Goal: Task Accomplishment & Management: Manage account settings

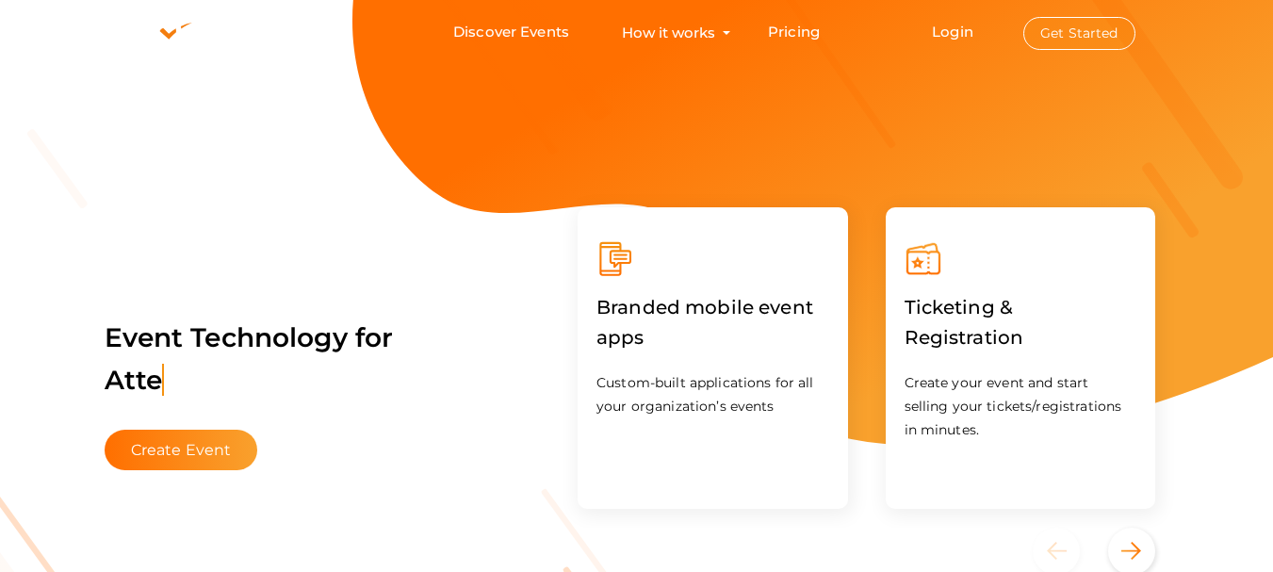
click at [1098, 41] on button "Get Started" at bounding box center [1079, 33] width 112 height 33
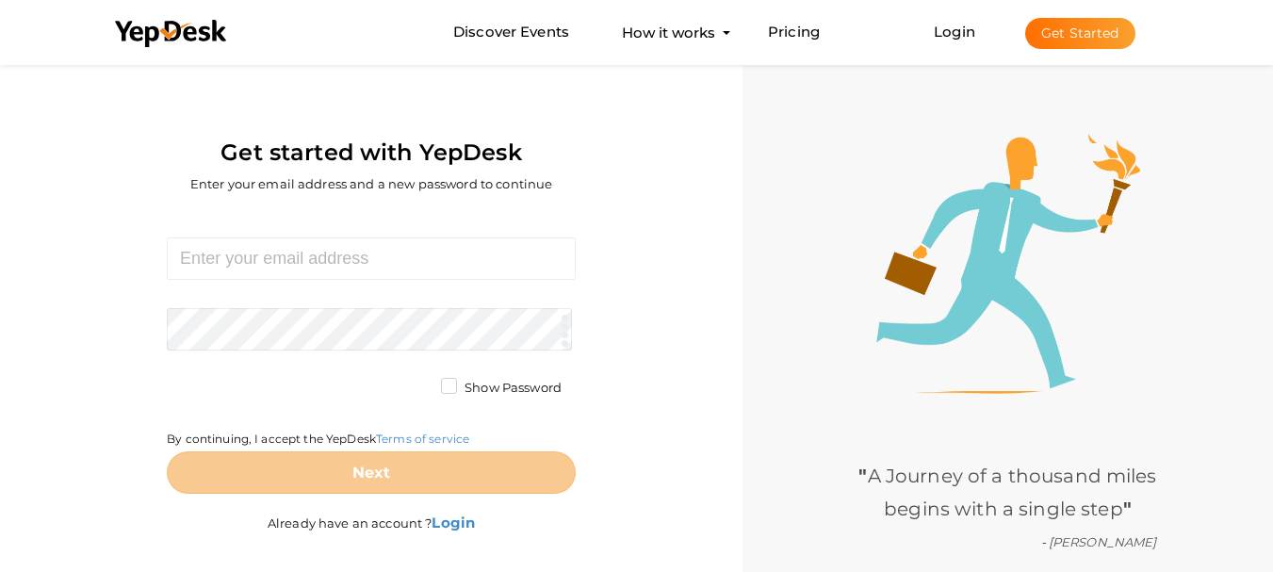
scroll to position [60, 0]
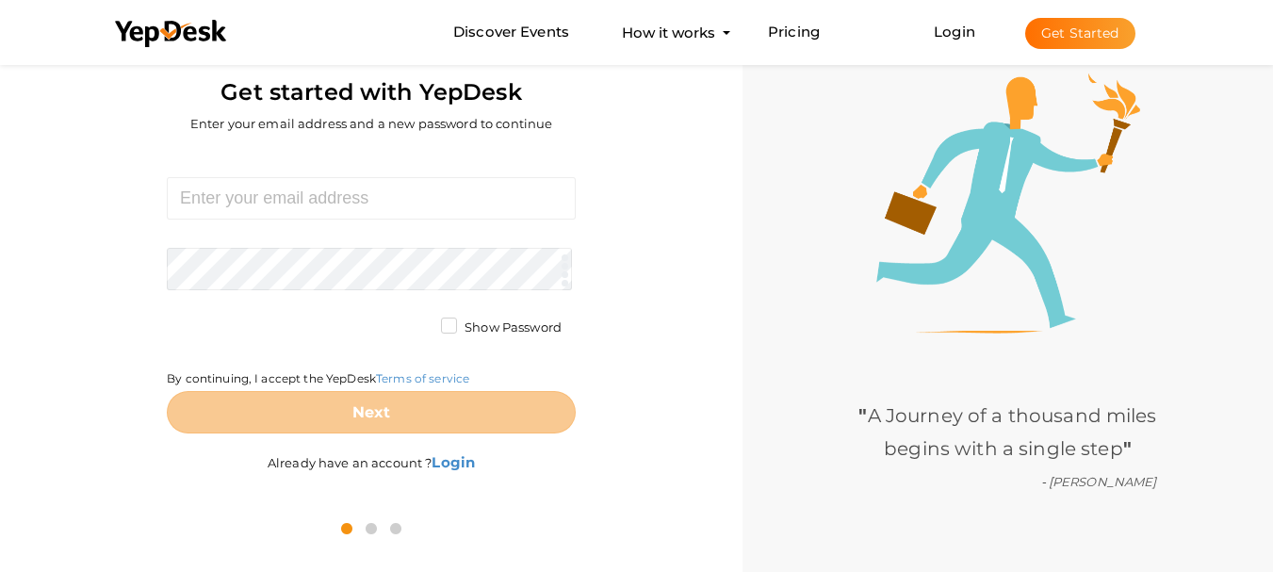
click at [1113, 38] on button "Get Started" at bounding box center [1080, 33] width 110 height 31
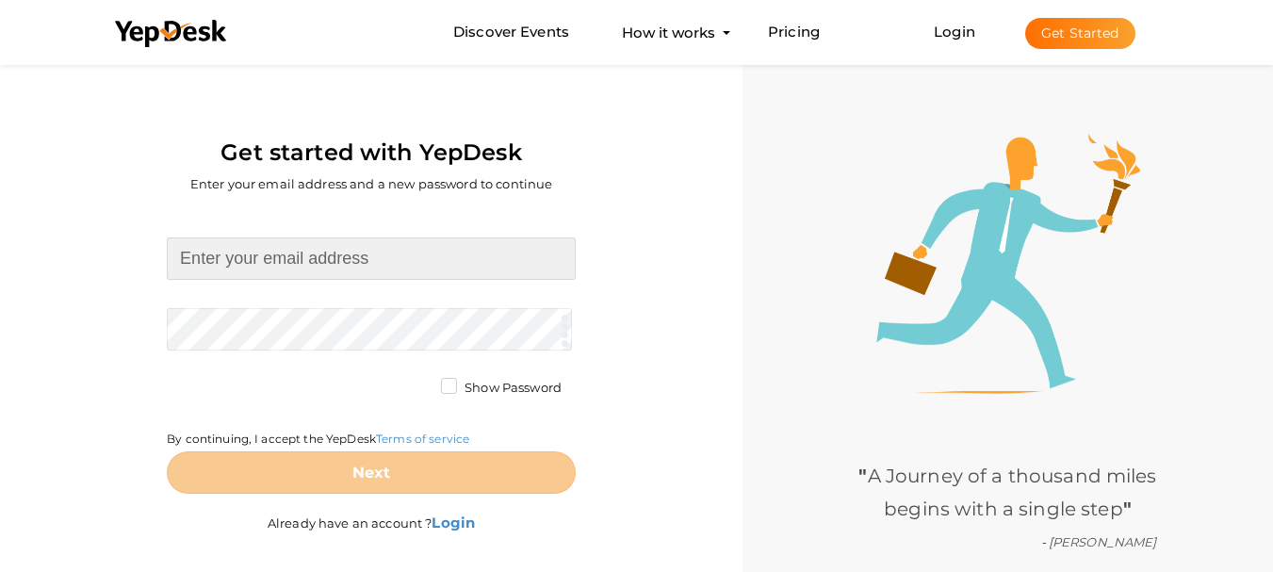
click at [353, 264] on input at bounding box center [371, 258] width 409 height 42
type input "citation.pistafilmsolutions@gmail.com"
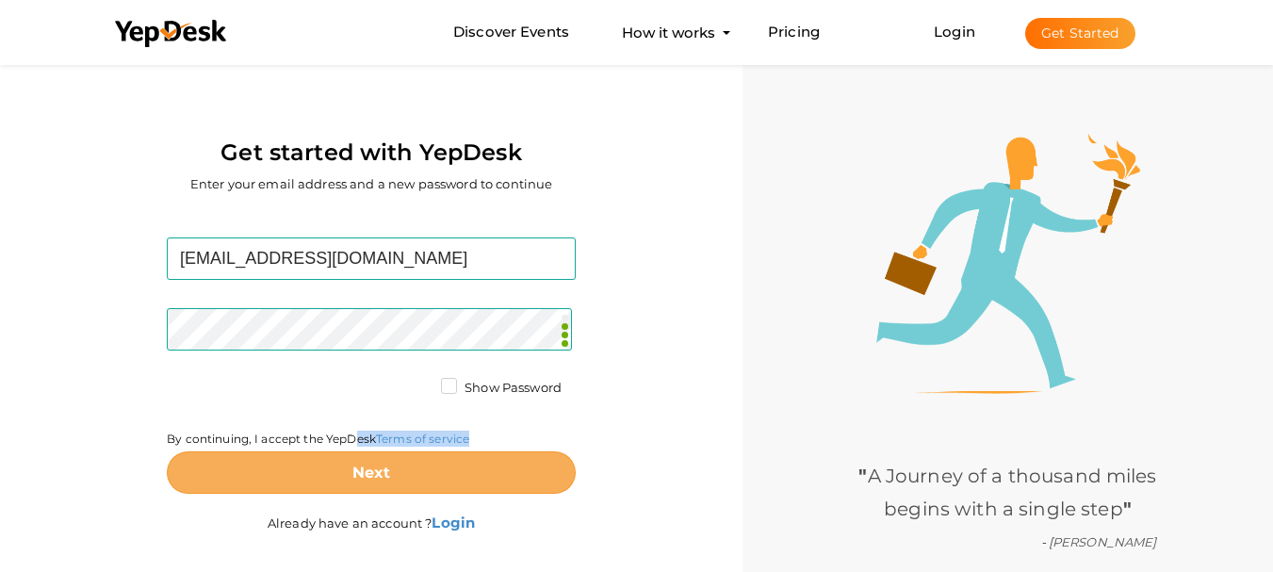
drag, startPoint x: 357, startPoint y: 446, endPoint x: 363, endPoint y: 462, distance: 17.0
click at [363, 462] on form "citation.pistafilmsolutions@gmail.com Required. Invalid email. Checking You alr…" at bounding box center [371, 365] width 409 height 256
click at [363, 462] on button "Next" at bounding box center [371, 472] width 409 height 42
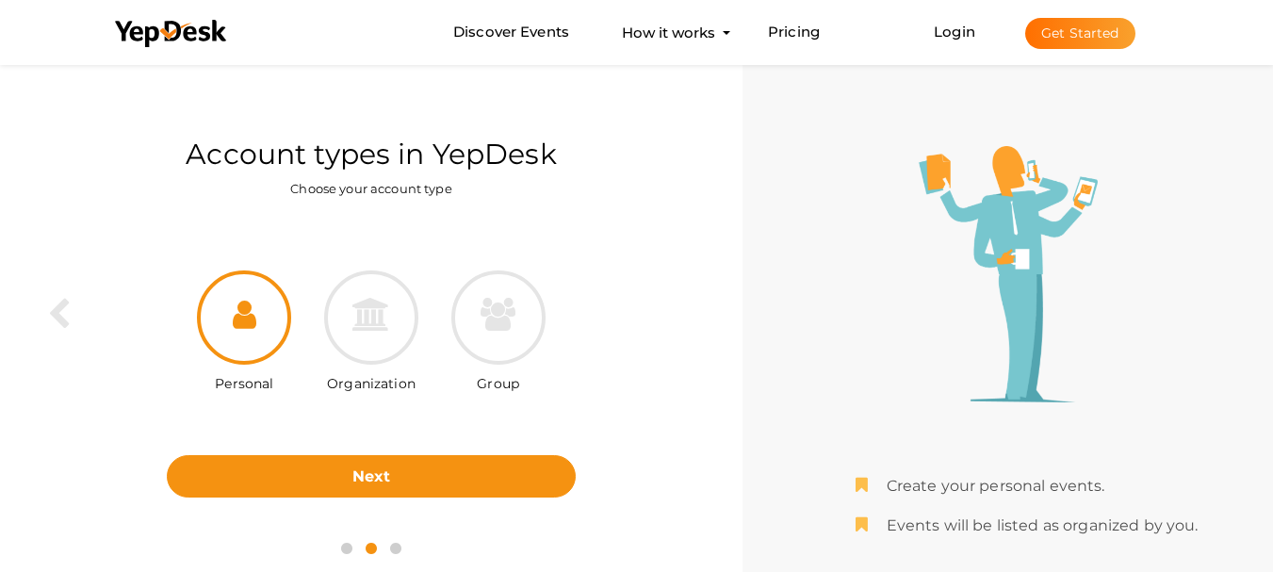
click at [363, 462] on button "Next" at bounding box center [371, 476] width 409 height 42
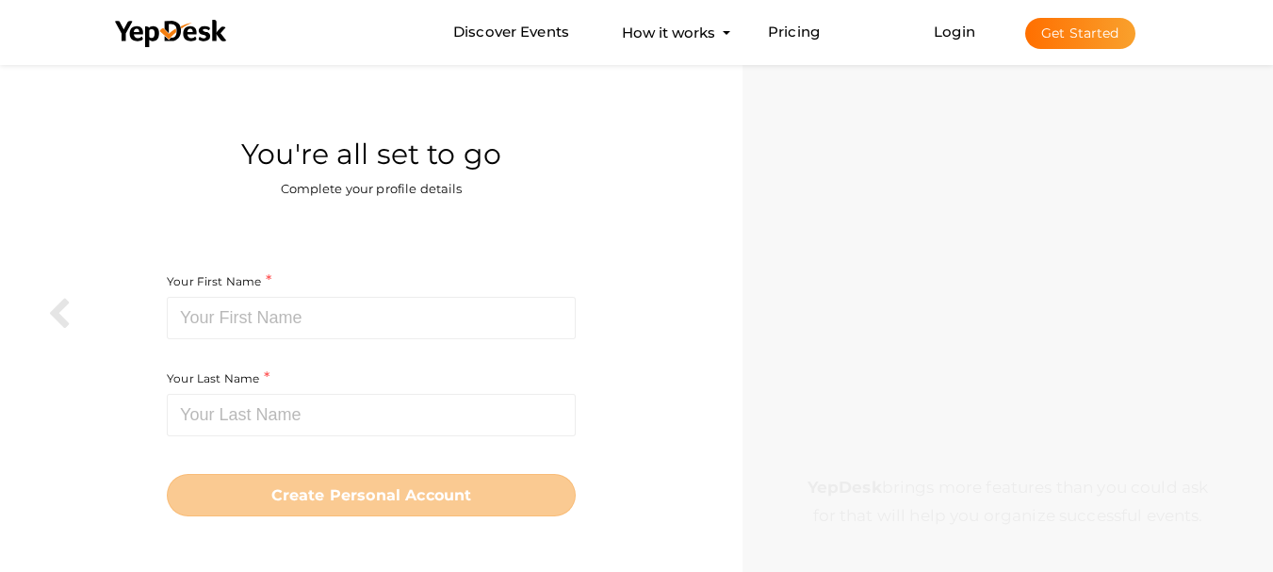
click at [379, 349] on div "Your First Name Required. Must contain letters only. Must be between 2 and 20 c…" at bounding box center [371, 318] width 409 height 97
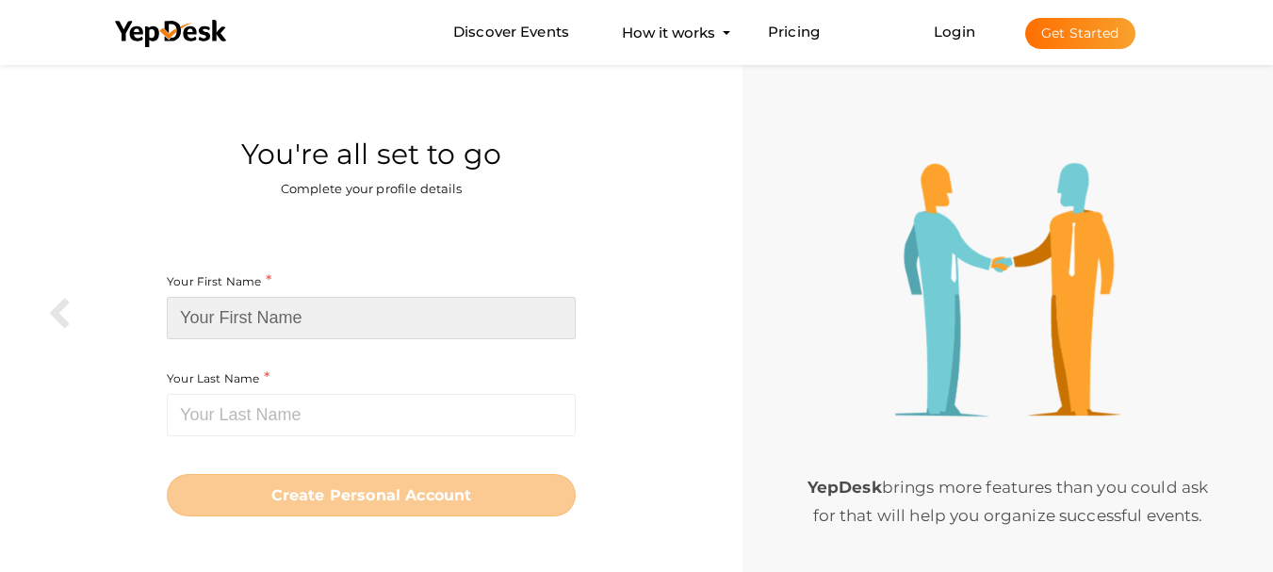
click at [378, 328] on input at bounding box center [371, 318] width 409 height 42
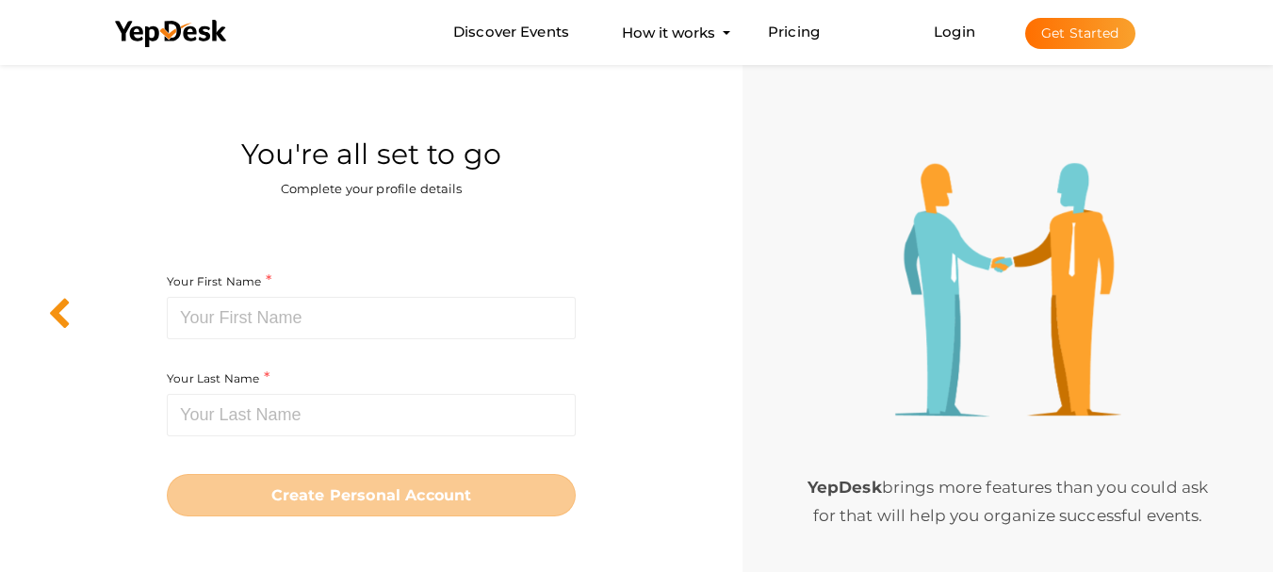
click at [62, 317] on icon at bounding box center [59, 314] width 24 height 33
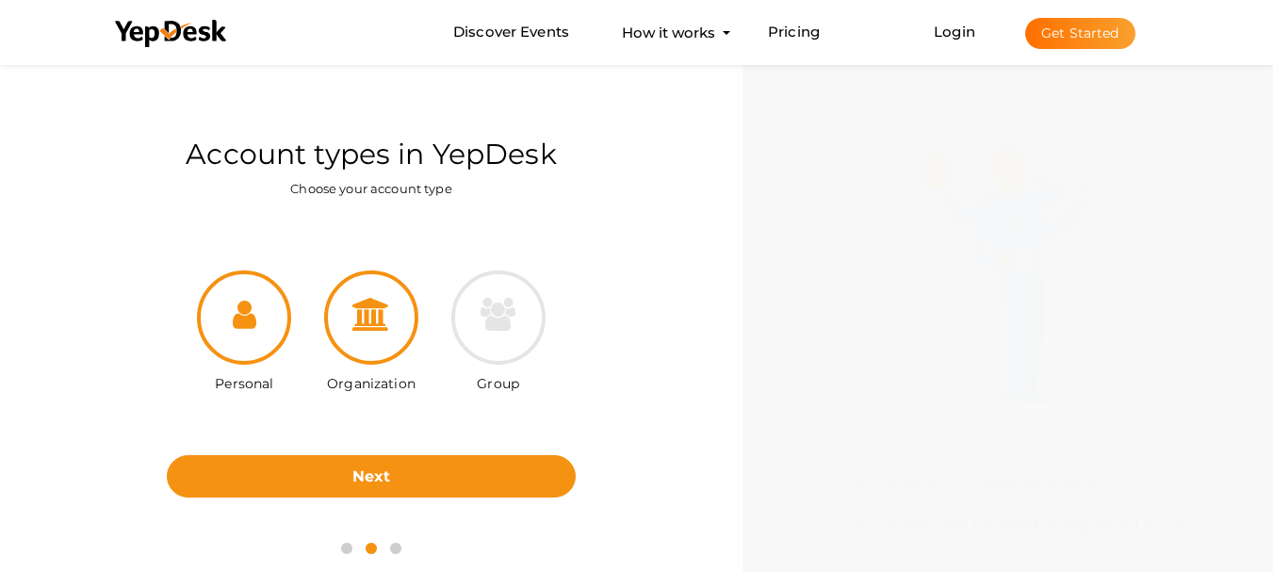
click at [366, 339] on div at bounding box center [371, 317] width 94 height 94
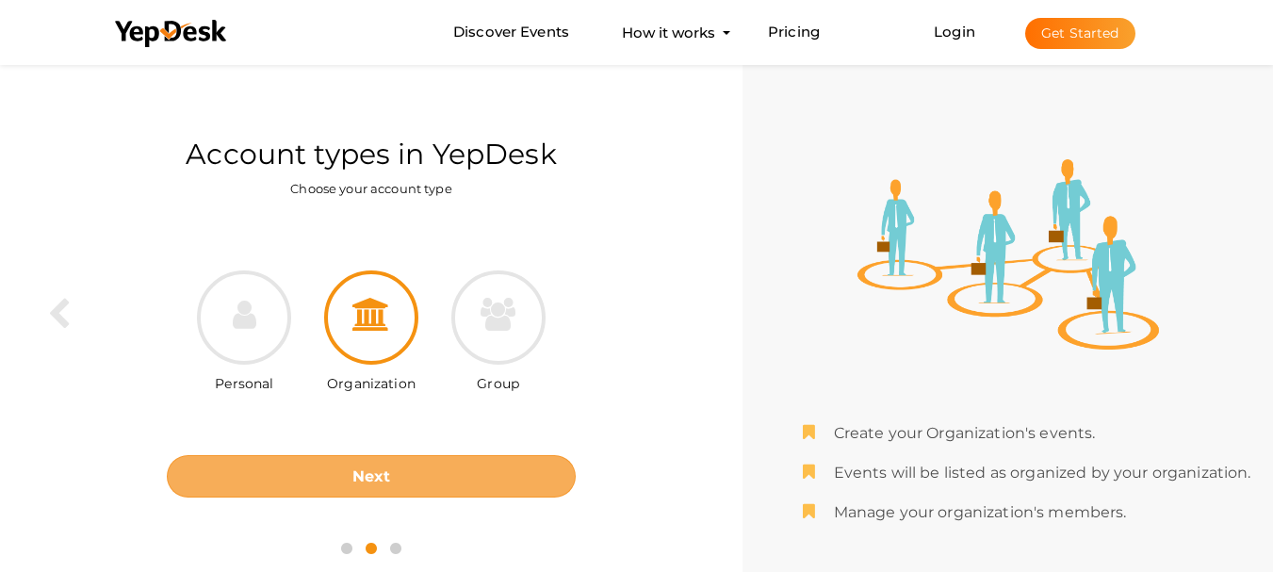
click at [346, 479] on button "Next" at bounding box center [371, 476] width 409 height 42
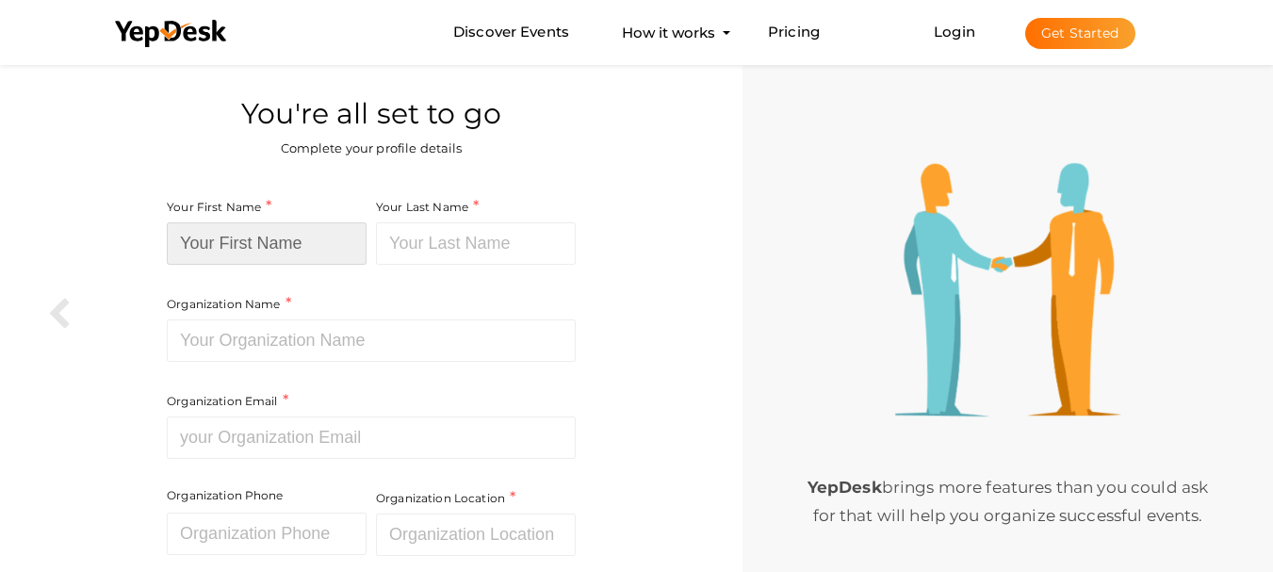
click at [269, 252] on input at bounding box center [267, 243] width 200 height 42
type input "Pista Film"
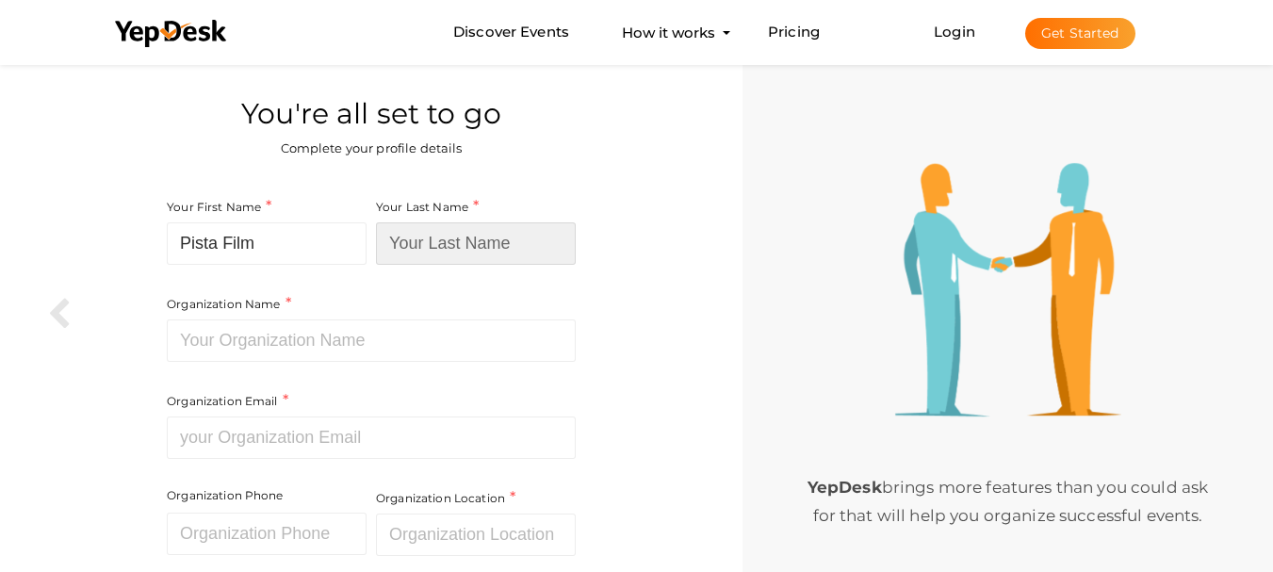
type input "Solutions"
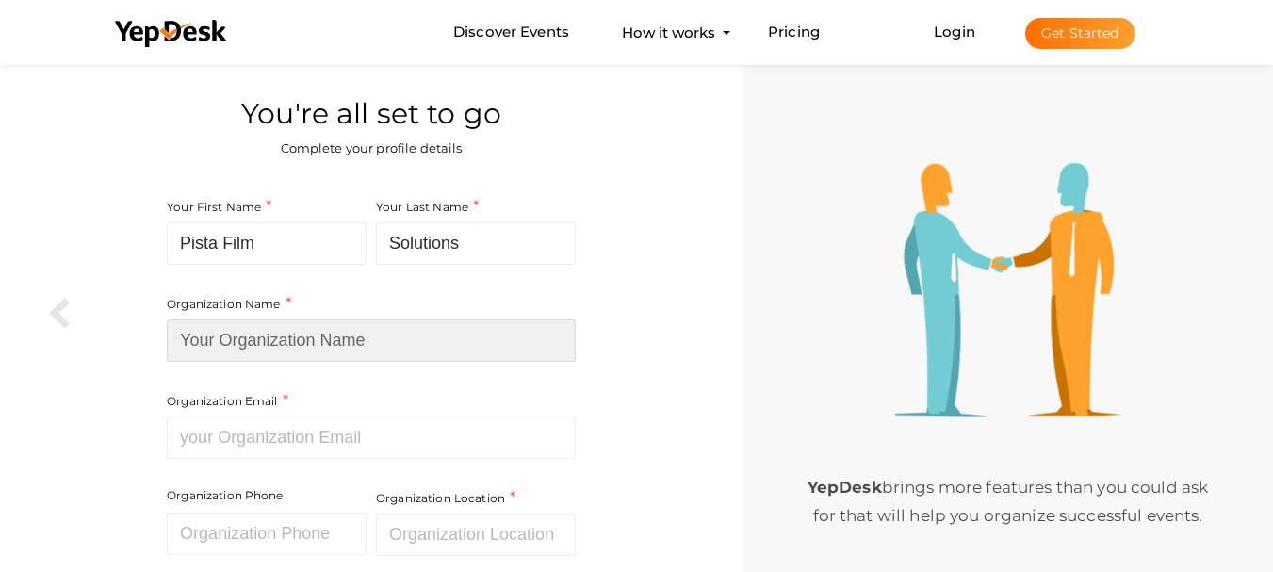
type input "Pista Film Solutions"
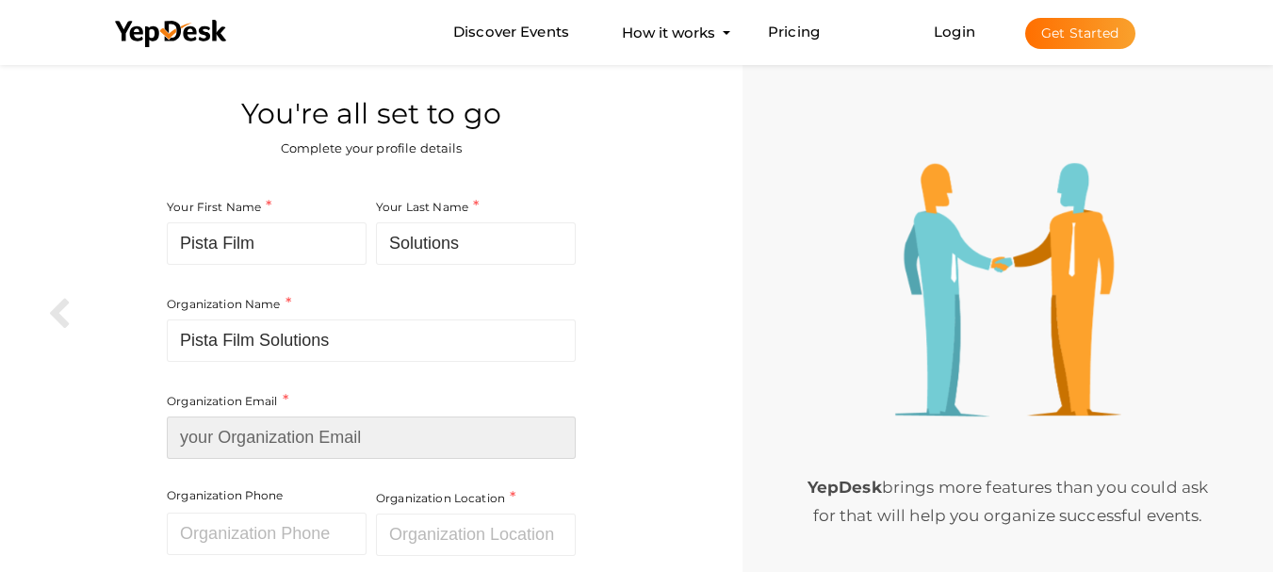
type input "[EMAIL_ADDRESS][DOMAIN_NAME]"
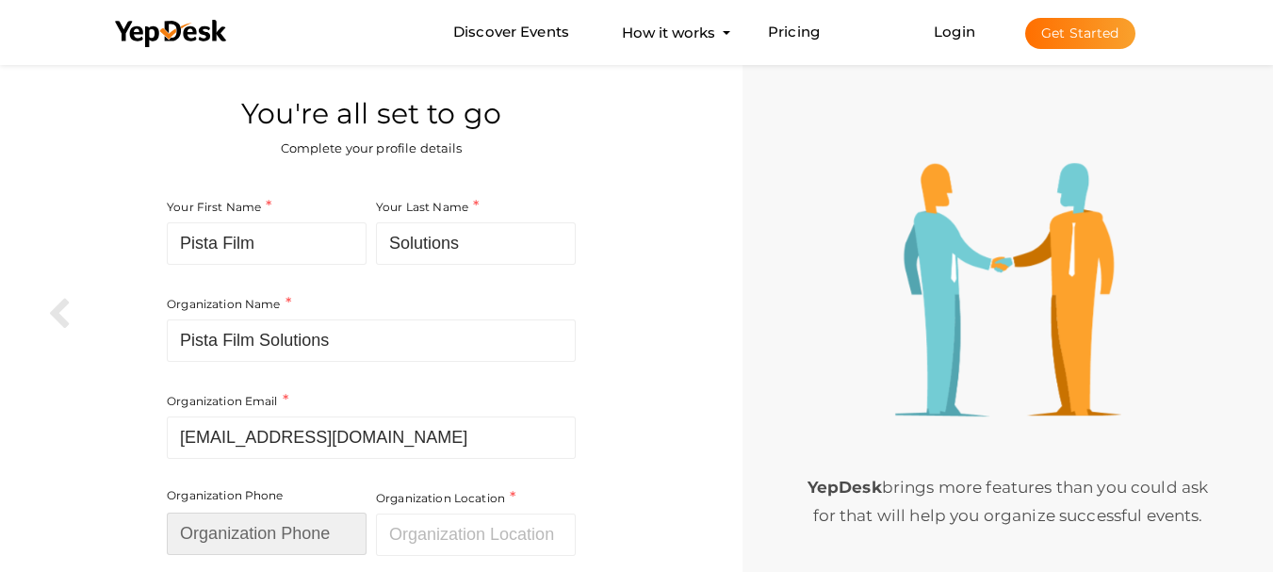
type input "2069069119"
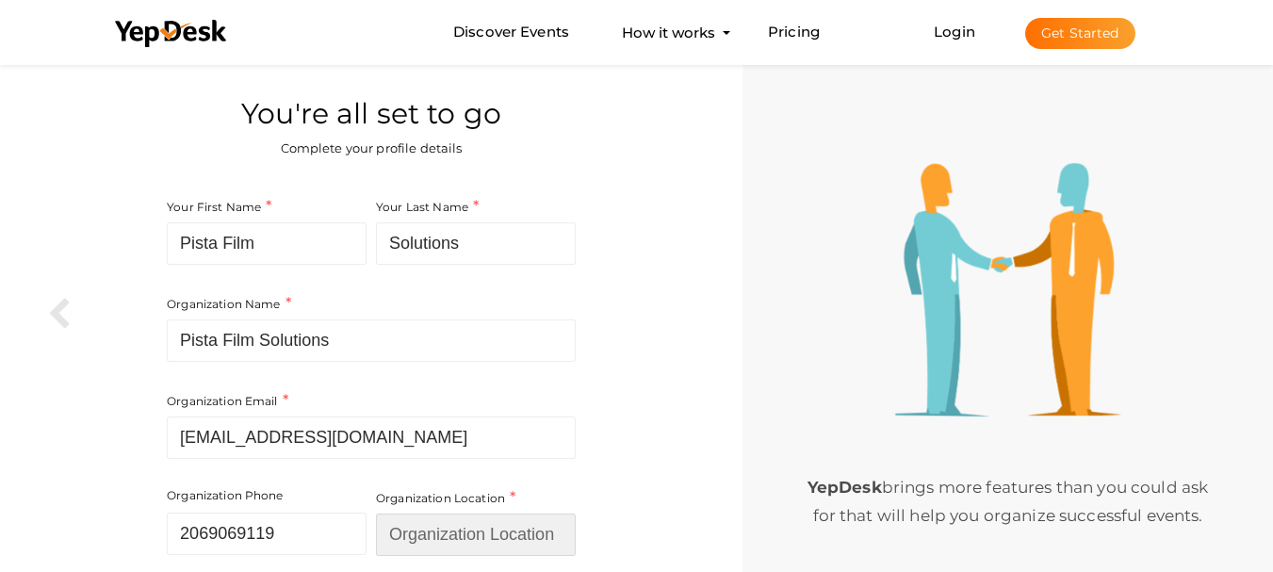
type input "United States"
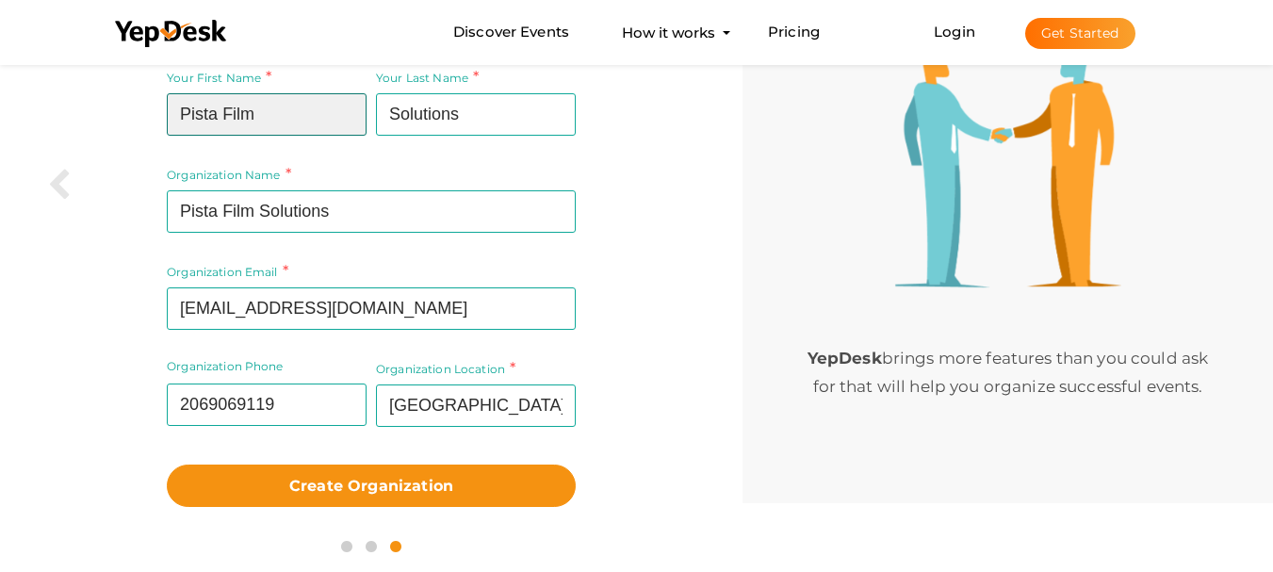
scroll to position [132, 0]
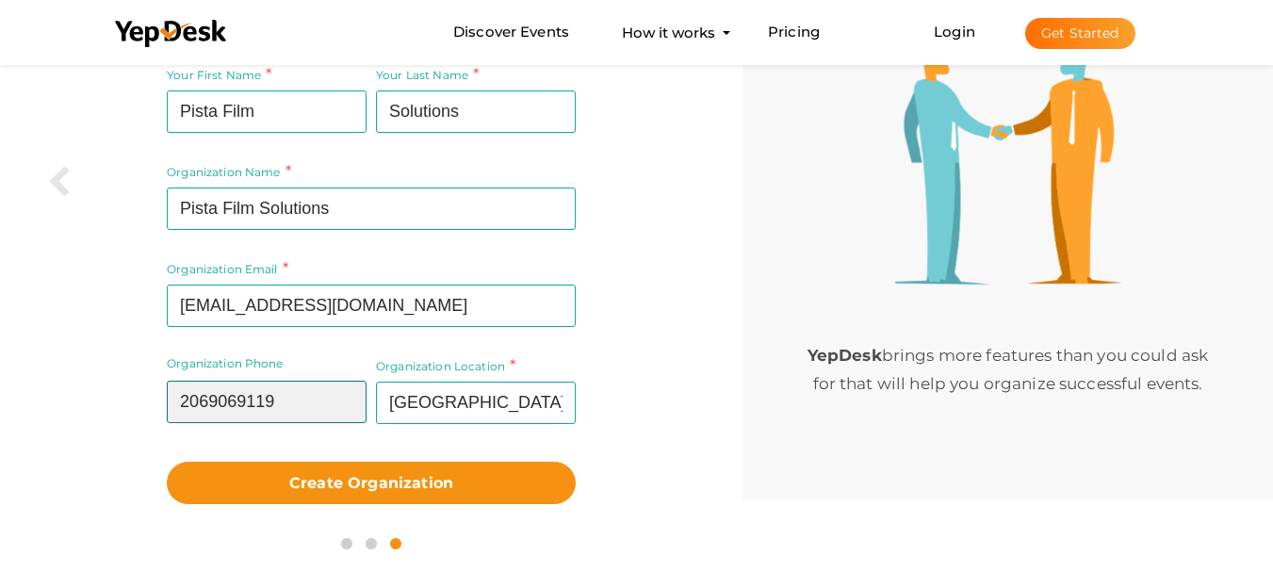
click at [280, 390] on input "2069069119" at bounding box center [267, 402] width 200 height 42
click at [193, 410] on input "2069069119" at bounding box center [267, 402] width 200 height 42
click at [168, 408] on input "2069069119" at bounding box center [267, 402] width 200 height 42
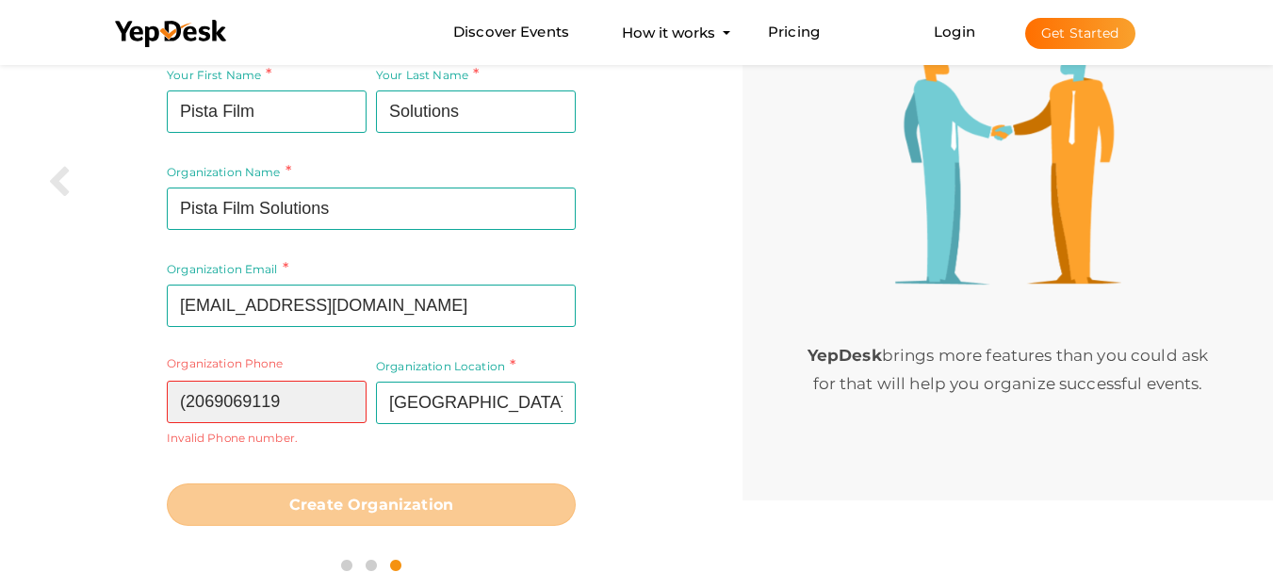
type input "2069069119"
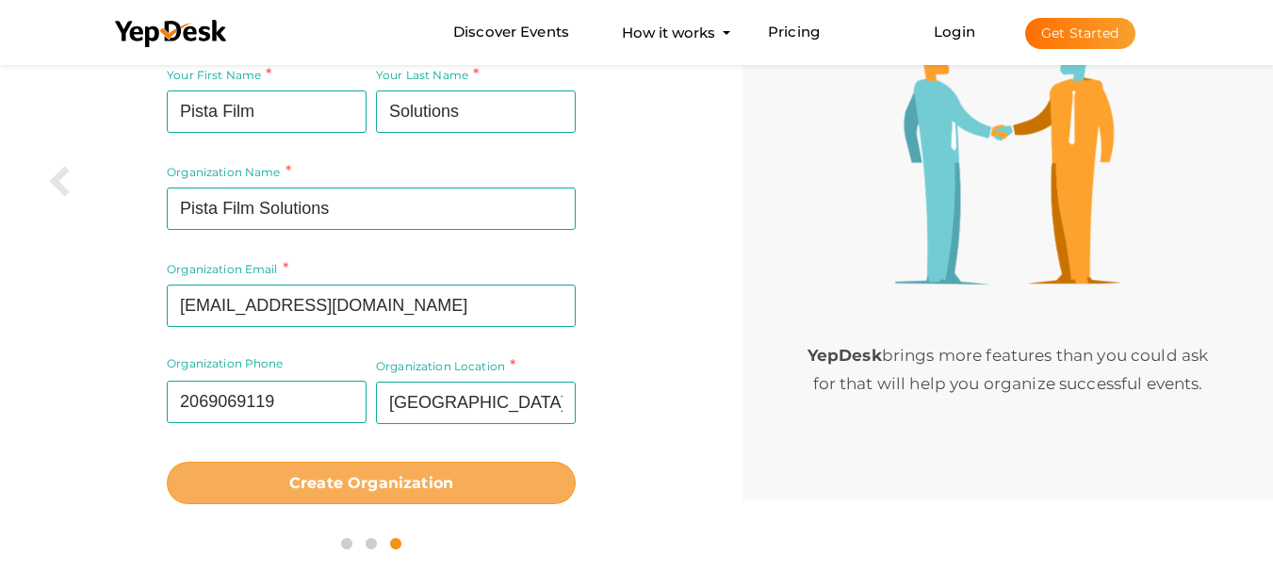
click at [365, 488] on b "Create Organization" at bounding box center [371, 483] width 164 height 18
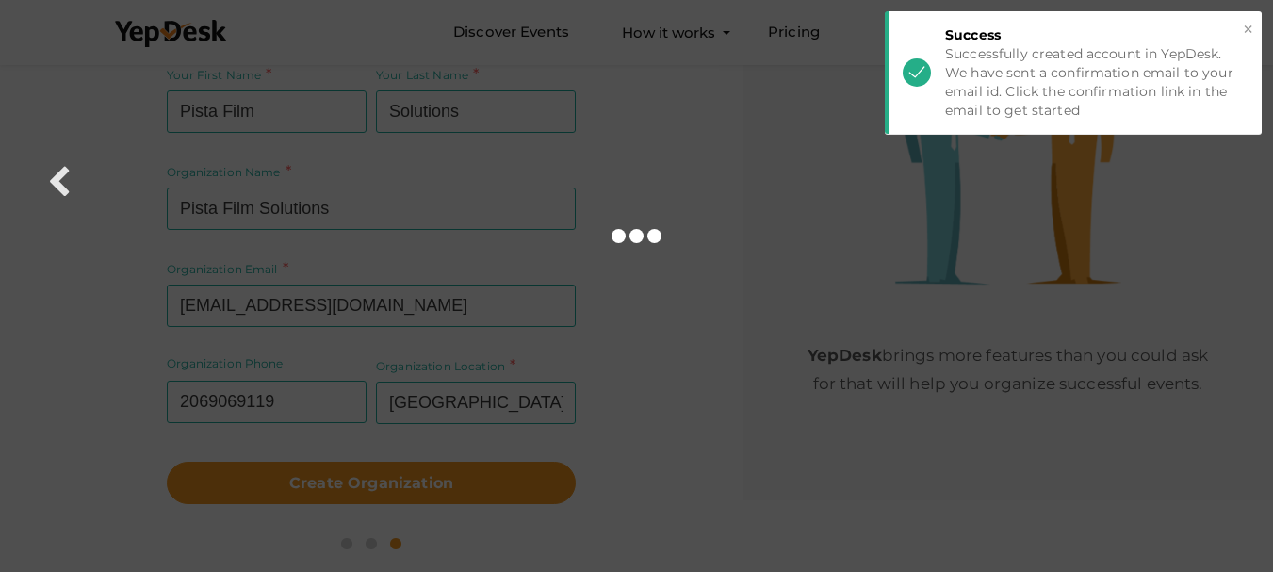
scroll to position [16, 0]
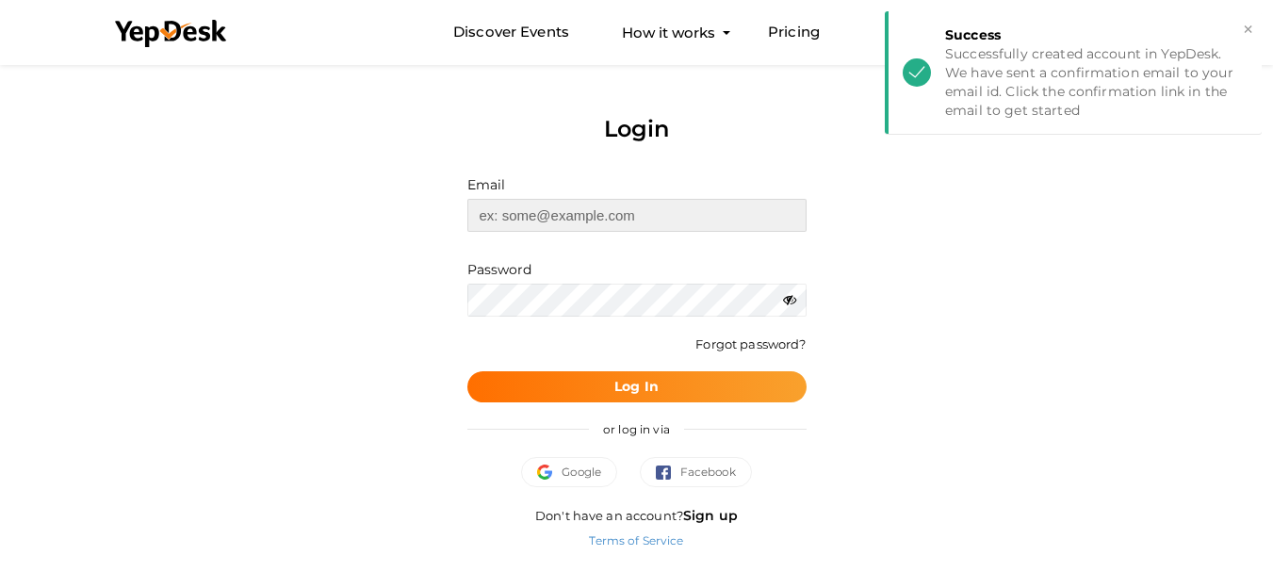
type input "[EMAIL_ADDRESS][DOMAIN_NAME]"
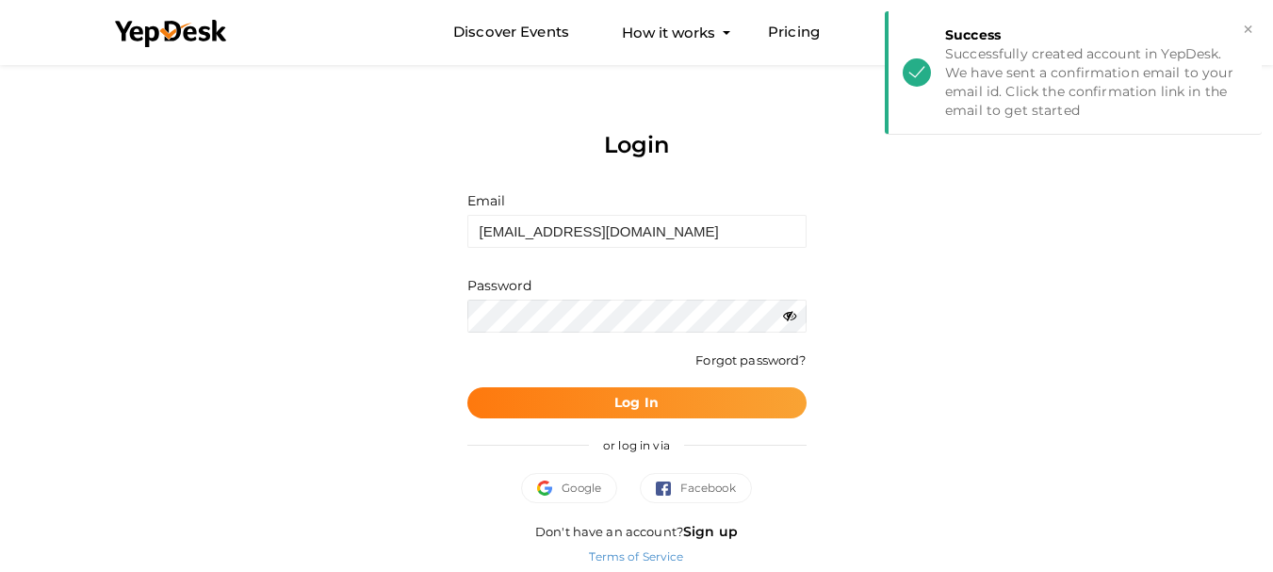
click at [632, 400] on b "Log In" at bounding box center [636, 402] width 44 height 17
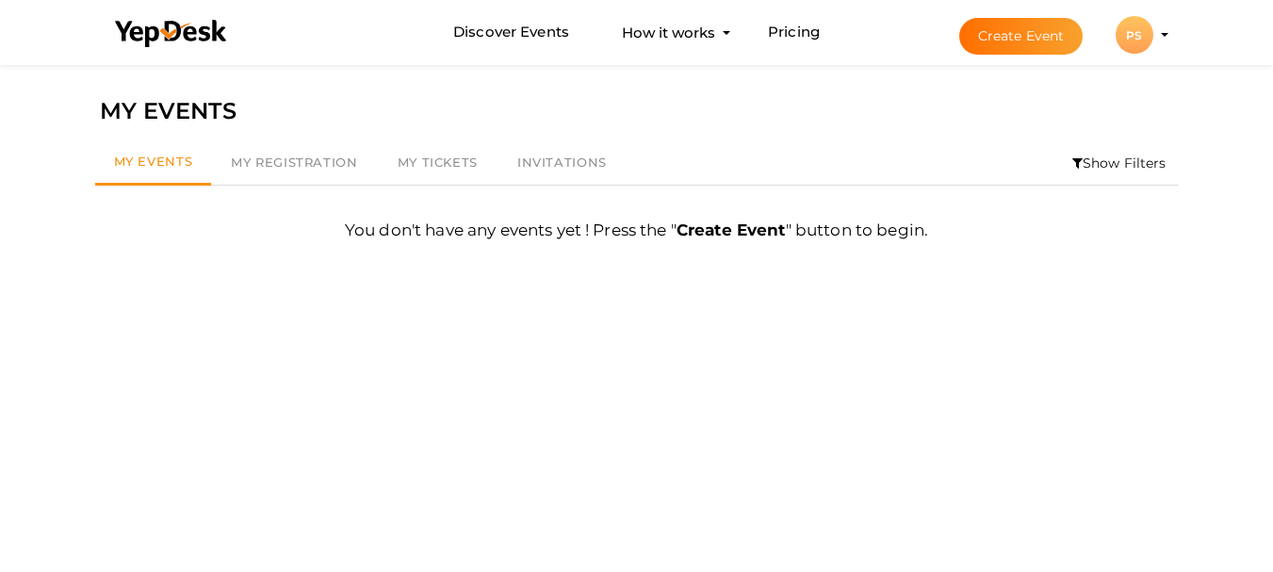
click at [1132, 29] on div "PS" at bounding box center [1134, 35] width 38 height 38
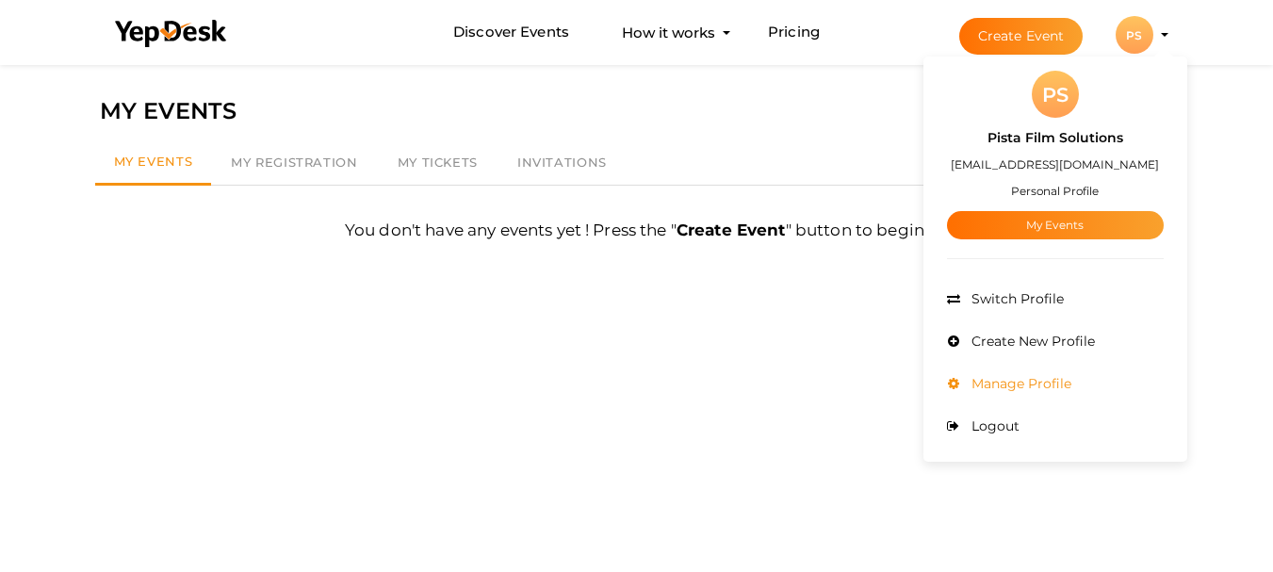
click at [1026, 383] on span "Manage Profile" at bounding box center [1019, 383] width 105 height 17
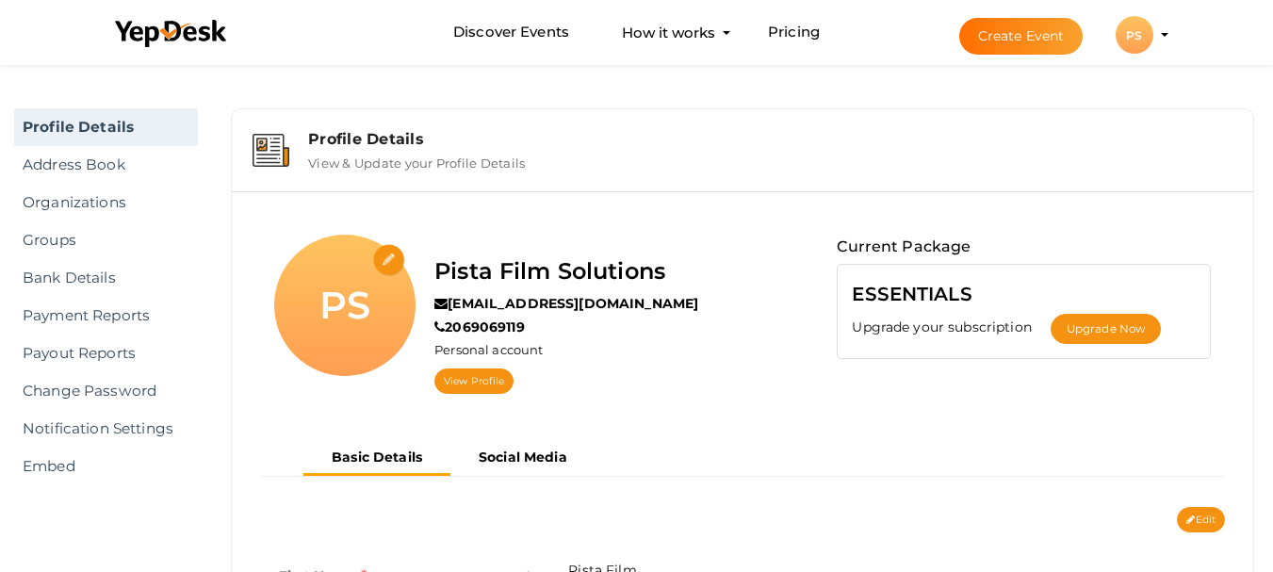
click at [384, 252] on input "file" at bounding box center [389, 260] width 33 height 33
type input "C:\fakepath\Pista Film Solutions (1) (1).jpg"
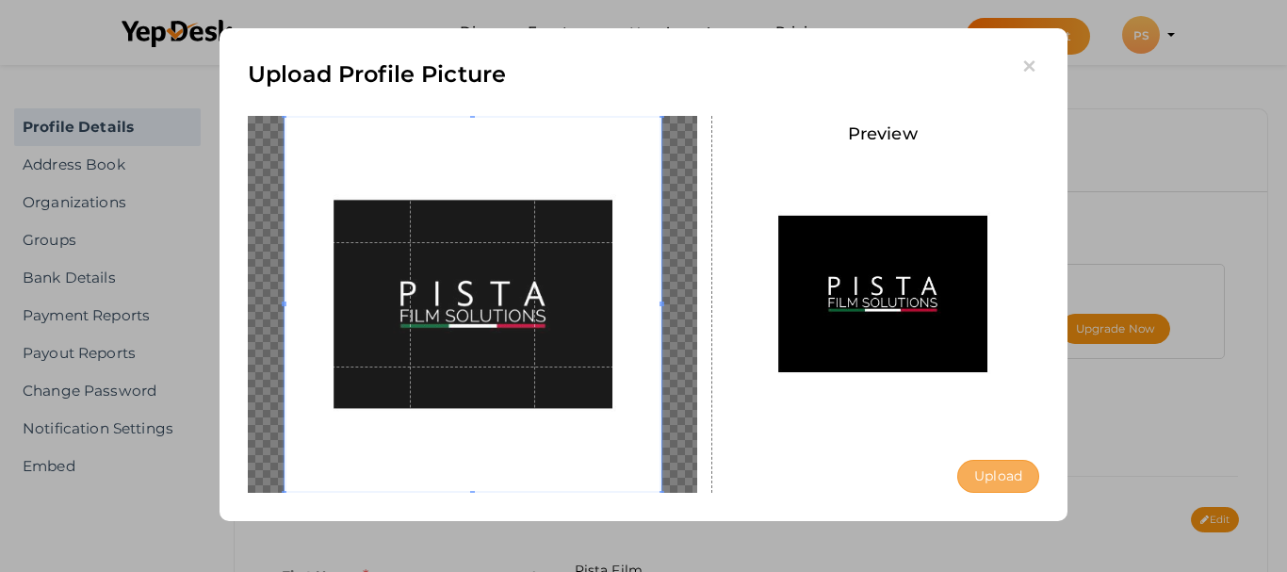
click at [996, 469] on button "Upload" at bounding box center [998, 476] width 82 height 33
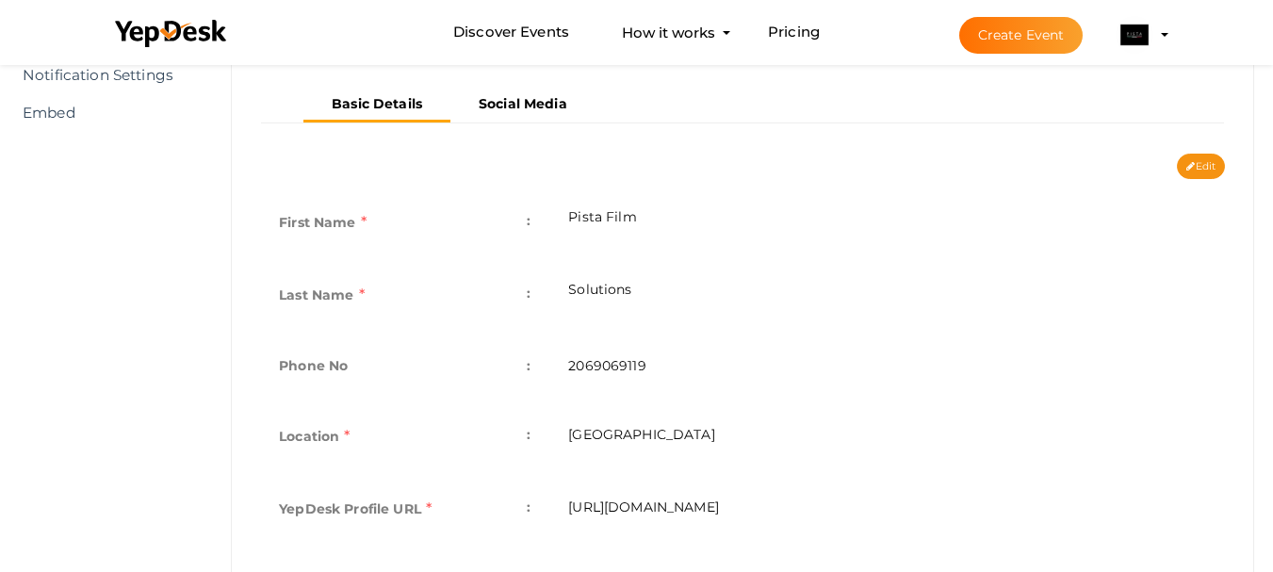
scroll to position [361, 0]
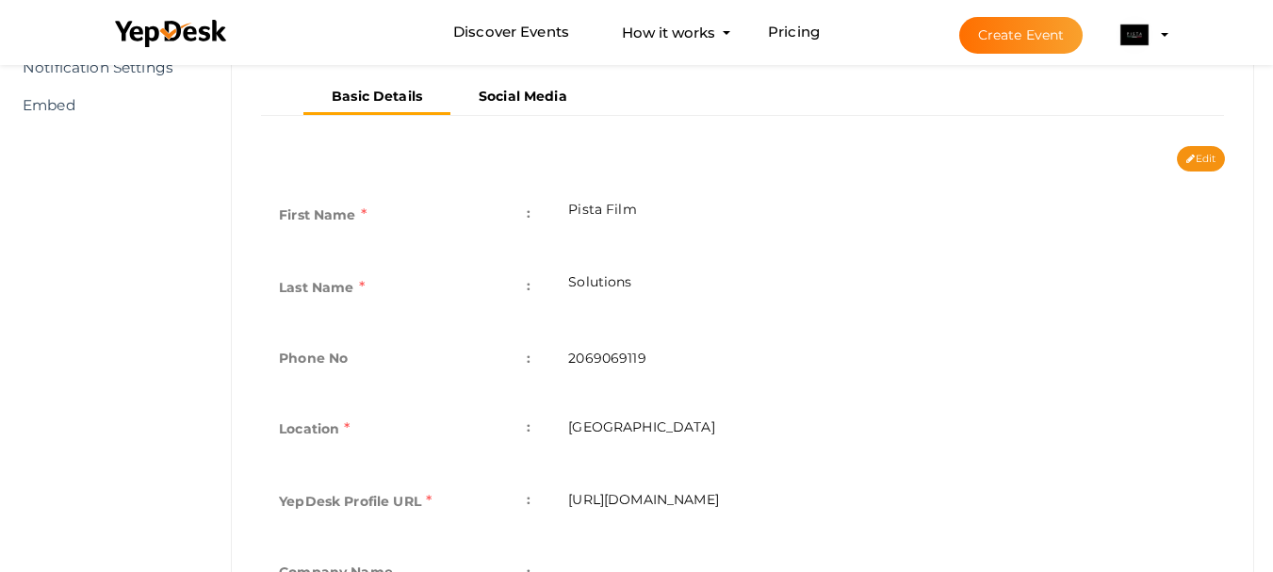
click at [582, 353] on td "2069069119" at bounding box center [887, 360] width 676 height 69
click at [1200, 157] on button "Edit" at bounding box center [1201, 158] width 48 height 25
type input "Pista Film"
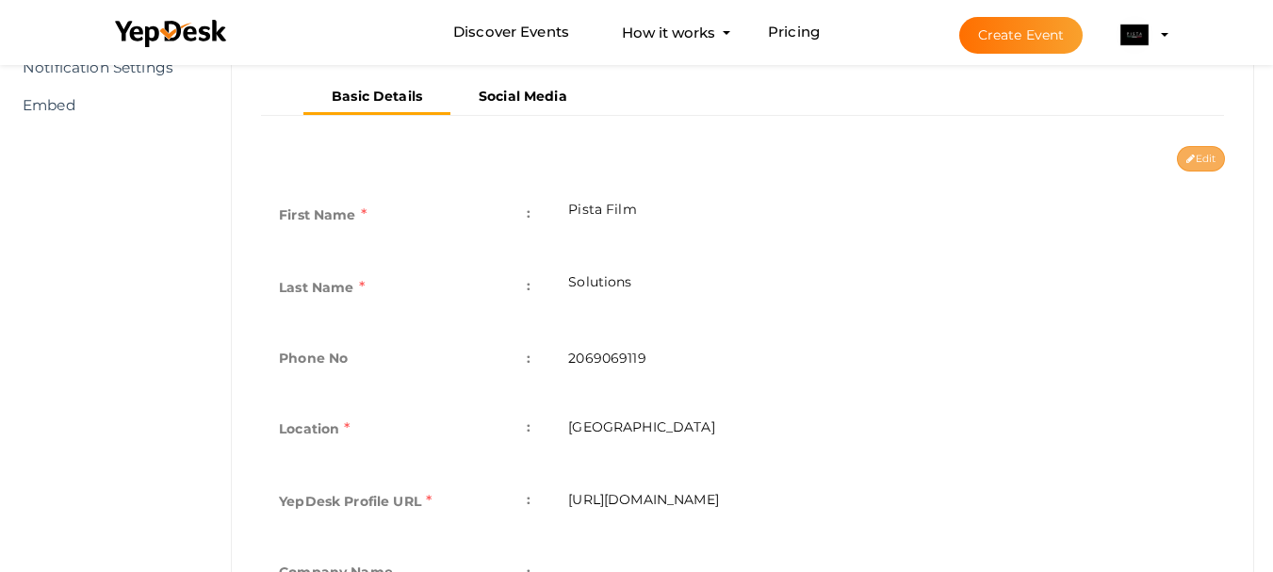
type input "Solutions"
type input "2069069119"
type input "[GEOGRAPHIC_DATA]"
type input "pista-film-solutions"
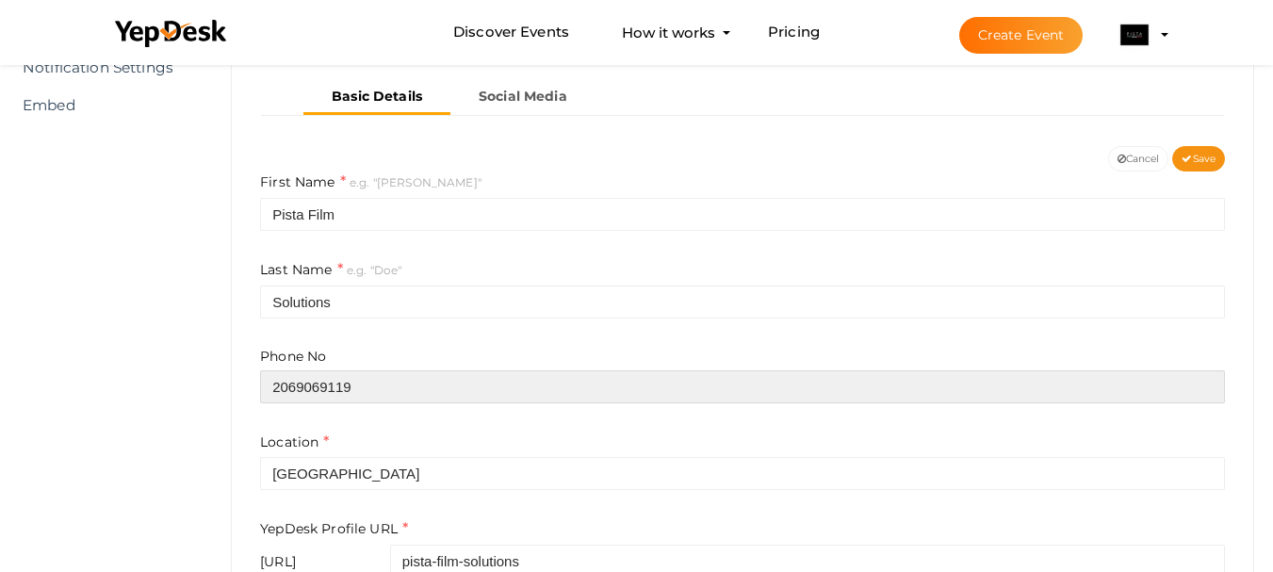
click at [266, 383] on input "2069069119" at bounding box center [742, 386] width 965 height 33
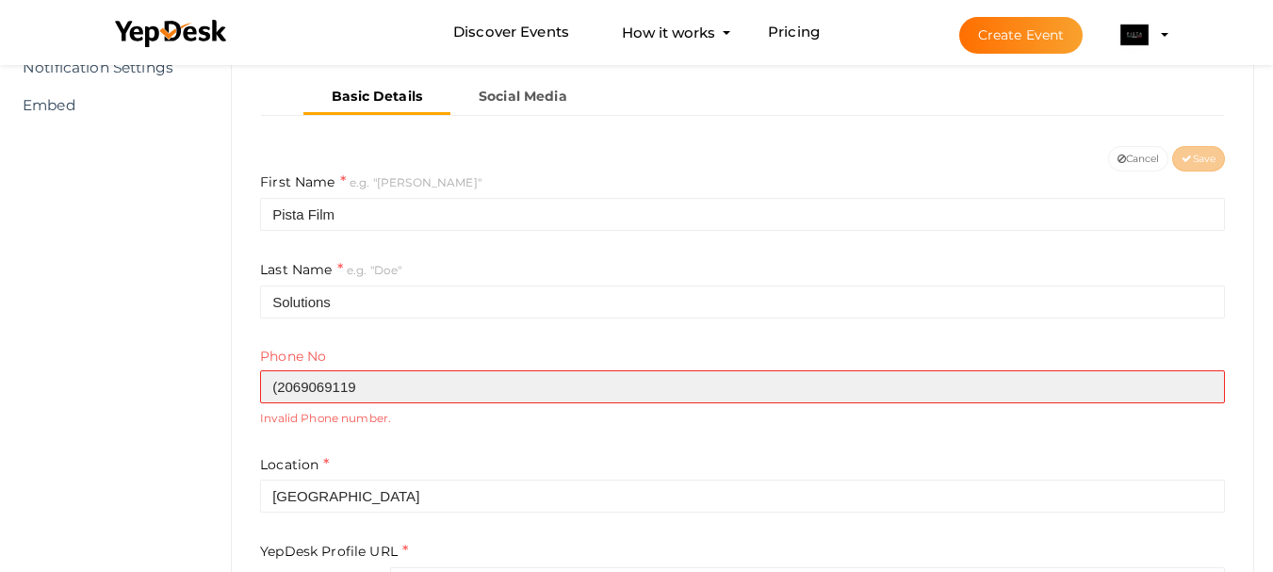
type input "2069069119"
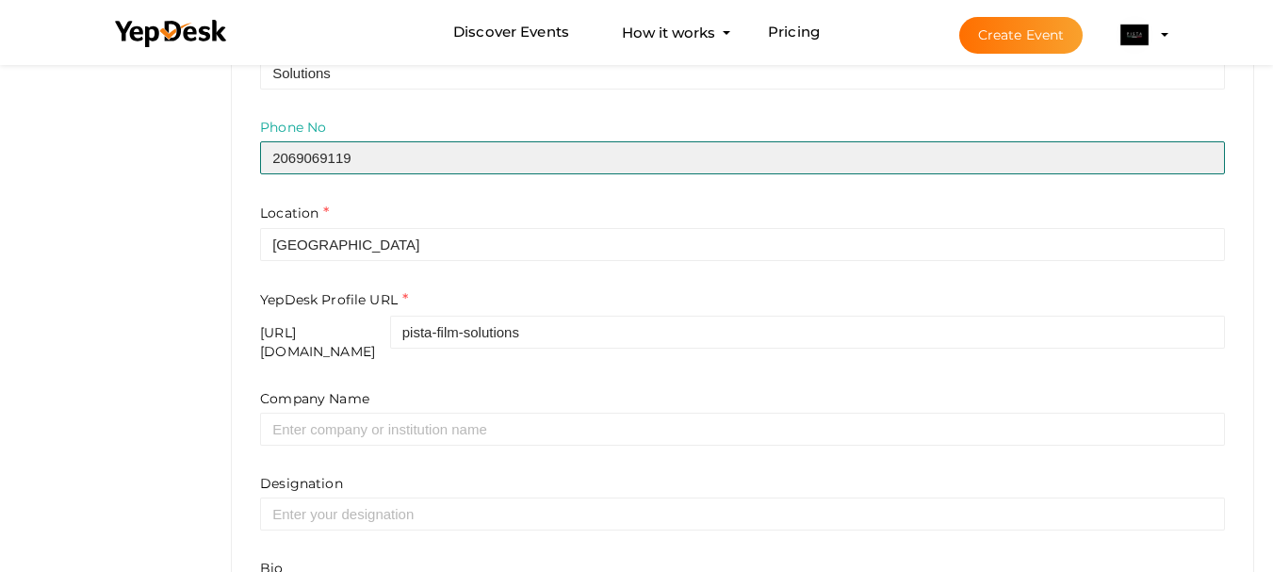
scroll to position [596, 0]
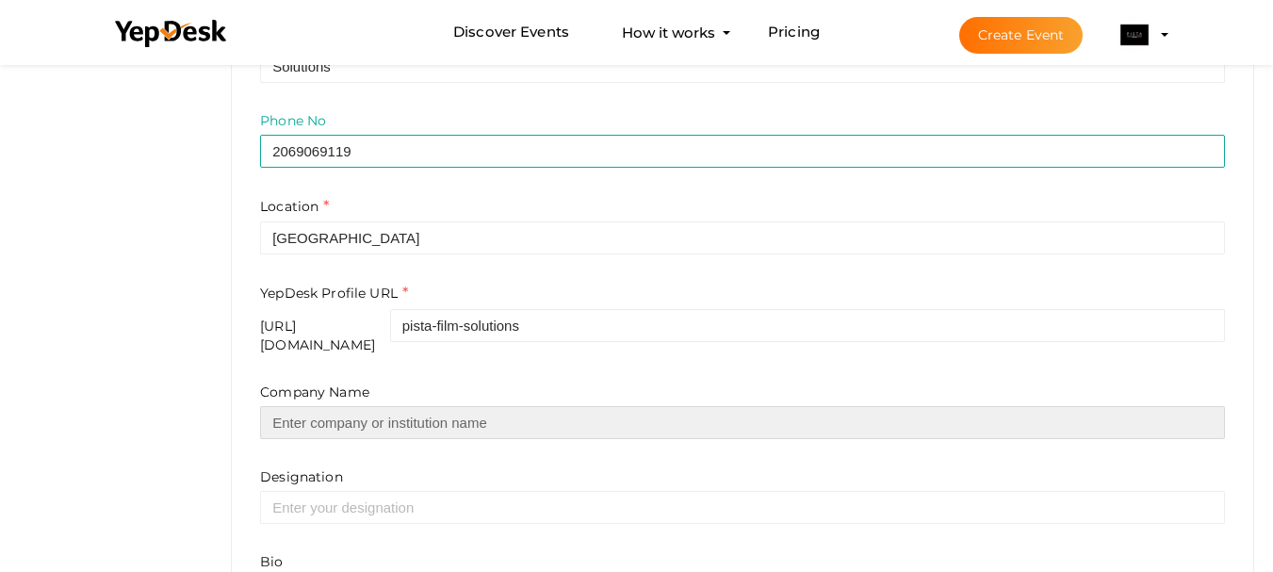
click at [417, 406] on input "text" at bounding box center [742, 422] width 965 height 33
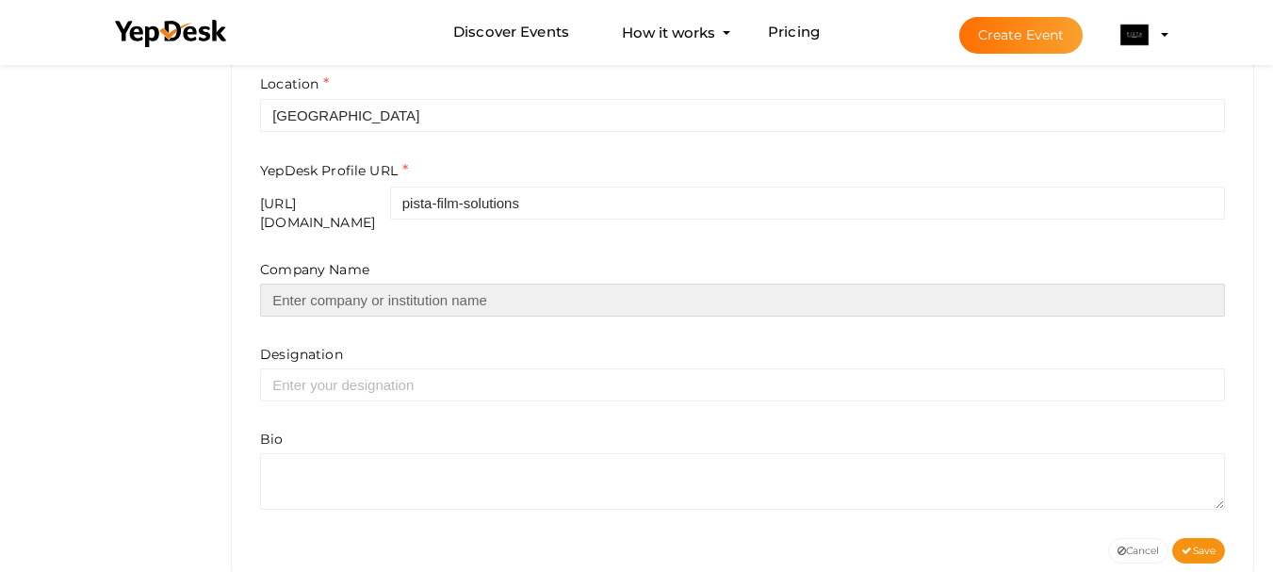
scroll to position [723, 0]
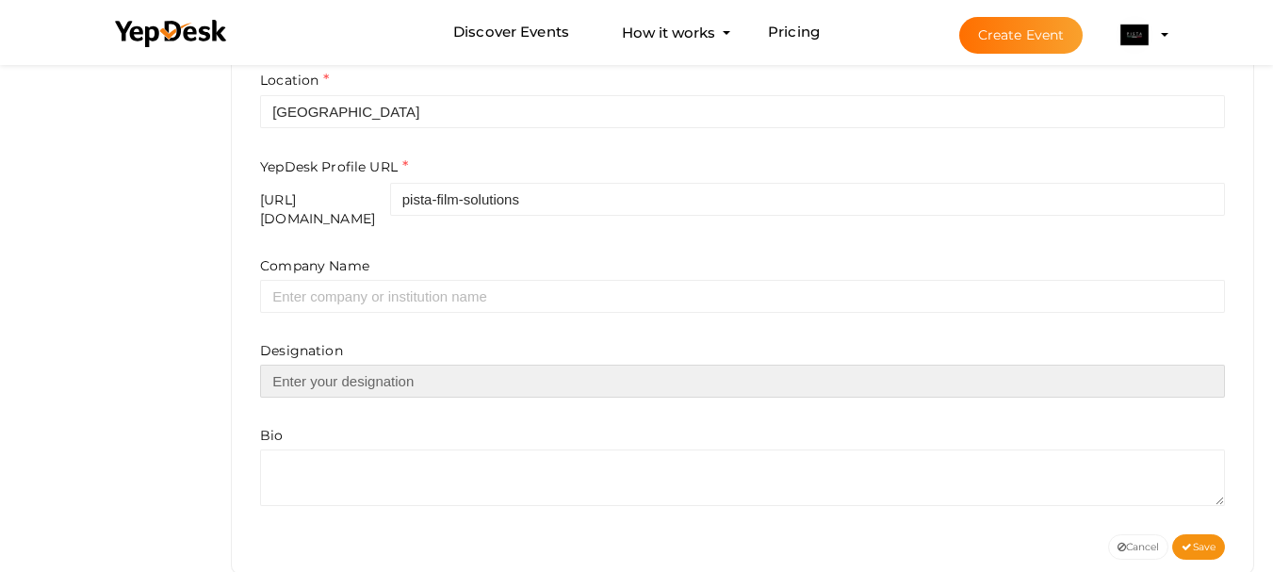
drag, startPoint x: 431, startPoint y: 381, endPoint x: 385, endPoint y: 459, distance: 90.3
click at [385, 459] on div "Company Name Designation Bio" at bounding box center [742, 381] width 965 height 250
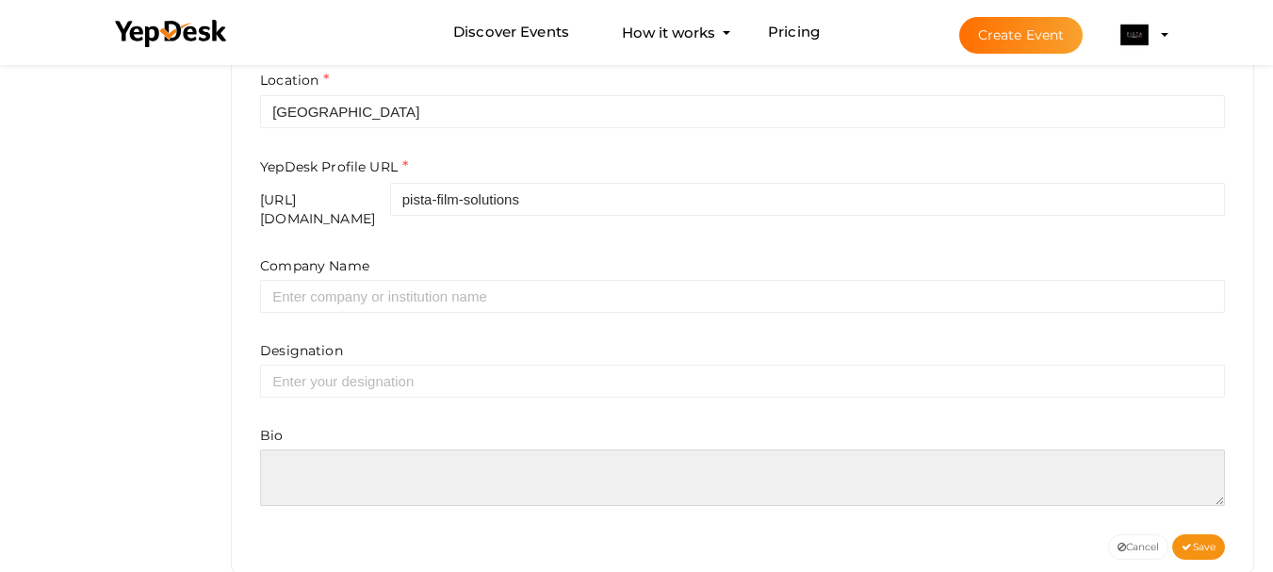
click at [385, 459] on textarea at bounding box center [742, 477] width 965 height 57
paste textarea "Pista Film Solutions offers top-quality vehicle wrapping service in Burien, ens…"
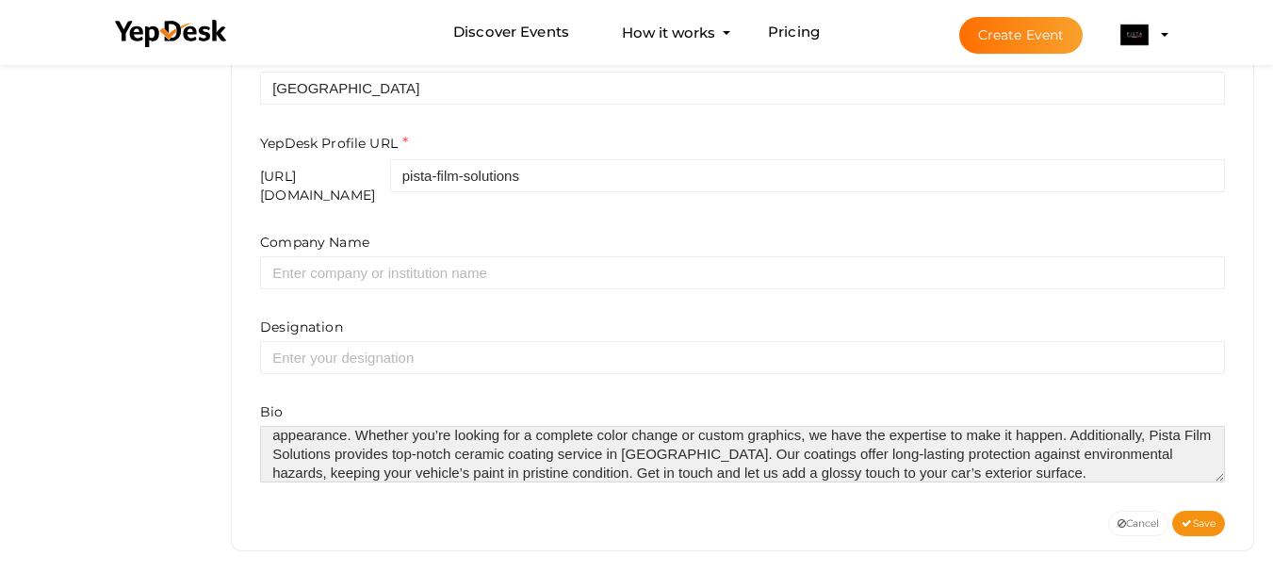
scroll to position [751, 0]
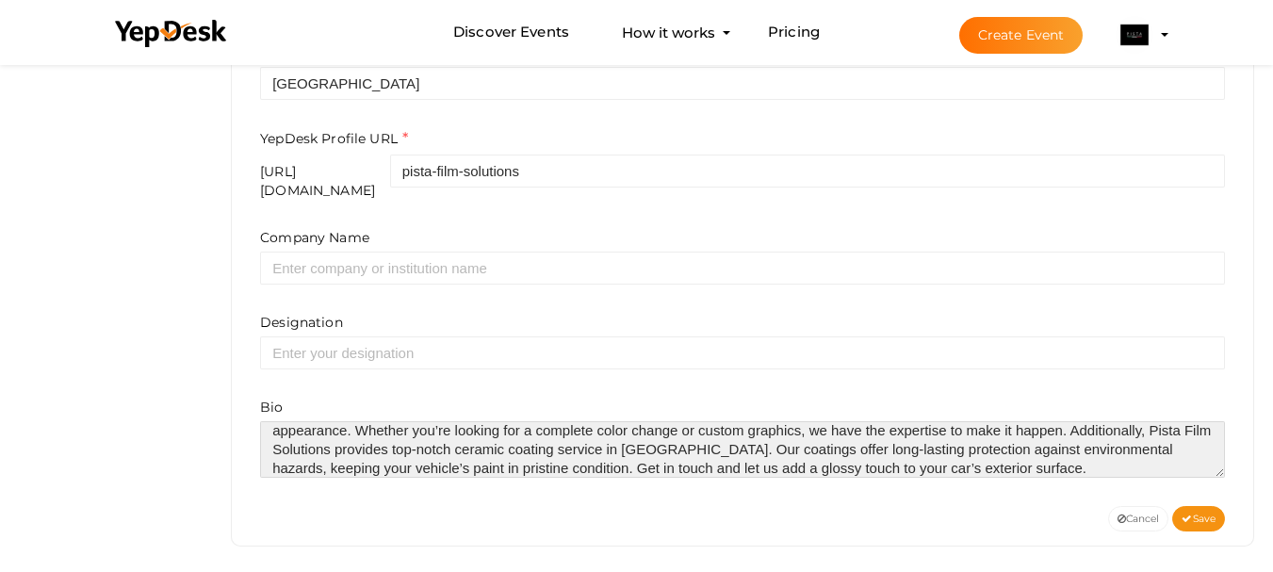
type textarea "Pista Film Solutions offers top-quality vehicle wrapping service in Burien, ens…"
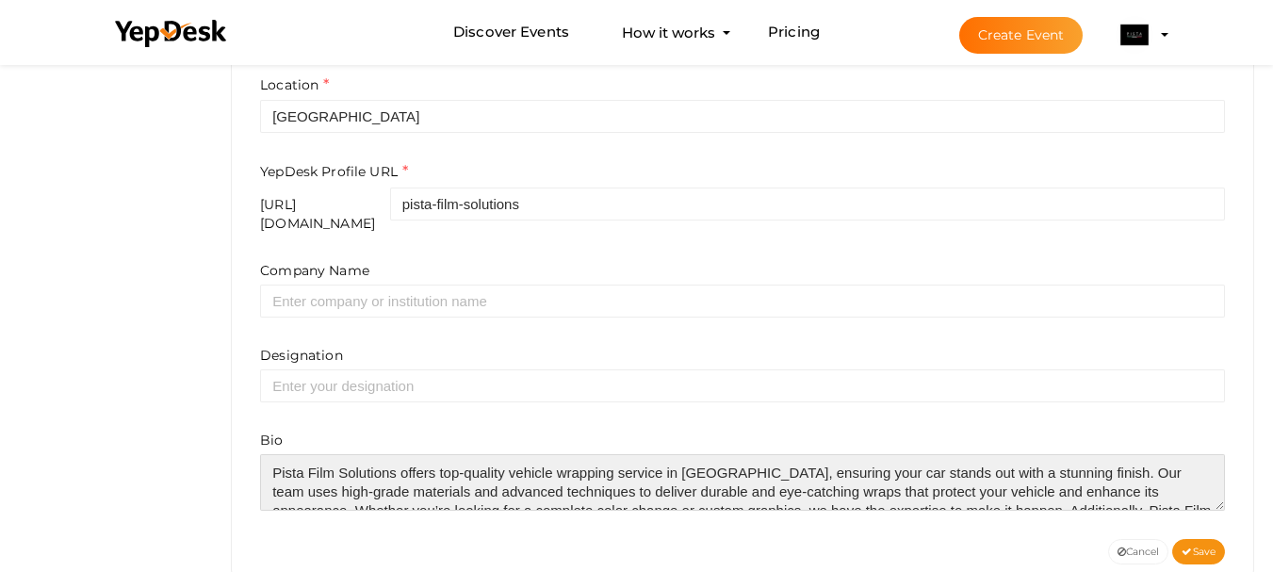
scroll to position [720, 0]
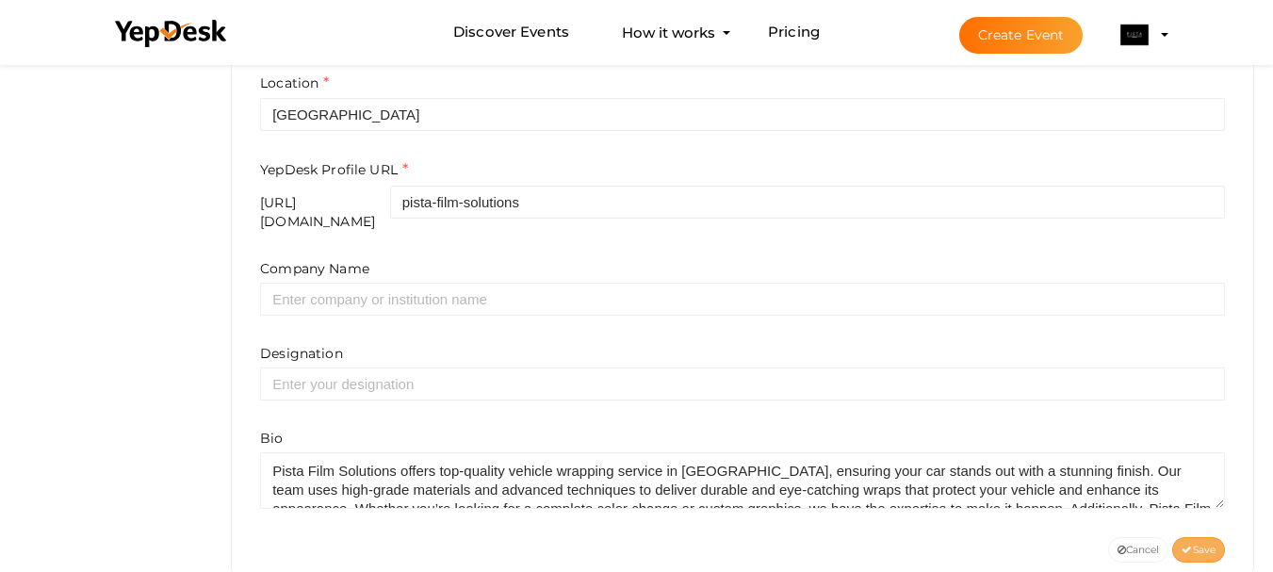
click at [1187, 545] on icon at bounding box center [1186, 550] width 10 height 10
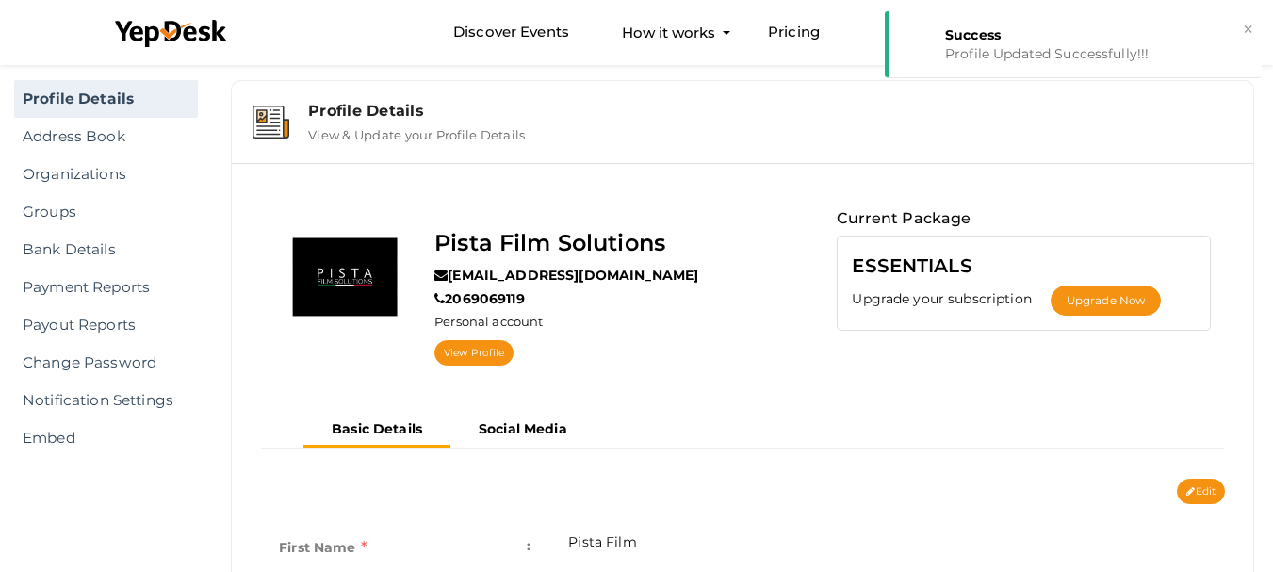
scroll to position [0, 0]
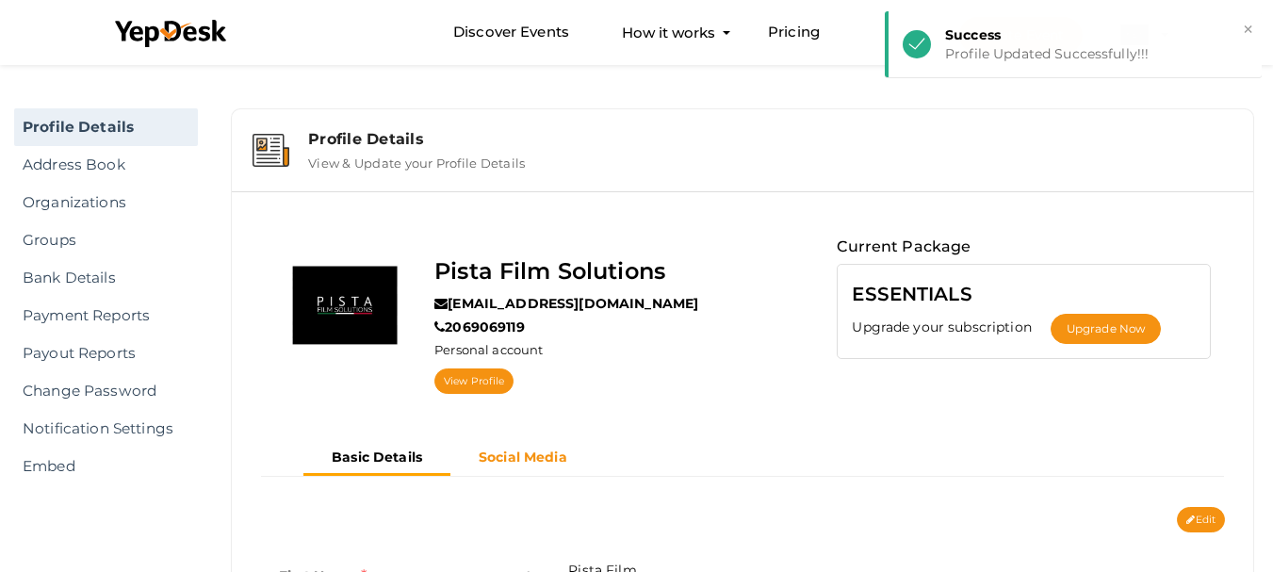
click at [533, 459] on b "Social Media" at bounding box center [523, 456] width 89 height 17
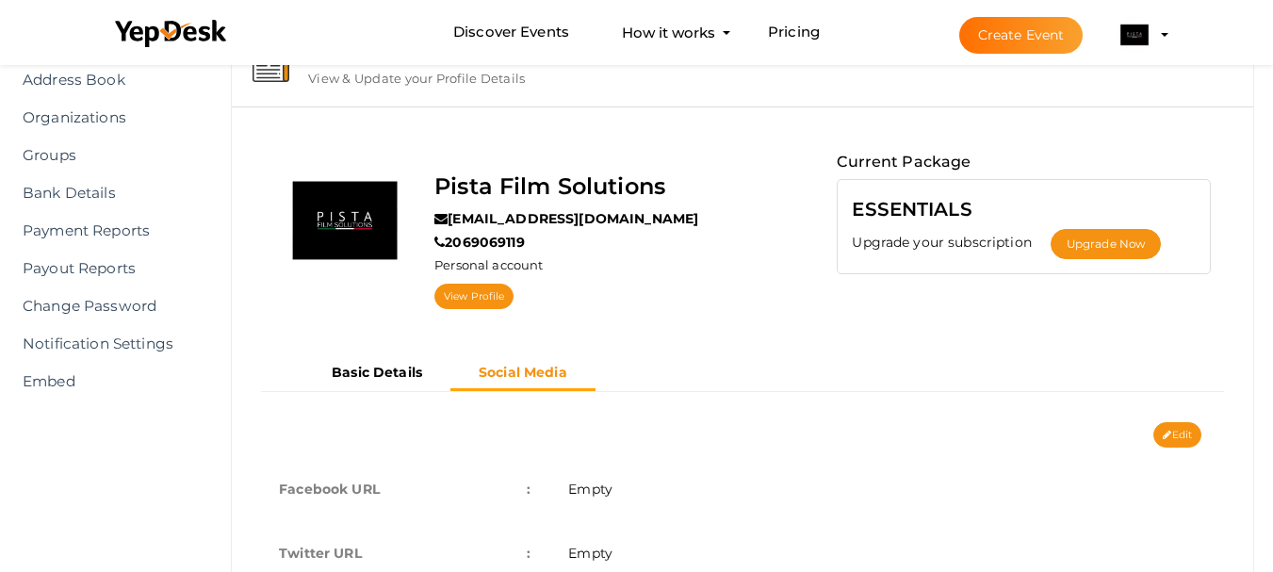
scroll to position [203, 0]
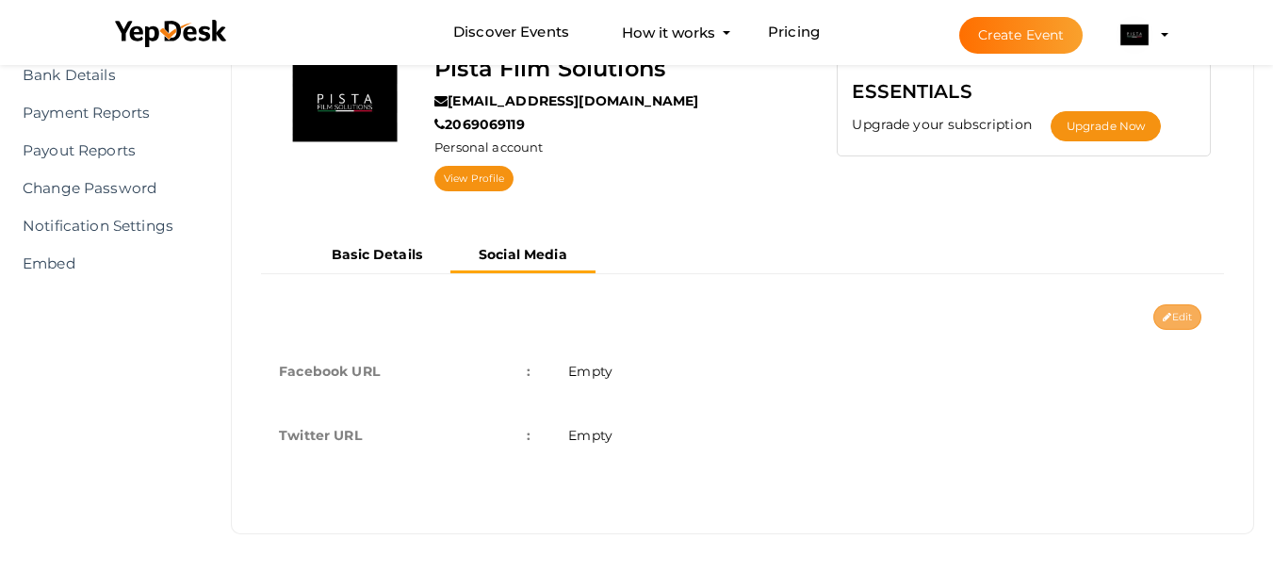
click at [1186, 319] on button "Edit" at bounding box center [1177, 316] width 48 height 25
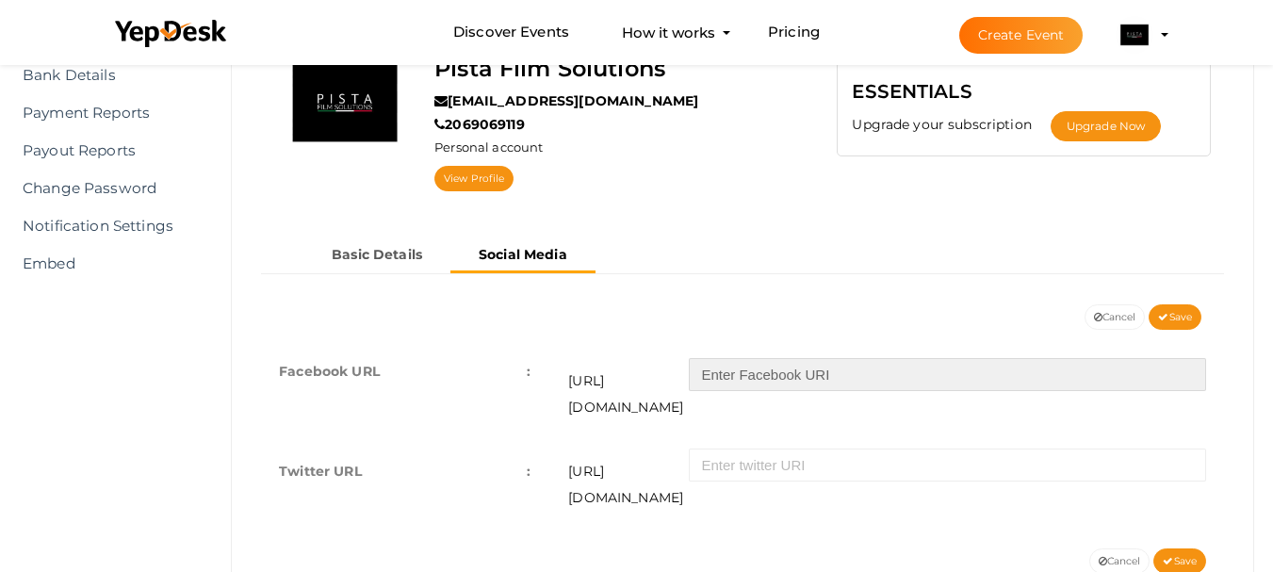
click at [877, 364] on input "text" at bounding box center [947, 374] width 517 height 33
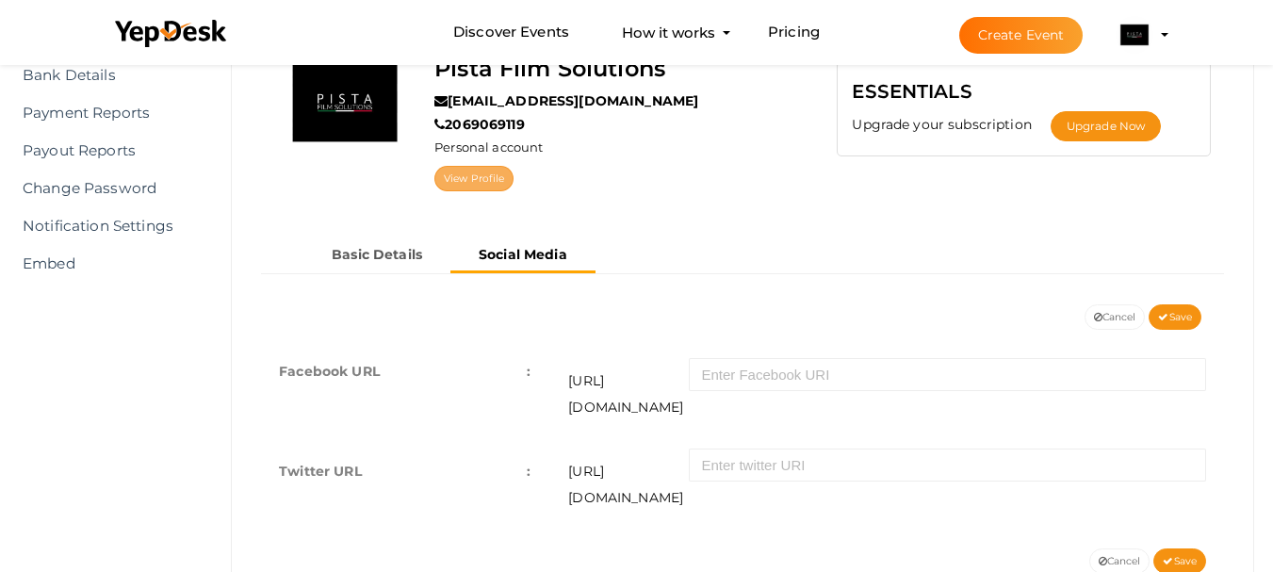
click at [481, 181] on link "View Profile" at bounding box center [473, 178] width 79 height 25
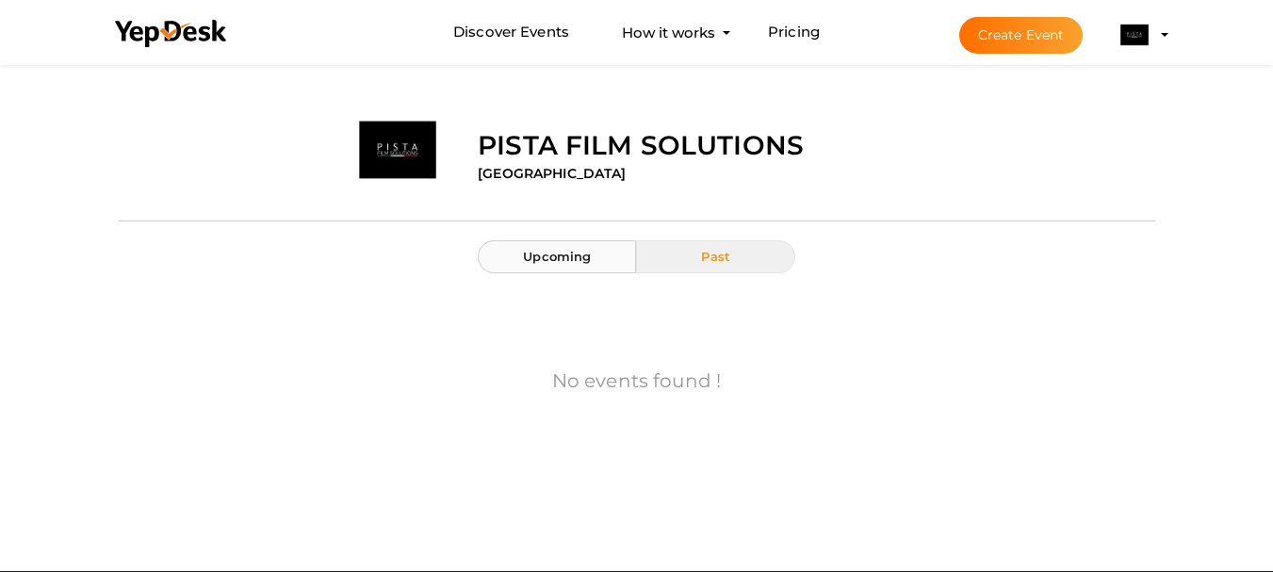
click at [571, 269] on button "Upcoming" at bounding box center [557, 256] width 158 height 33
click at [513, 149] on label "Pista Film Solutions" at bounding box center [641, 145] width 326 height 38
click at [1137, 32] on img at bounding box center [1134, 35] width 38 height 38
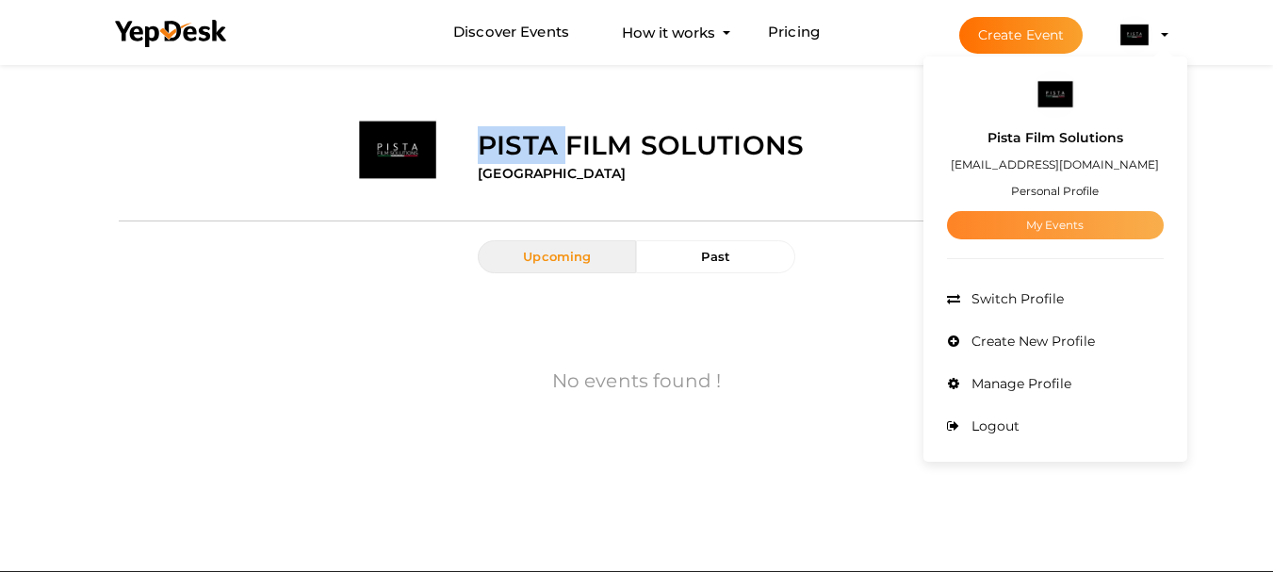
click at [1034, 230] on link "My Events" at bounding box center [1055, 225] width 217 height 28
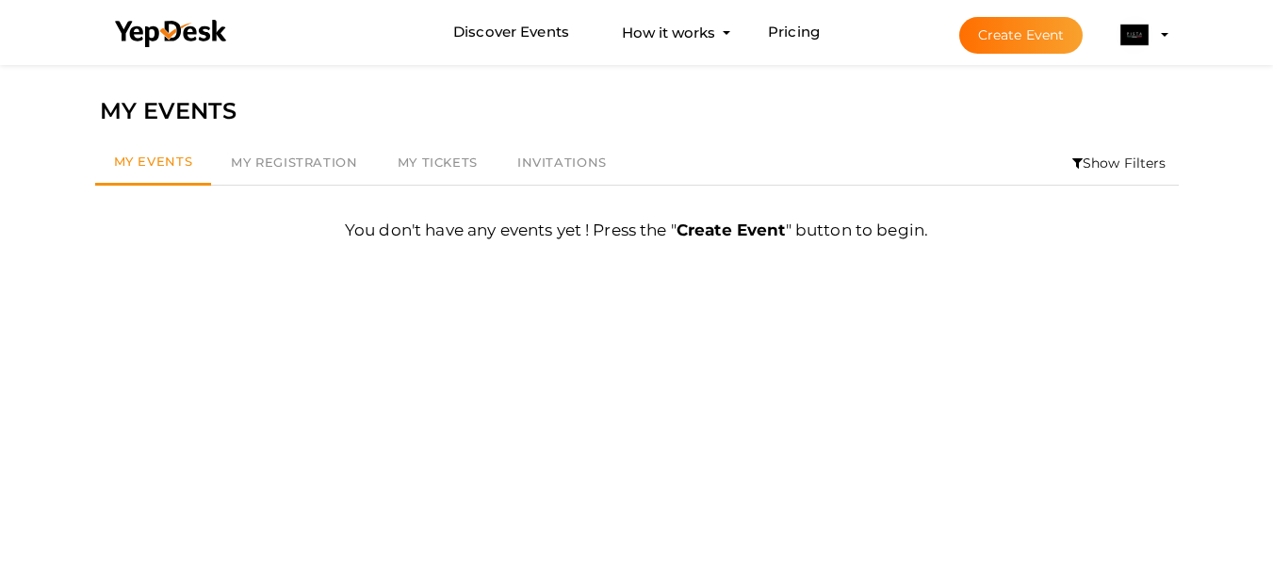
click at [1099, 174] on li "Show Filters" at bounding box center [1119, 162] width 119 height 43
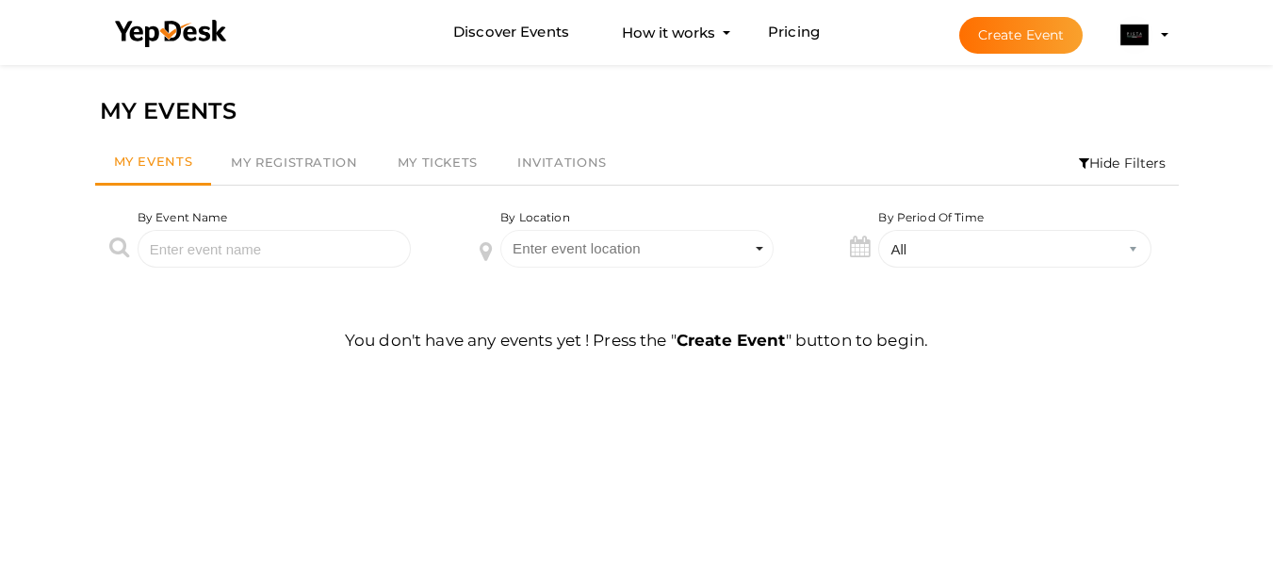
click at [1099, 174] on li "Hide Filters" at bounding box center [1122, 162] width 112 height 43
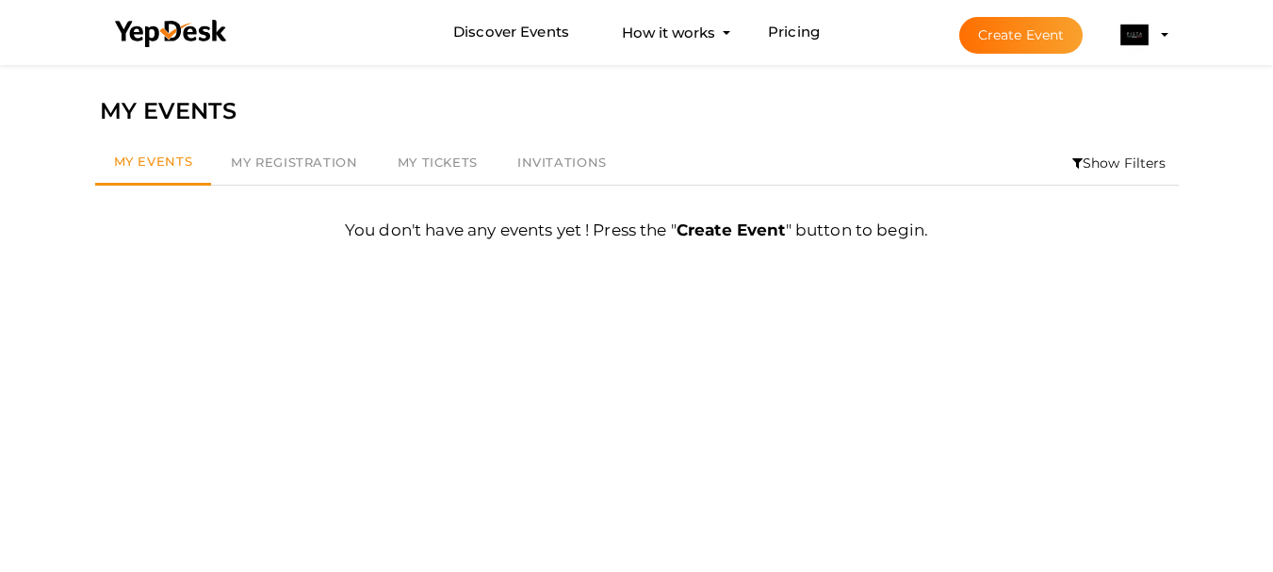
click at [1130, 52] on img at bounding box center [1134, 35] width 38 height 38
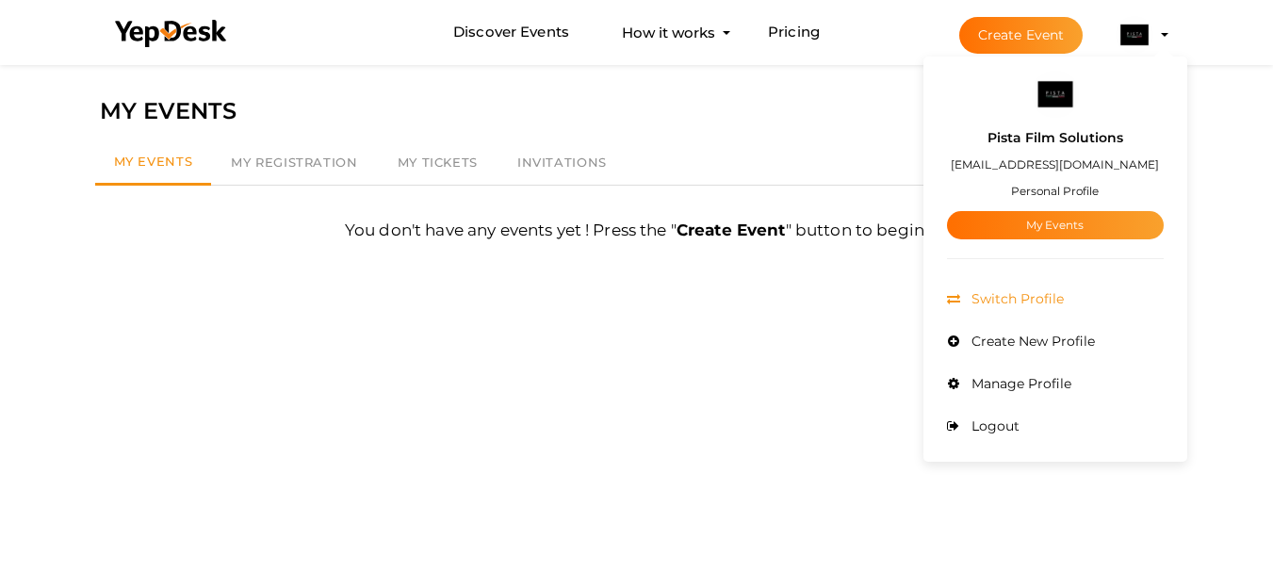
click at [1021, 306] on span "Switch Profile" at bounding box center [1015, 298] width 97 height 17
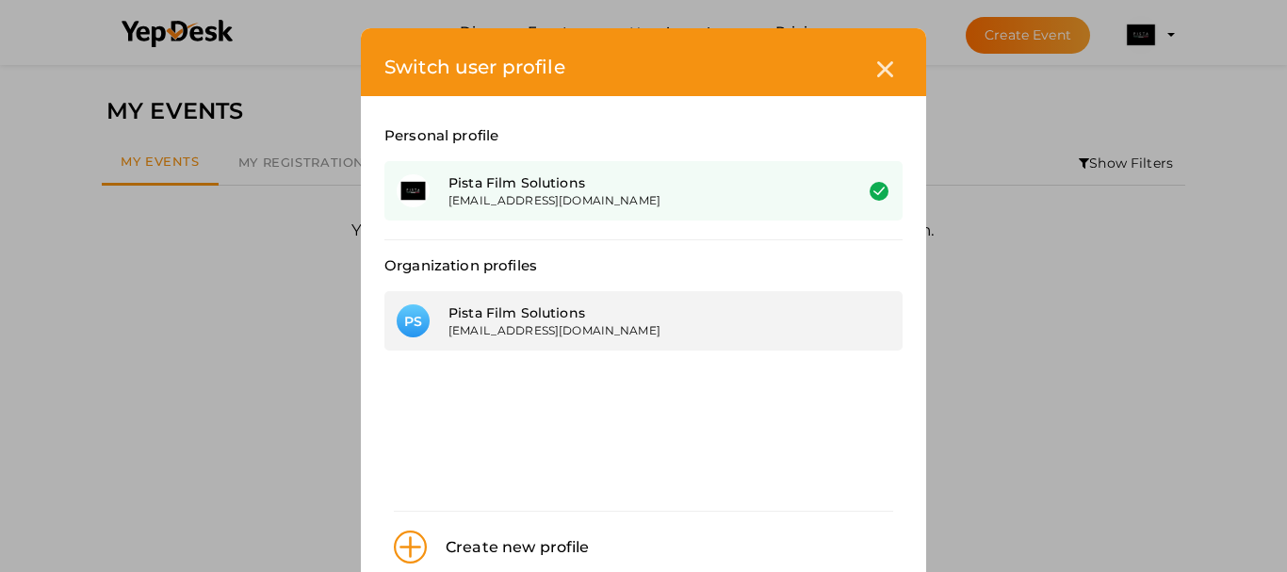
click at [685, 314] on div "Pista Film Solutions" at bounding box center [636, 312] width 376 height 19
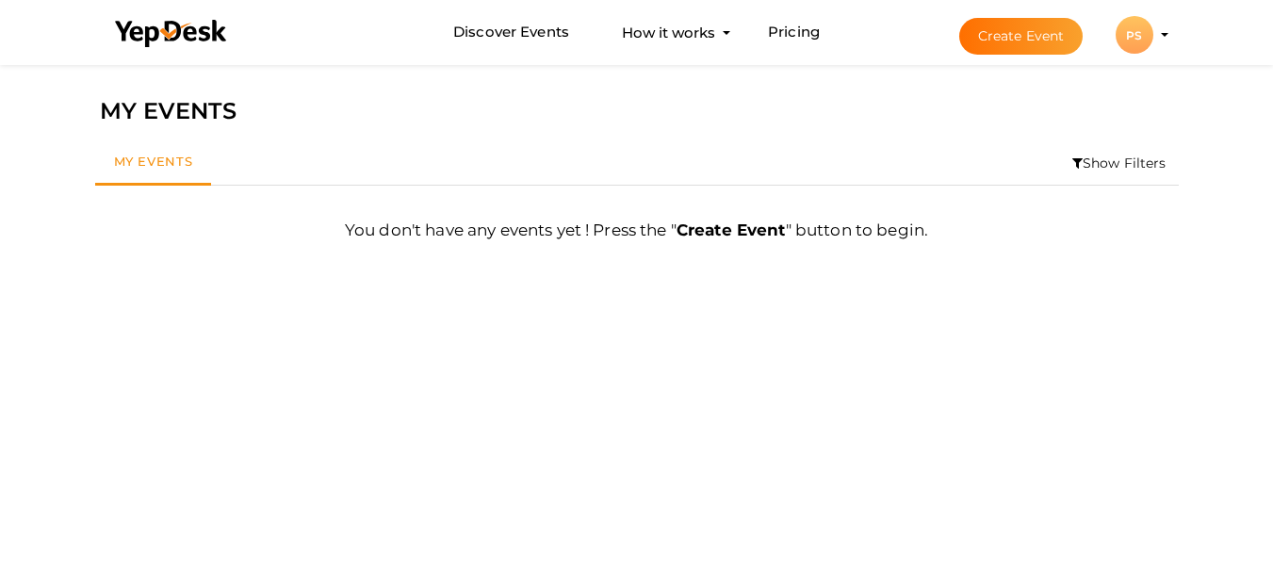
click at [1132, 46] on div "PS" at bounding box center [1134, 35] width 38 height 38
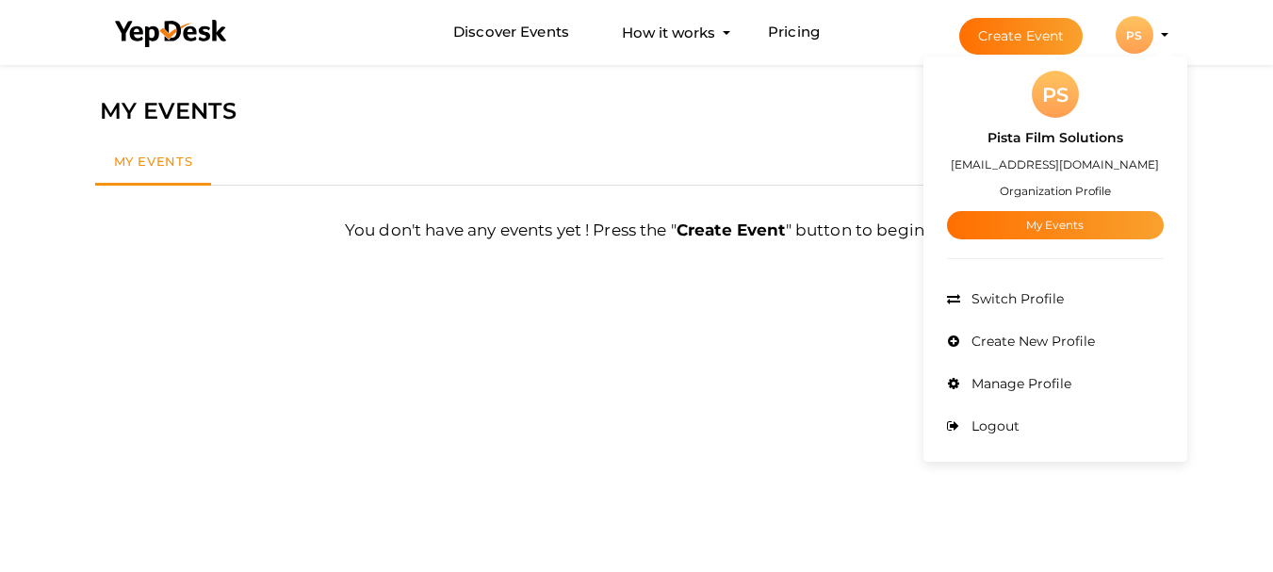
click at [1056, 133] on label "Pista Film Solutions" at bounding box center [1055, 138] width 136 height 22
click at [1056, 133] on div "My Events Show Filters By Event Name By Location Enter event location By Period…" at bounding box center [637, 163] width 1102 height 63
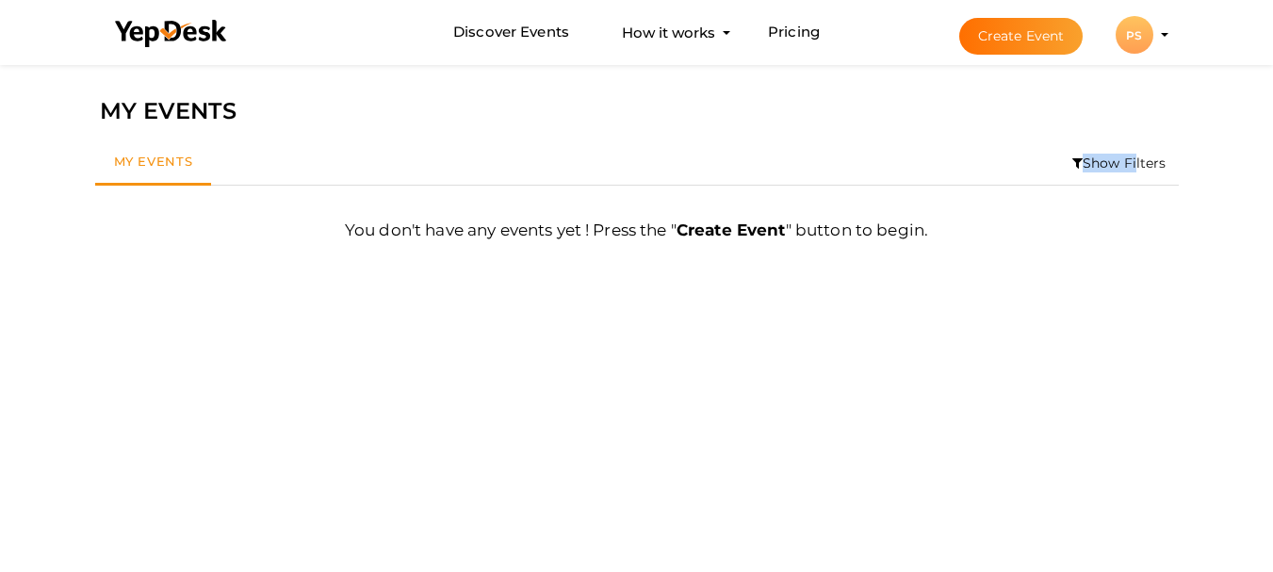
click at [1131, 27] on div "PS" at bounding box center [1134, 35] width 38 height 38
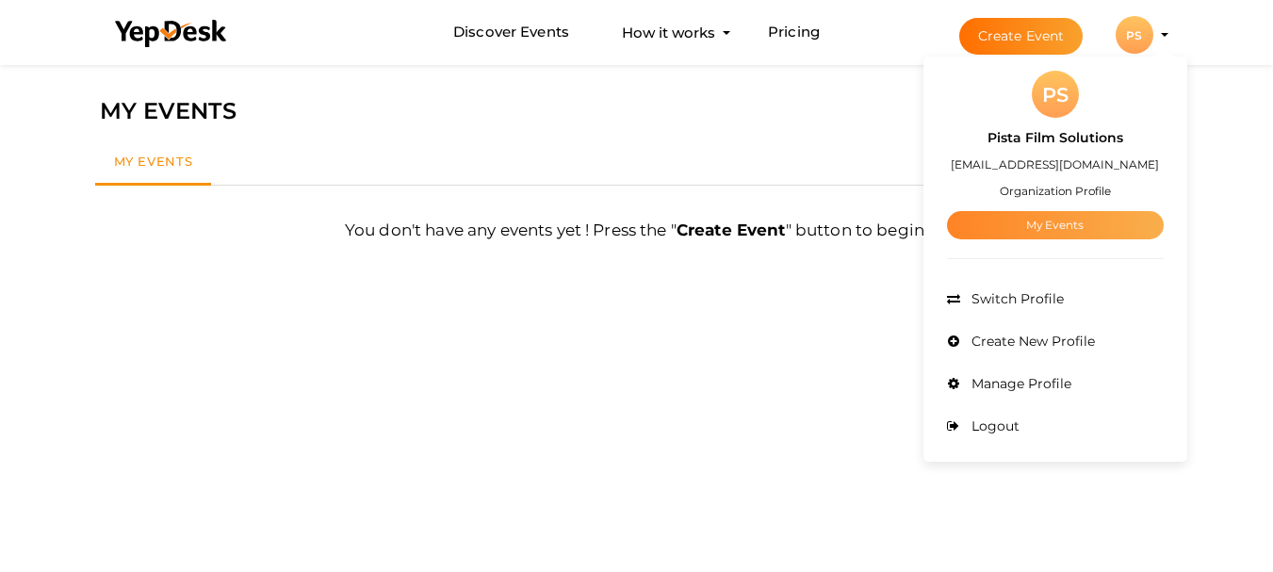
click at [1050, 237] on link "My Events" at bounding box center [1055, 225] width 217 height 28
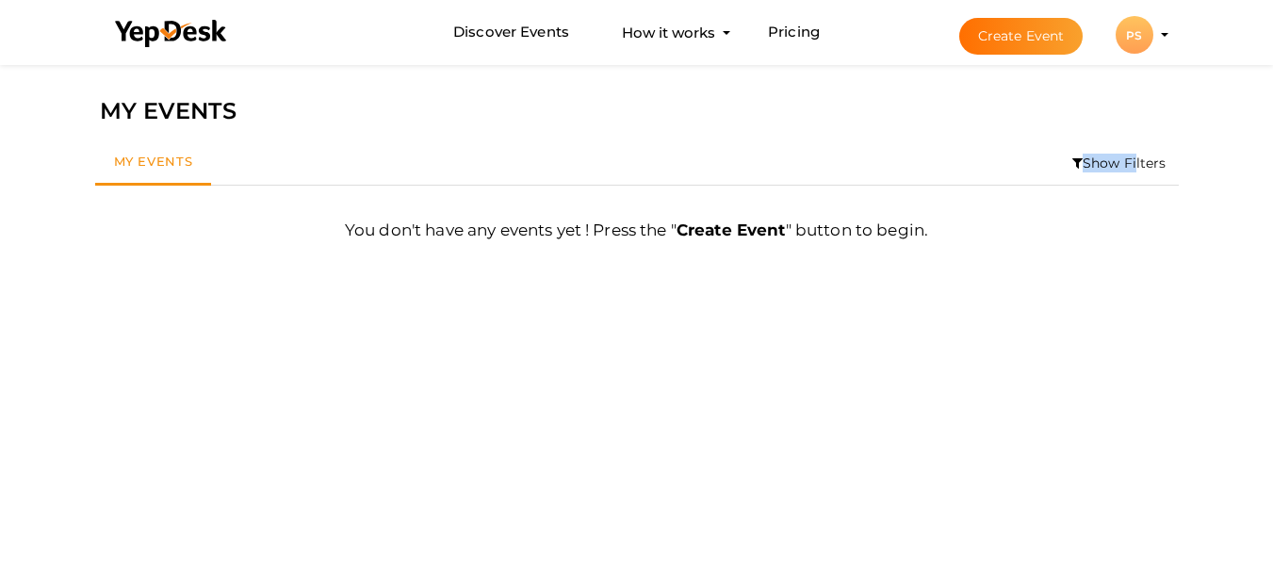
click at [1015, 52] on button "Create Event" at bounding box center [1021, 36] width 124 height 37
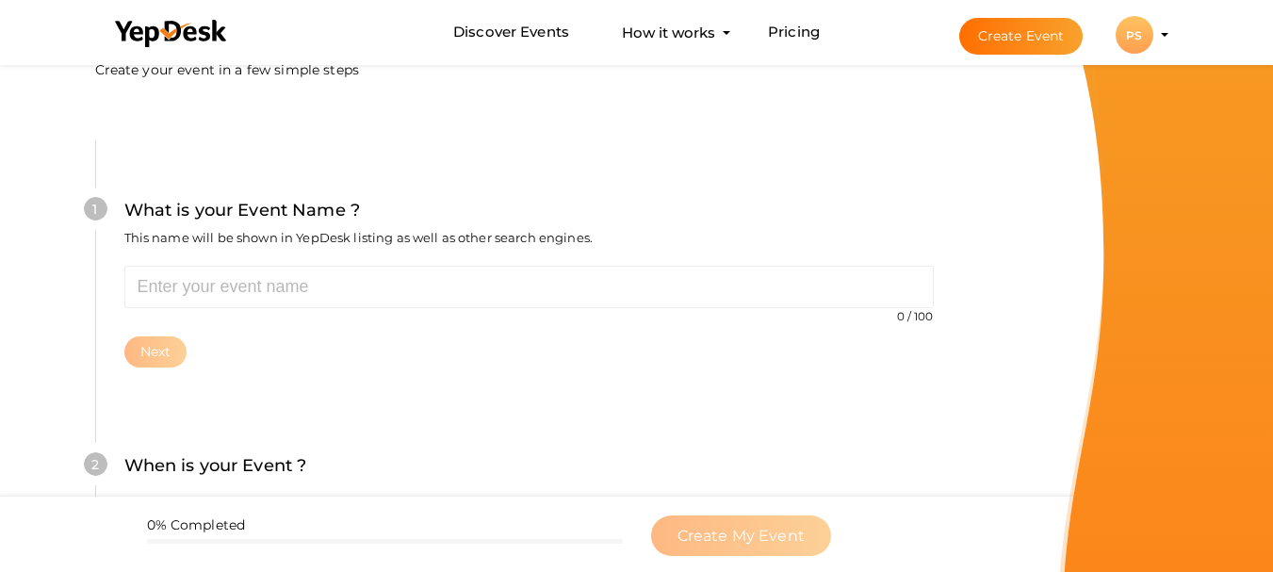
scroll to position [110, 0]
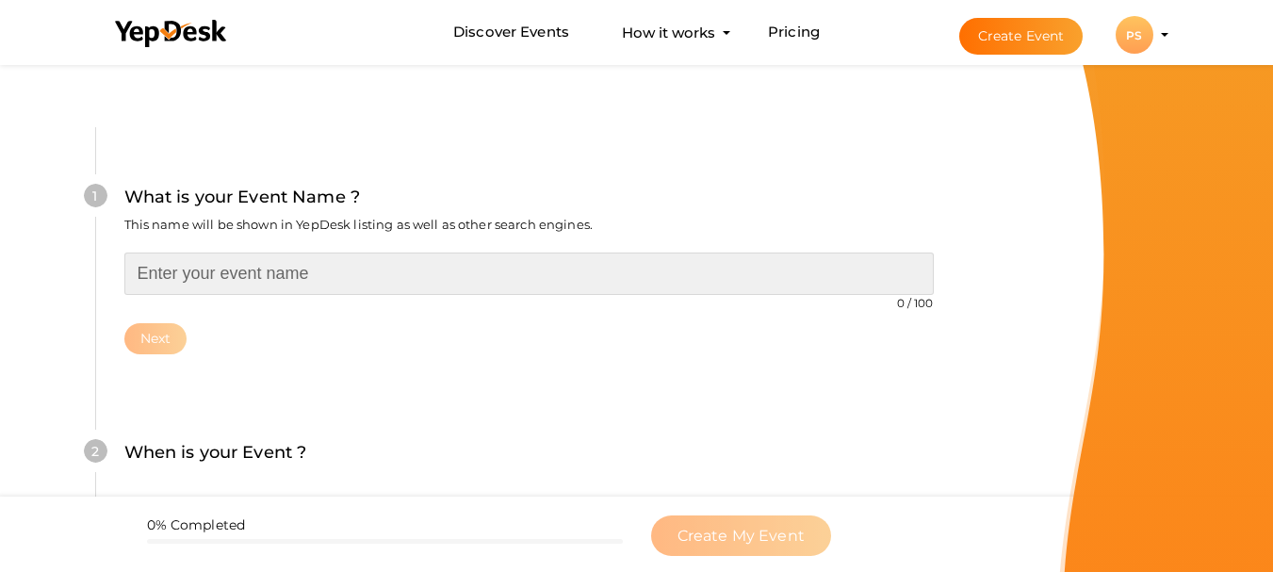
click at [523, 270] on input "text" at bounding box center [528, 273] width 809 height 42
paste input "Pista Film Solutions"
type input "Pista Film Solutions"
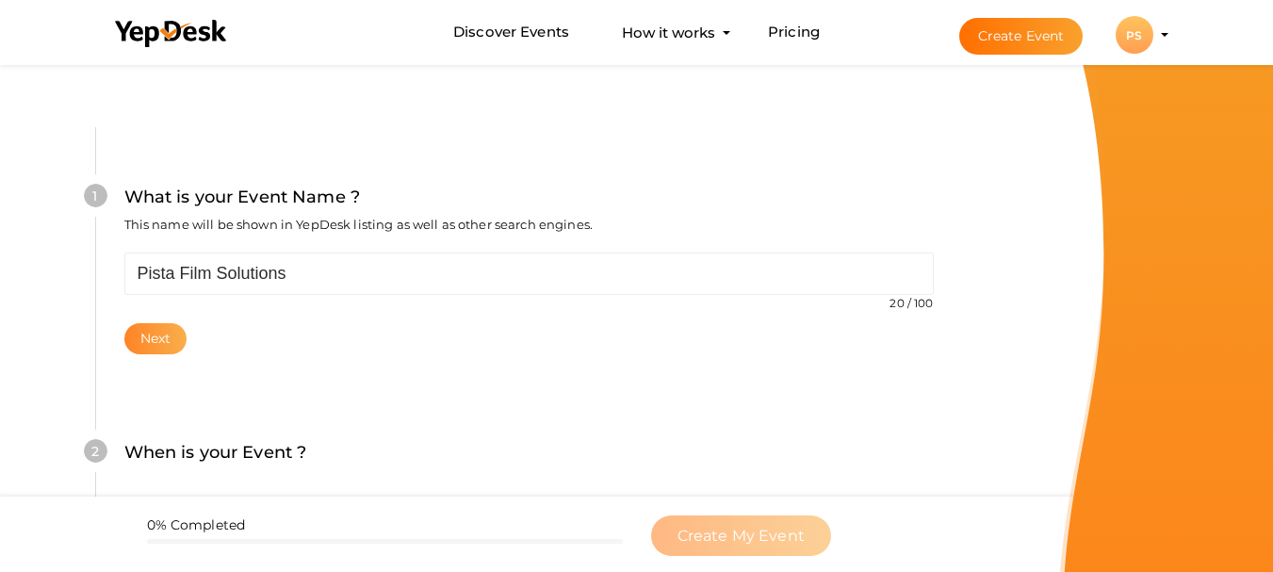
click at [177, 334] on button "Next" at bounding box center [155, 338] width 63 height 31
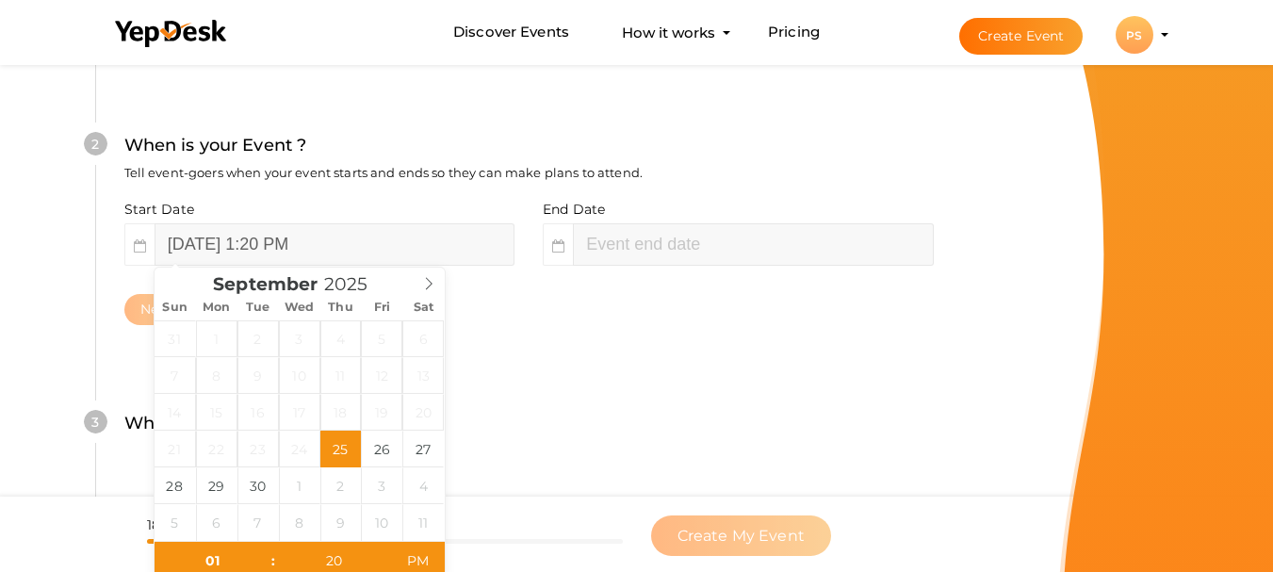
scroll to position [448, 0]
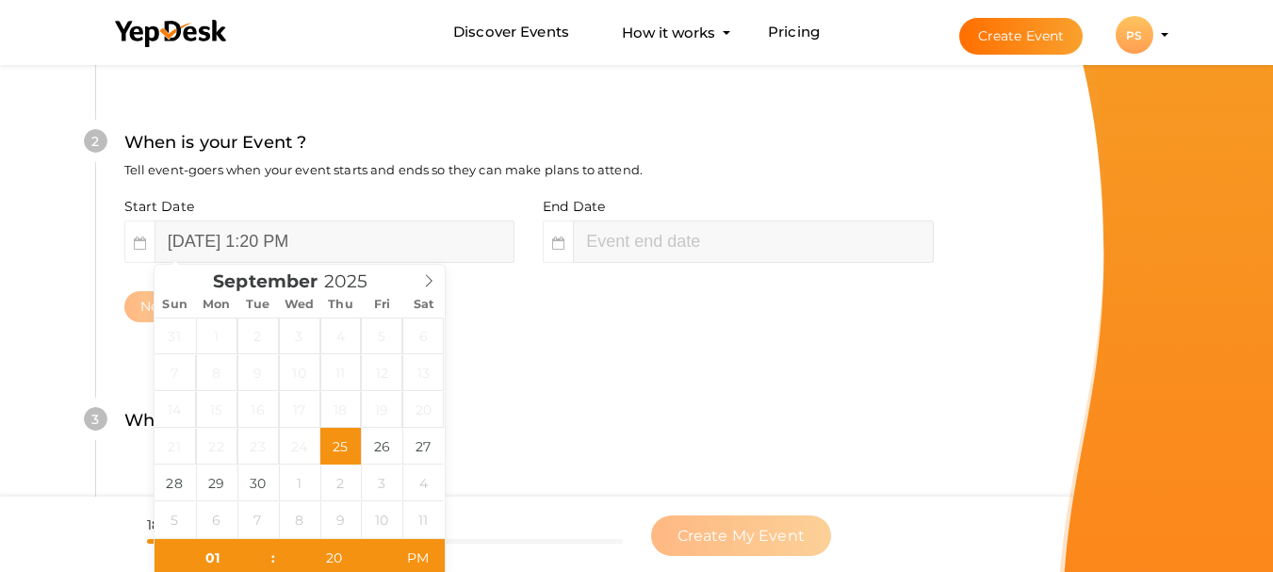
drag, startPoint x: 156, startPoint y: 317, endPoint x: 267, endPoint y: 319, distance: 110.2
click at [267, 319] on div "31 1 2 3 4 5 6 7 8 9 10 11 12 13 14 15 16 17 18 19 20 21 22 23 24 25 26 27 28 2…" at bounding box center [300, 427] width 290 height 220
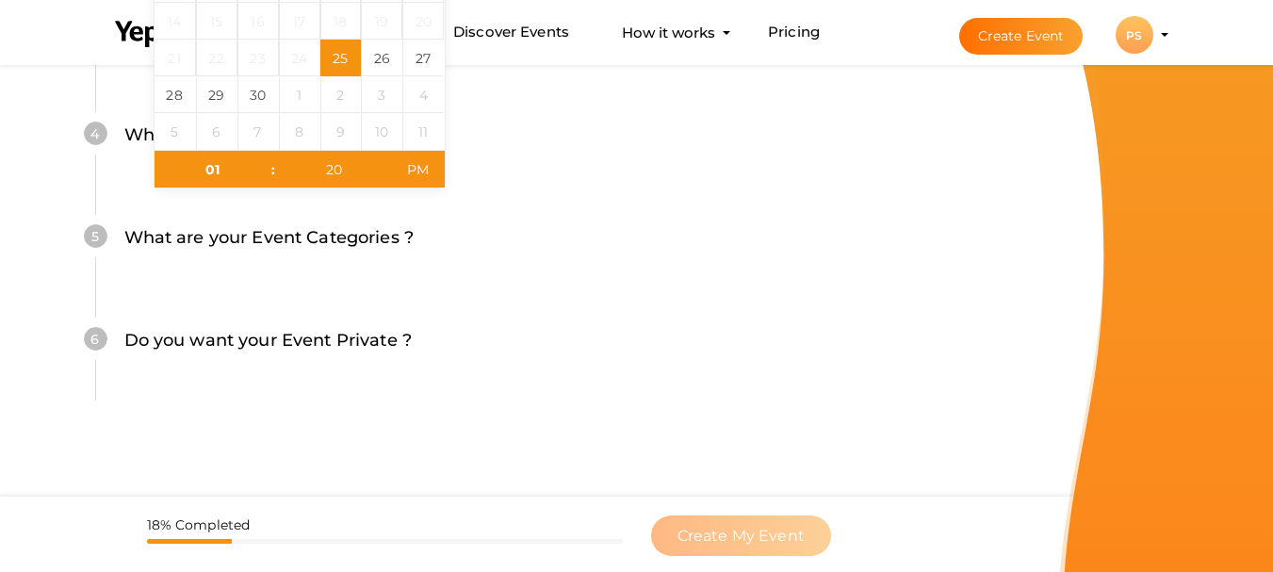
scroll to position [0, 0]
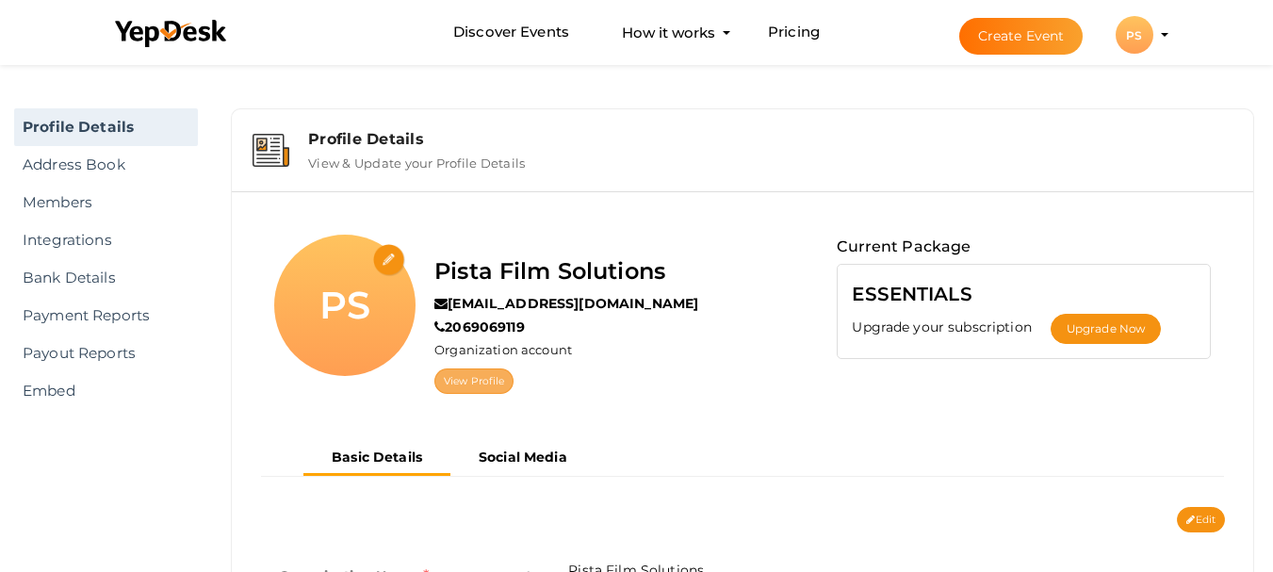
scroll to position [60, 0]
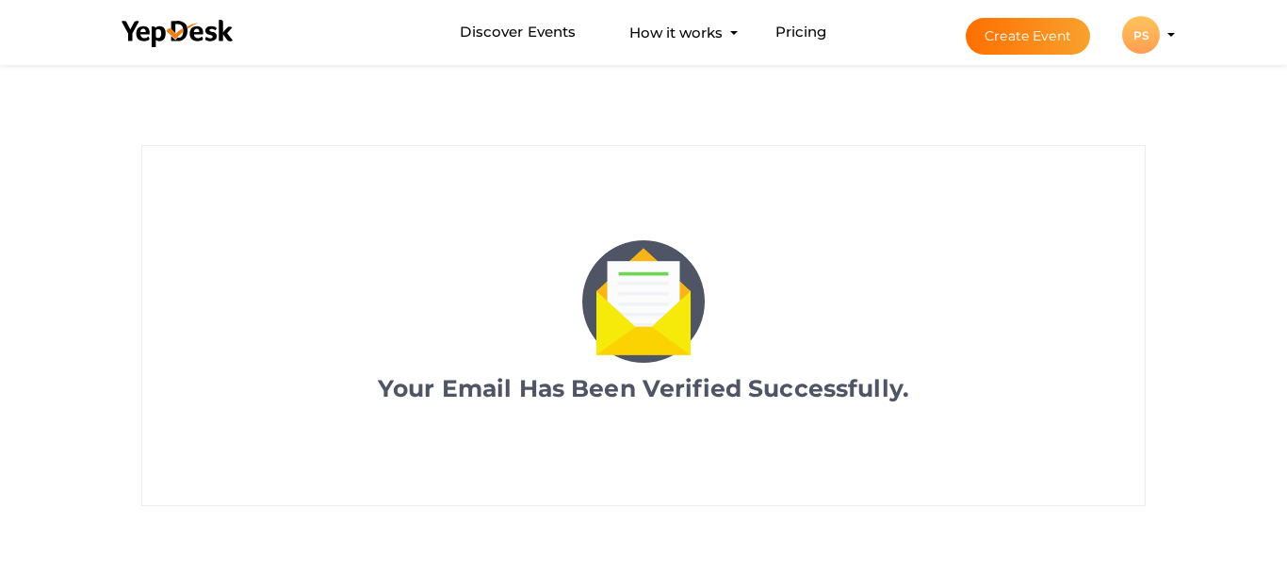
click at [1143, 34] on div "PS" at bounding box center [1141, 35] width 38 height 38
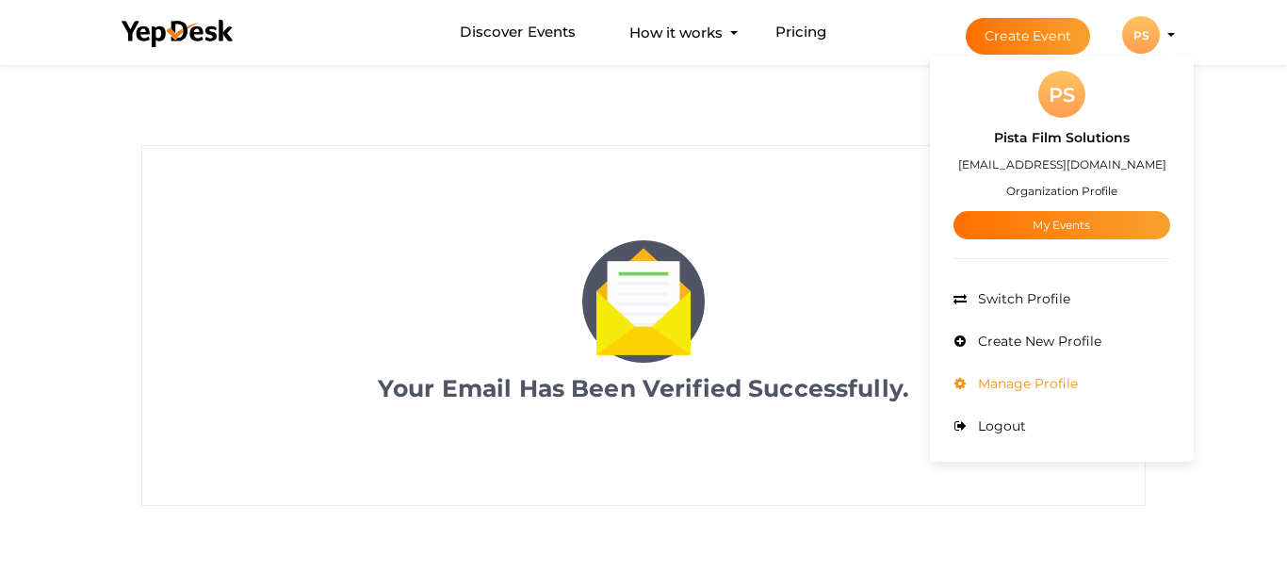
click at [1021, 382] on span "Manage Profile" at bounding box center [1025, 383] width 105 height 17
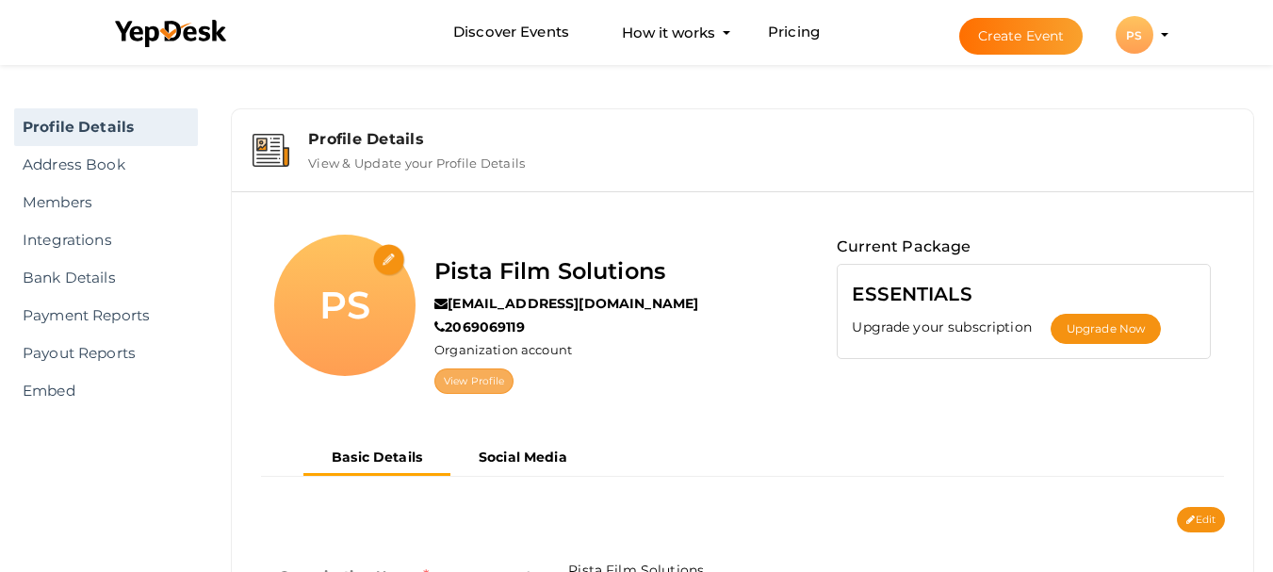
click at [486, 372] on link "View Profile" at bounding box center [473, 380] width 79 height 25
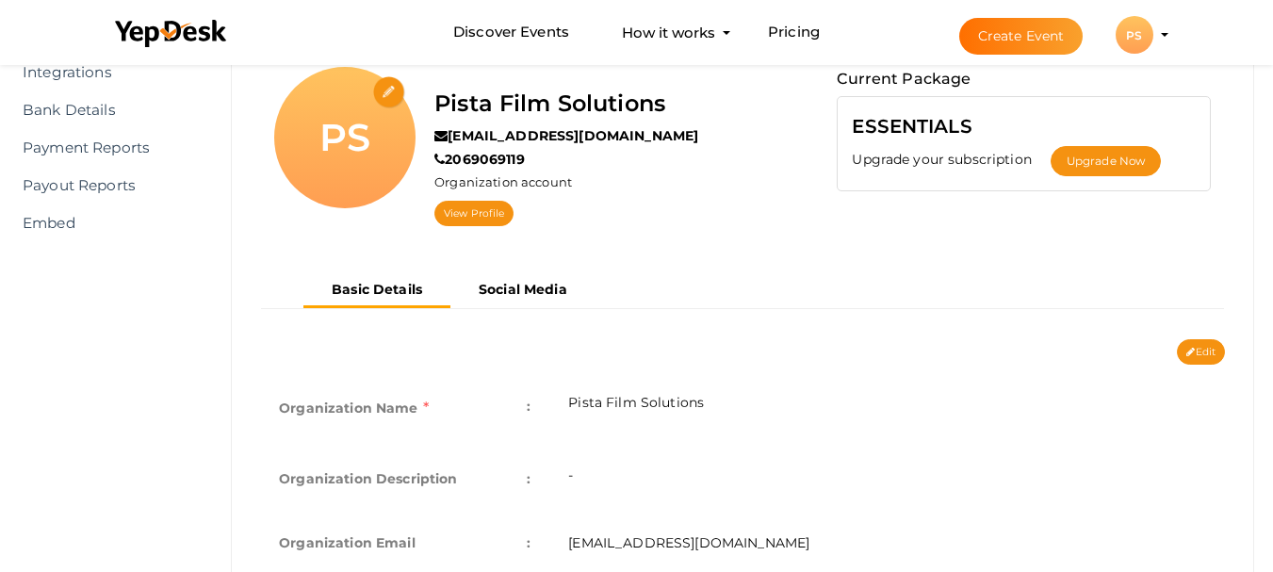
scroll to position [188, 0]
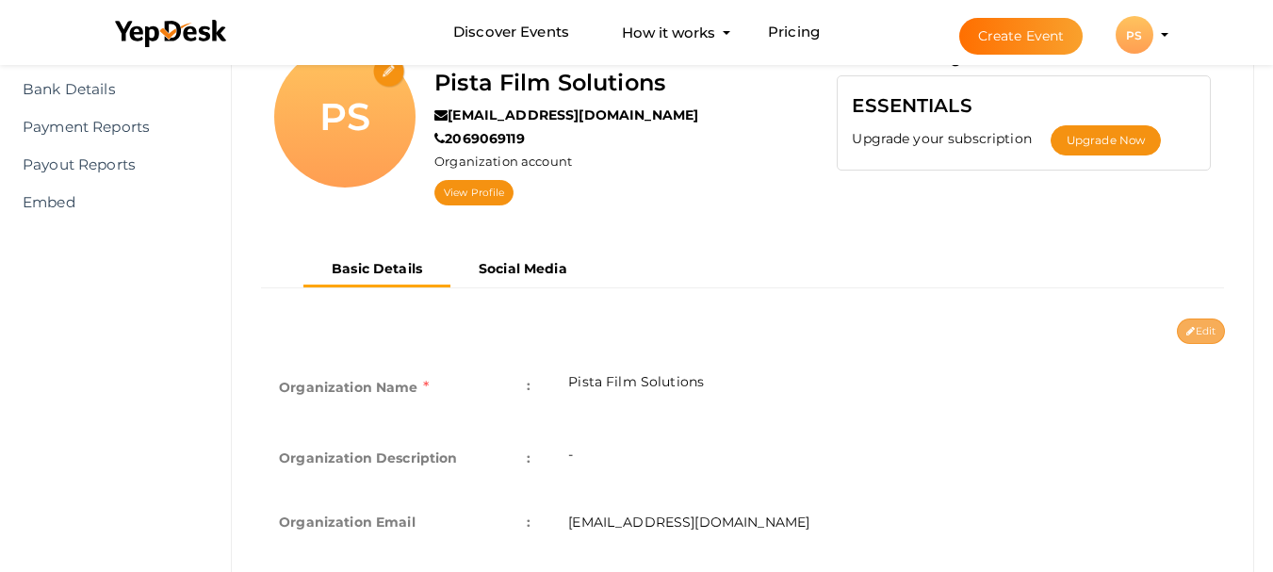
drag, startPoint x: 1221, startPoint y: 343, endPoint x: 1197, endPoint y: 324, distance: 30.9
click at [1197, 318] on div "Edit Cancel Save Organization Name : Pista Film Solutions Organization Descript…" at bounding box center [742, 318] width 993 height 0
click at [1197, 324] on button "Edit" at bounding box center [1201, 330] width 48 height 25
type input "Pista Film Solutions"
type input "[EMAIL_ADDRESS][DOMAIN_NAME]"
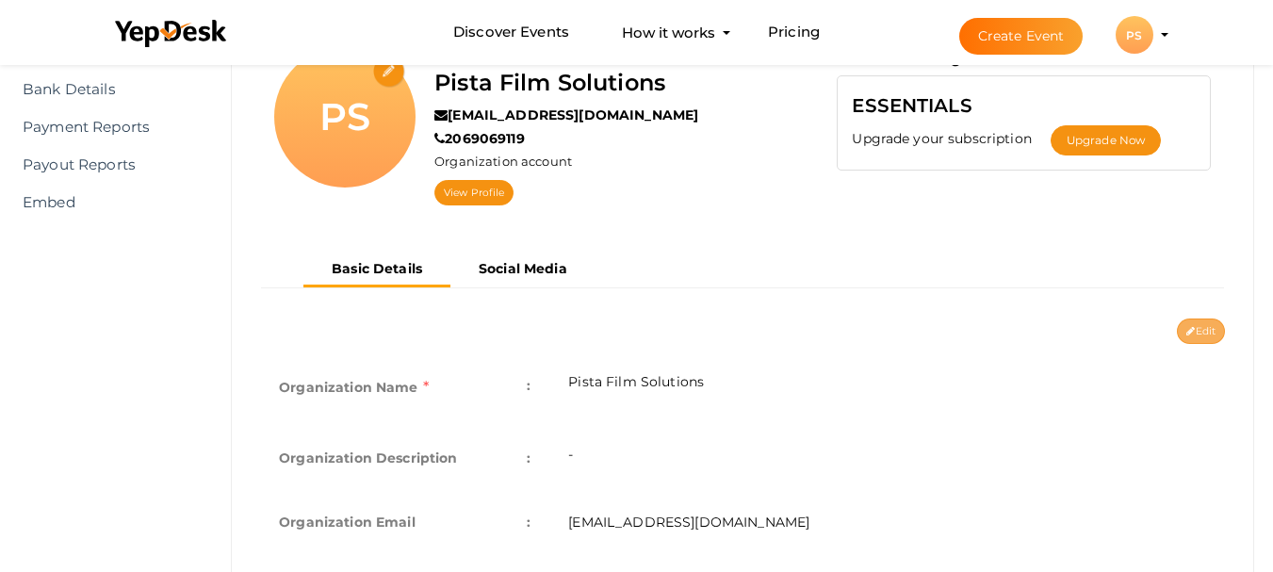
type input "2069069119"
select select "9"
type input "[GEOGRAPHIC_DATA]"
type input "Pista Film Solutions1"
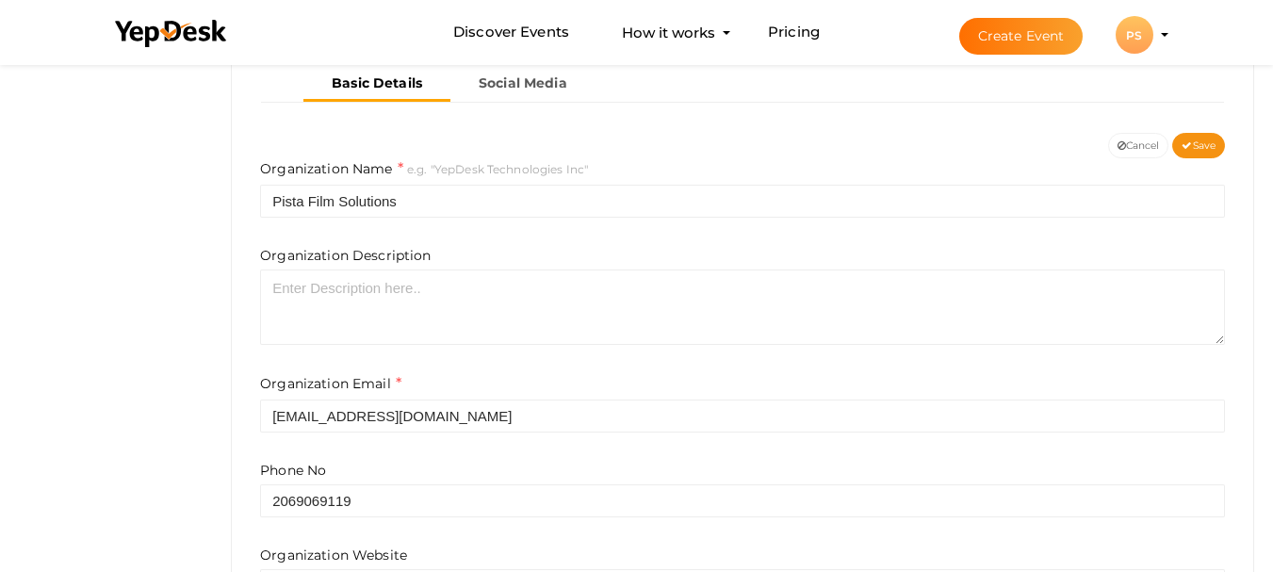
scroll to position [377, 0]
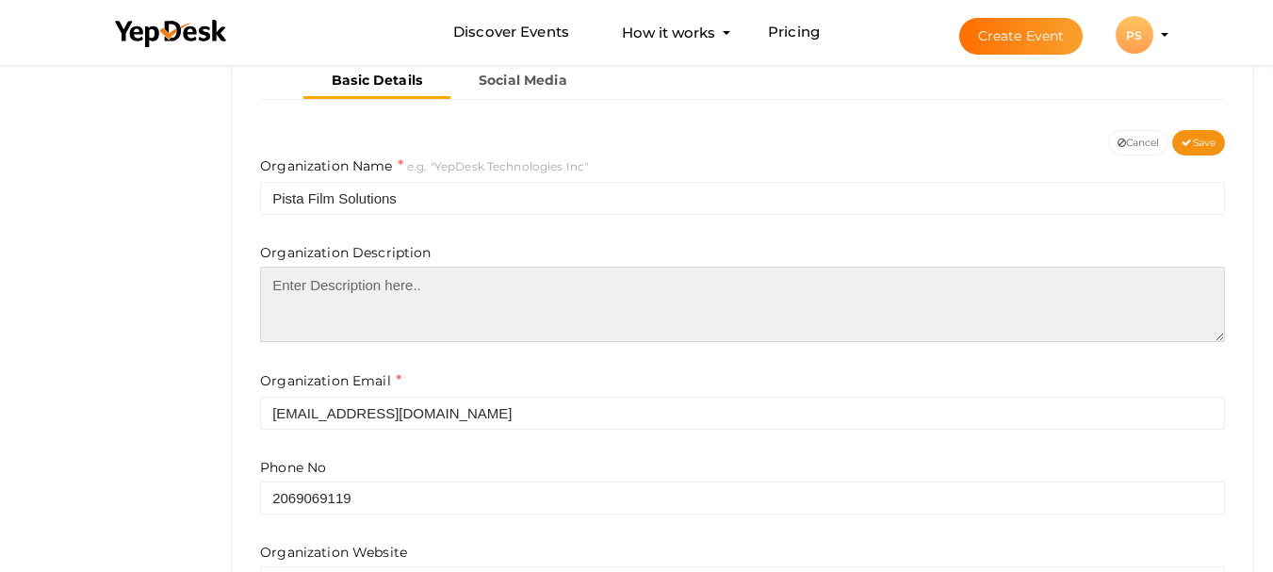
click at [571, 310] on textarea at bounding box center [742, 304] width 965 height 75
paste textarea "Pista Film Solutions offers top-quality vehicle wrapping service in Burien, ens…"
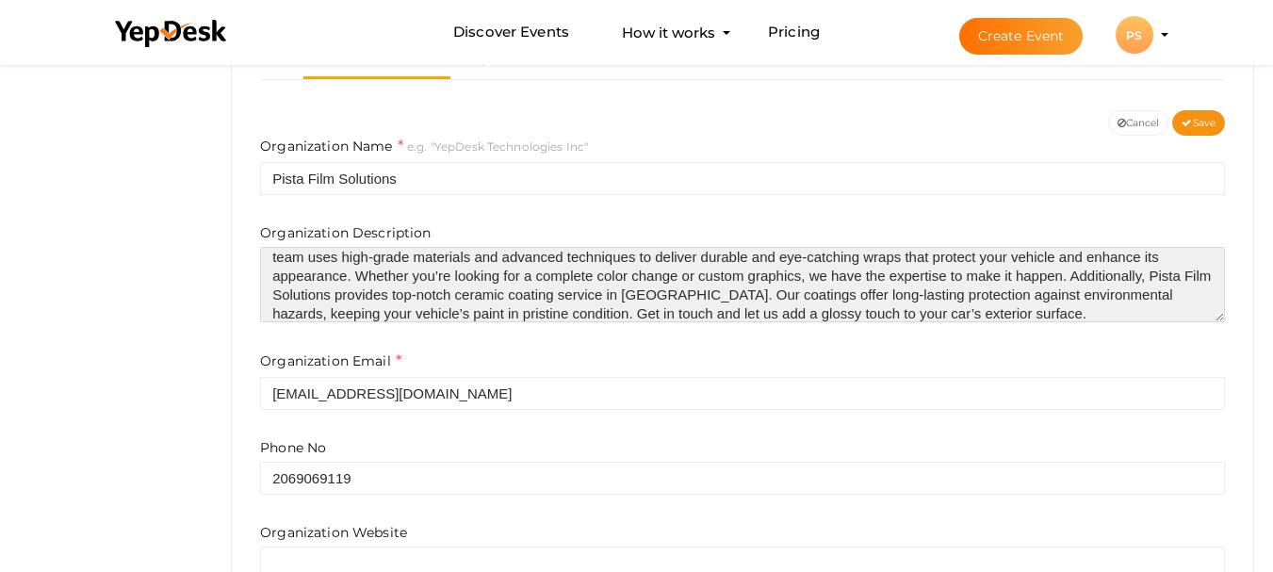
scroll to position [424, 0]
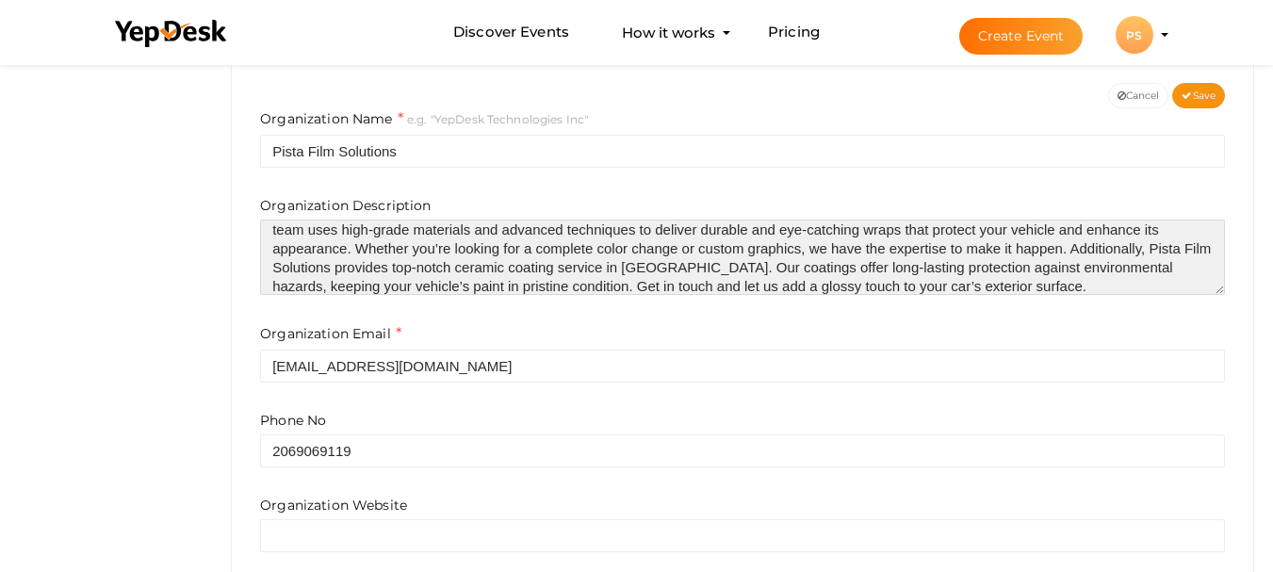
type textarea "Pista Film Solutions offers top-quality vehicle wrapping service in Burien, ens…"
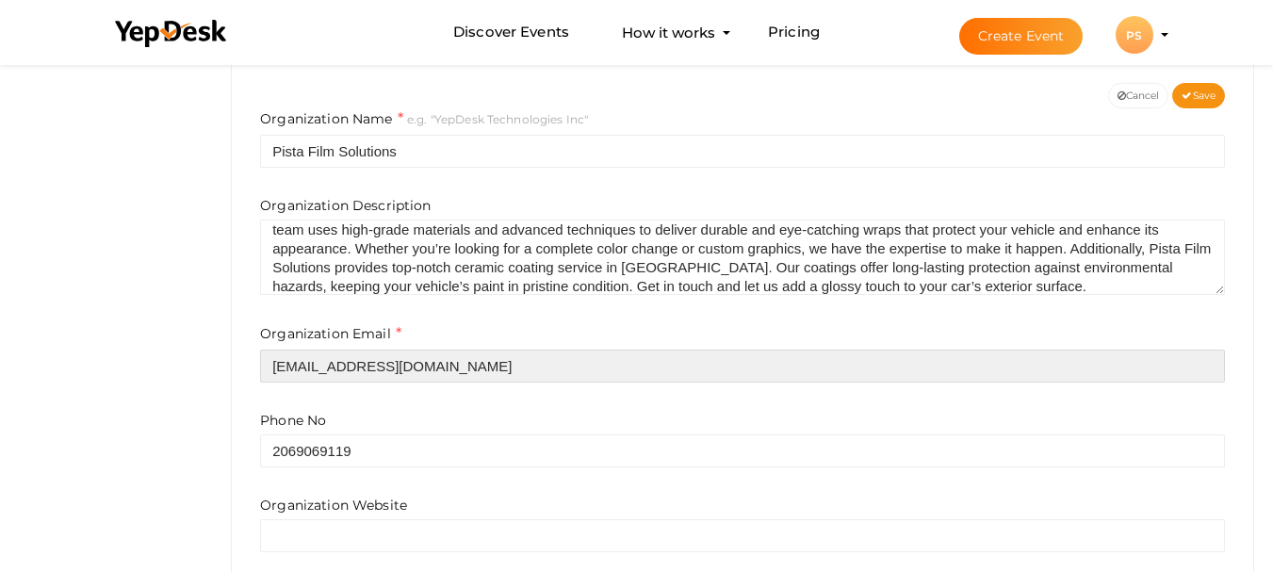
click at [511, 372] on input "[EMAIL_ADDRESS][DOMAIN_NAME]" at bounding box center [742, 366] width 965 height 33
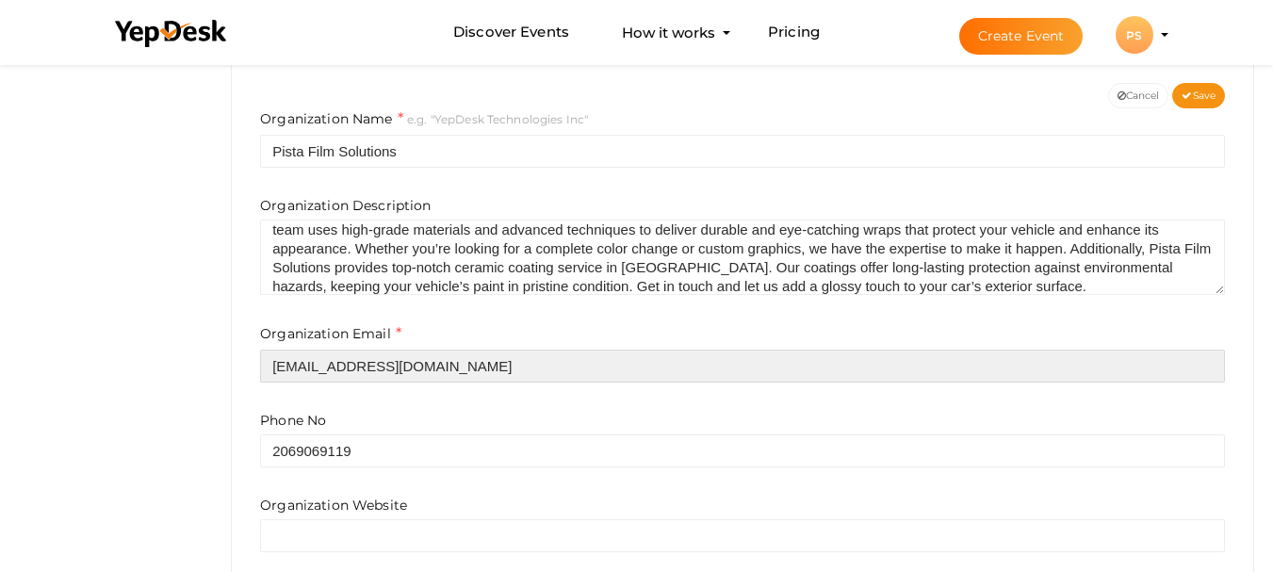
paste input "esar@pistafilmsolutions"
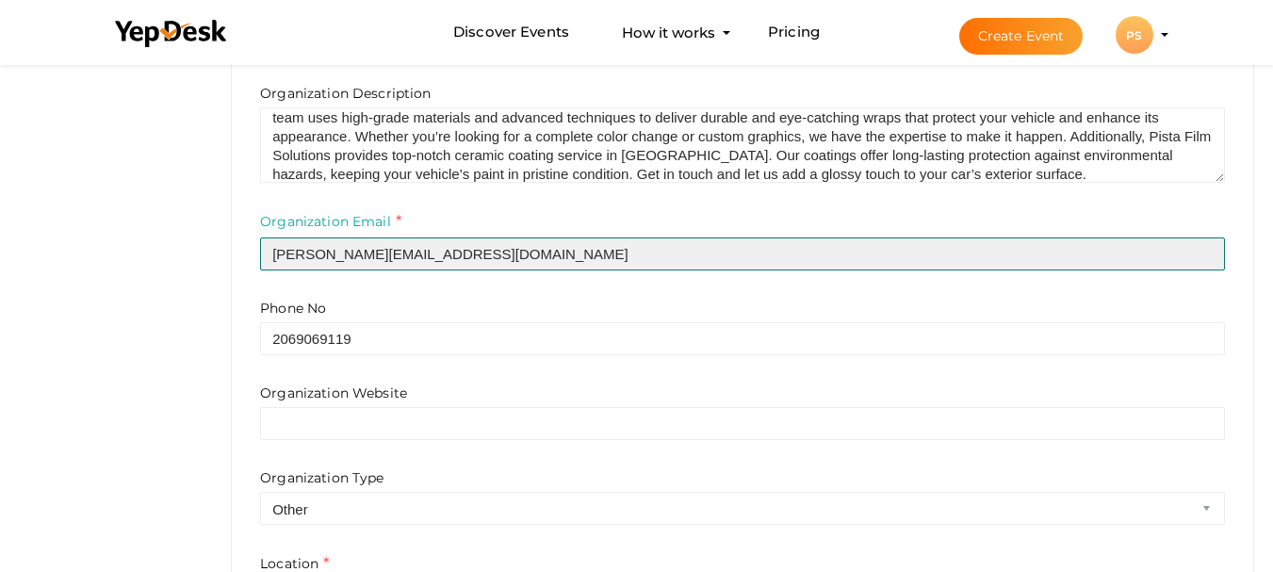
scroll to position [549, 0]
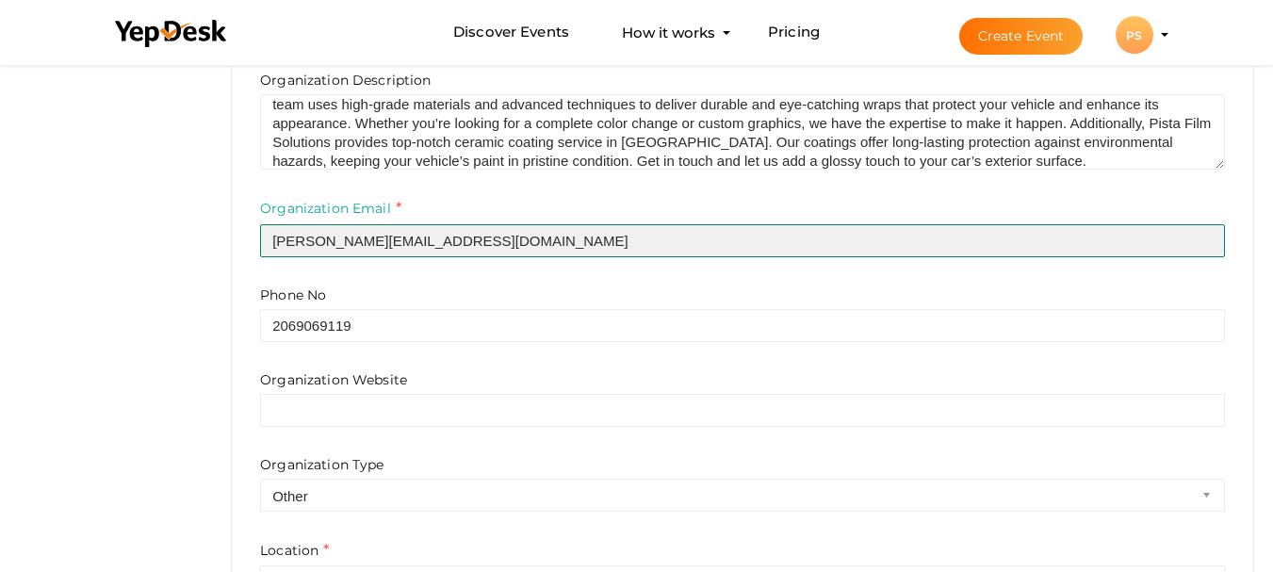
type input "[PERSON_NAME][EMAIL_ADDRESS][DOMAIN_NAME]"
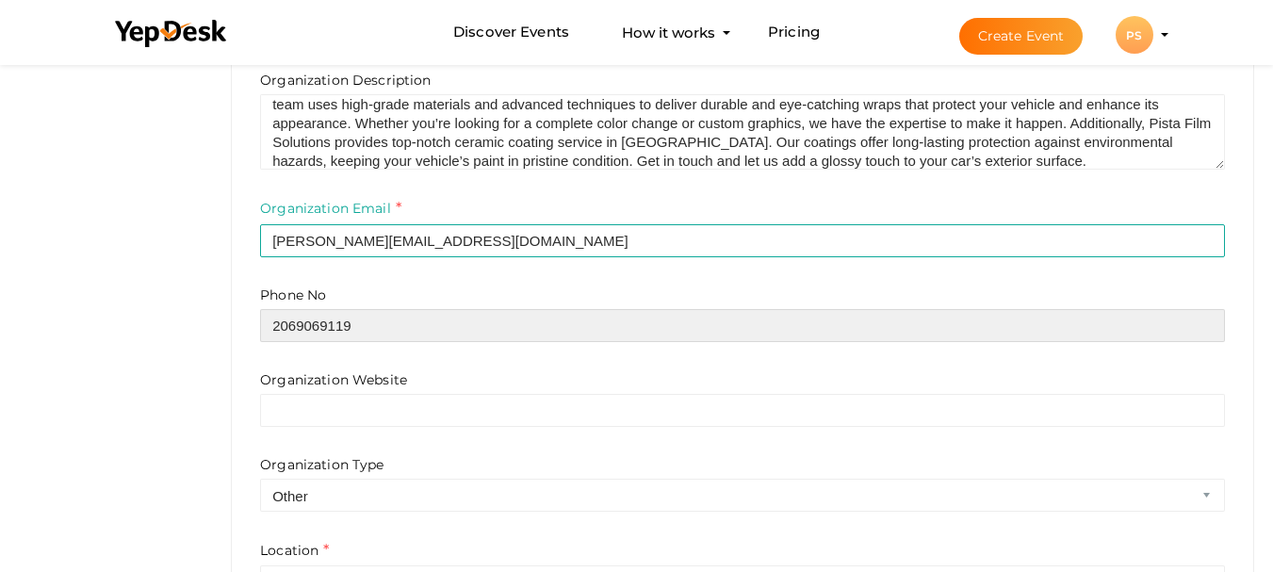
click at [270, 329] on input "2069069119" at bounding box center [742, 325] width 965 height 33
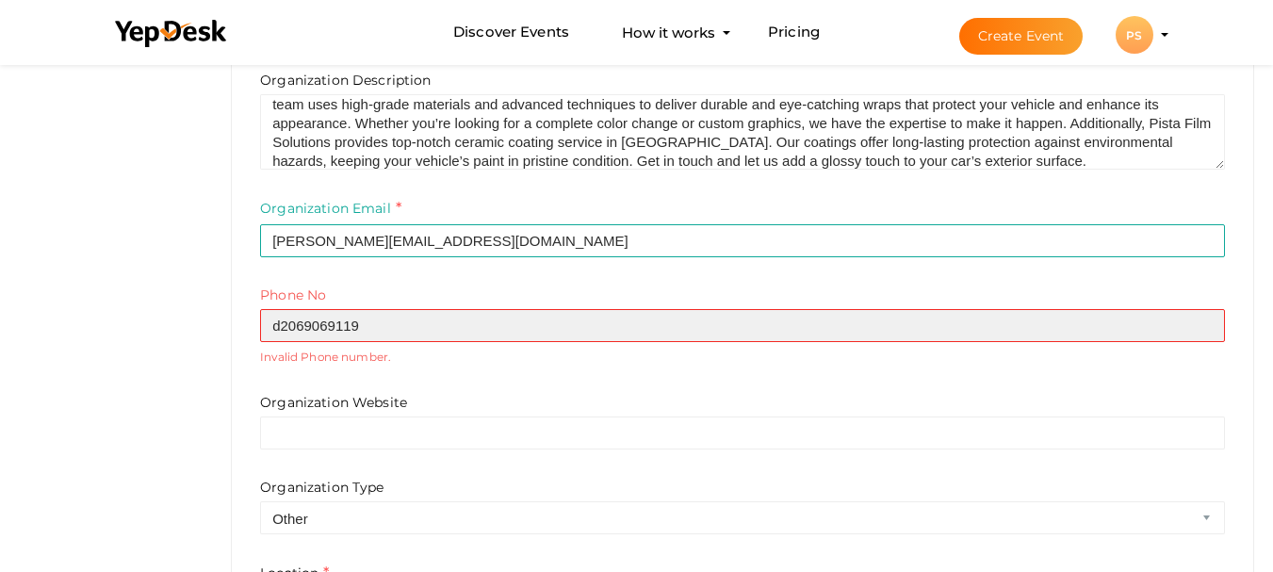
type input "2069069119"
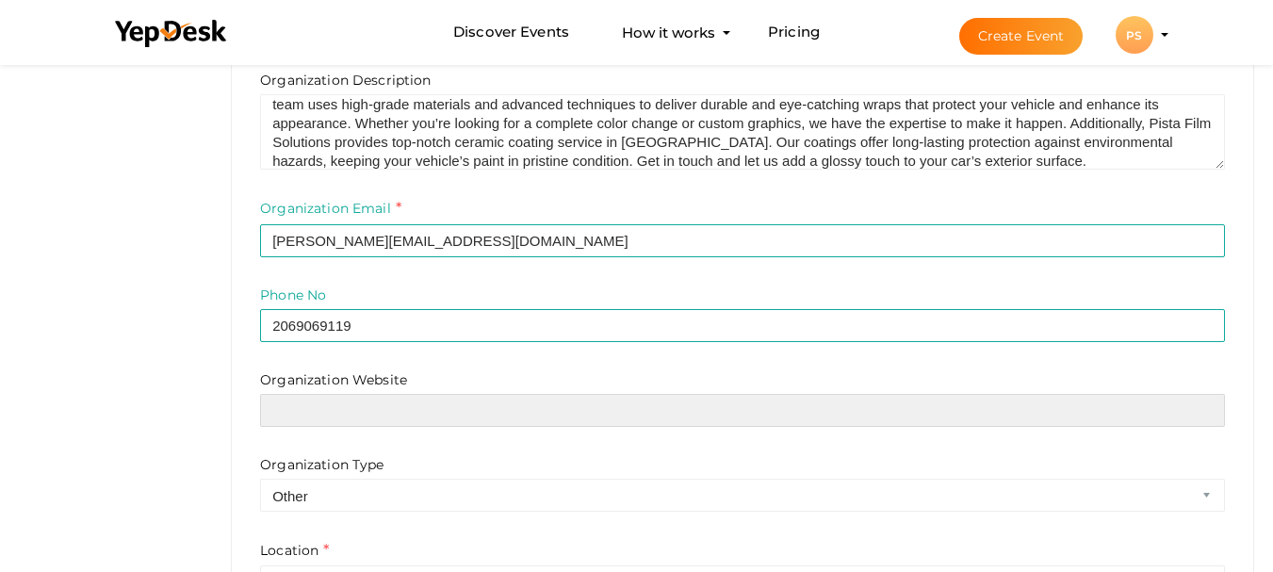
click at [344, 418] on input "text" at bounding box center [742, 410] width 965 height 33
paste input "https://maps.app.goo.gl/KnQAwtVzL8WzZ85UA"
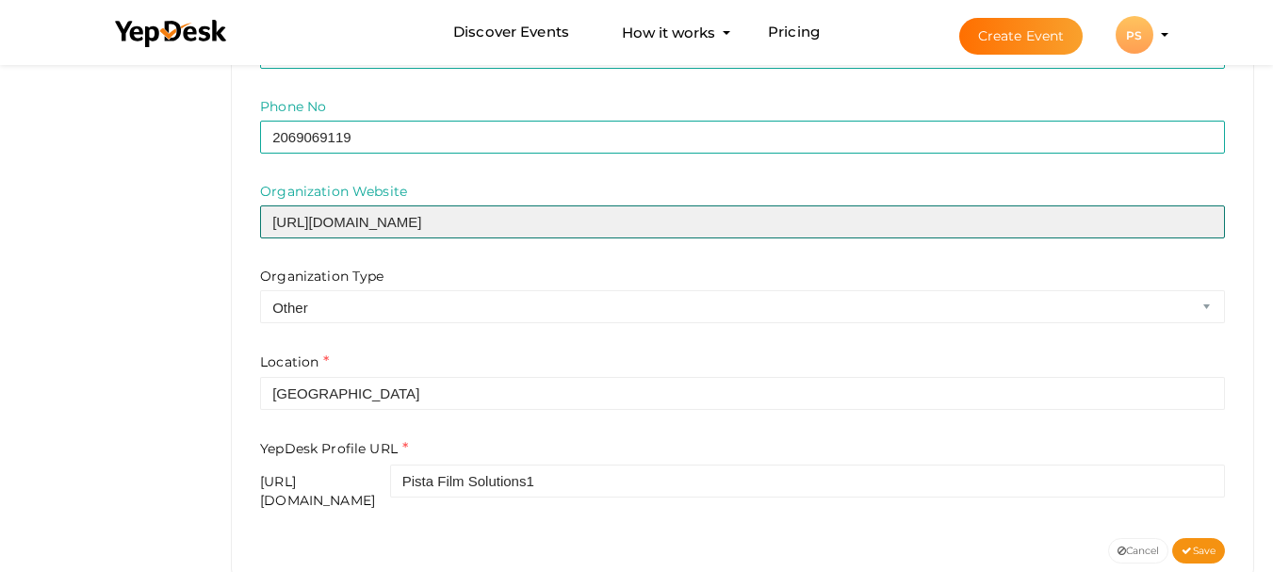
scroll to position [770, 0]
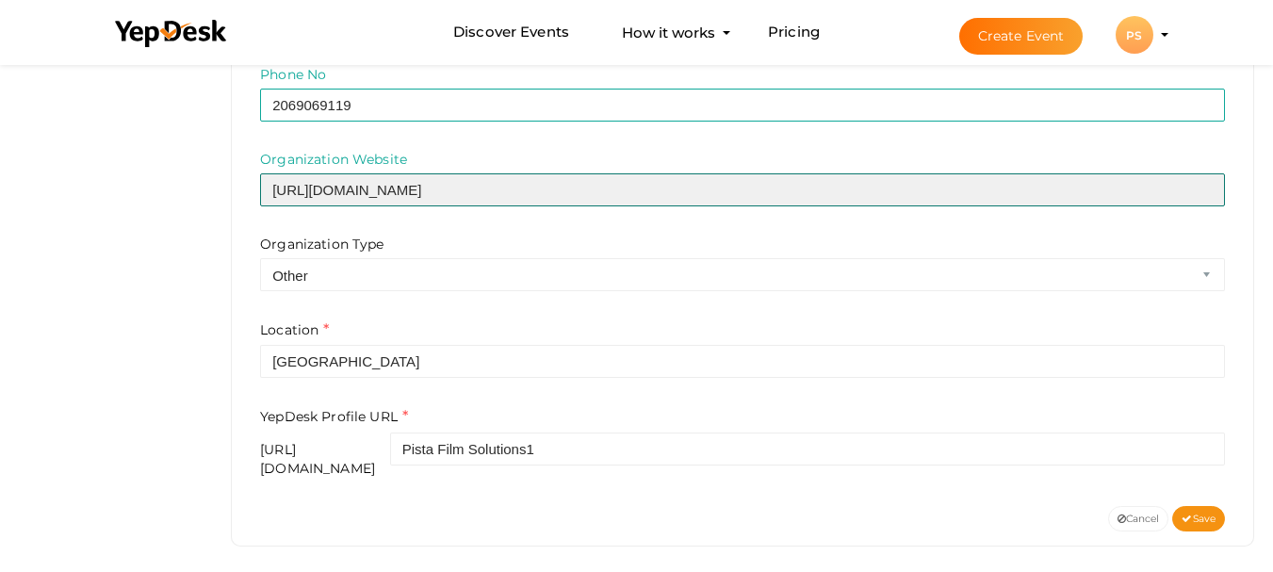
type input "https://maps.app.goo.gl/KnQAwtVzL8WzZ85UA"
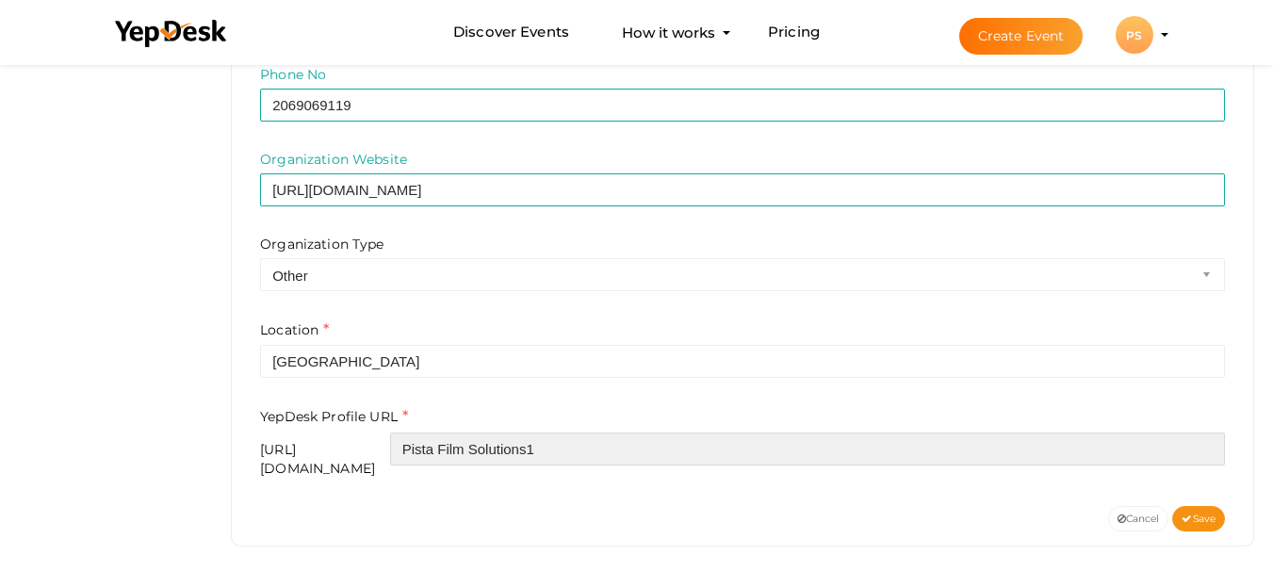
click at [829, 456] on input "Pista Film Solutions1" at bounding box center [807, 448] width 835 height 33
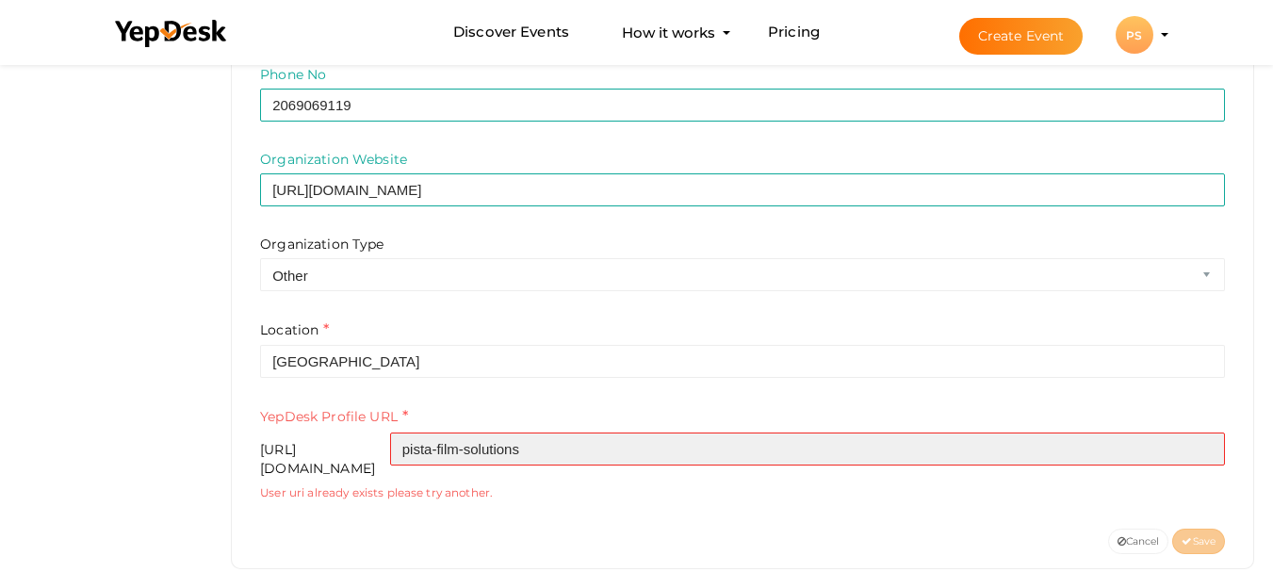
click at [651, 452] on input "pista-film-solutions" at bounding box center [807, 448] width 835 height 33
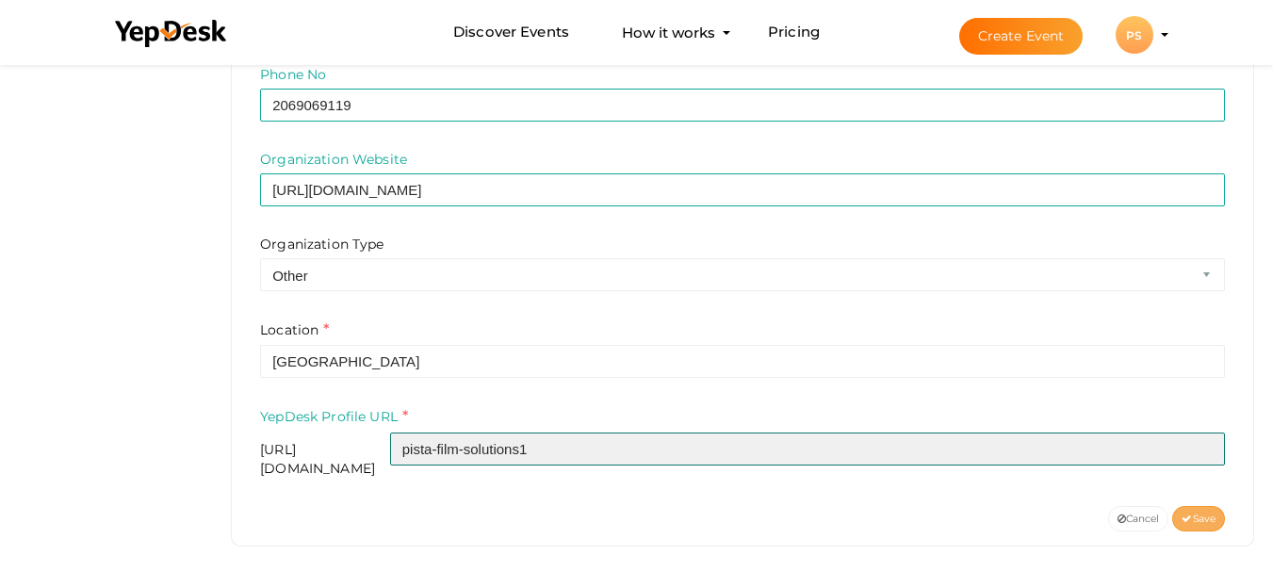
type input "pista-film-solutions1"
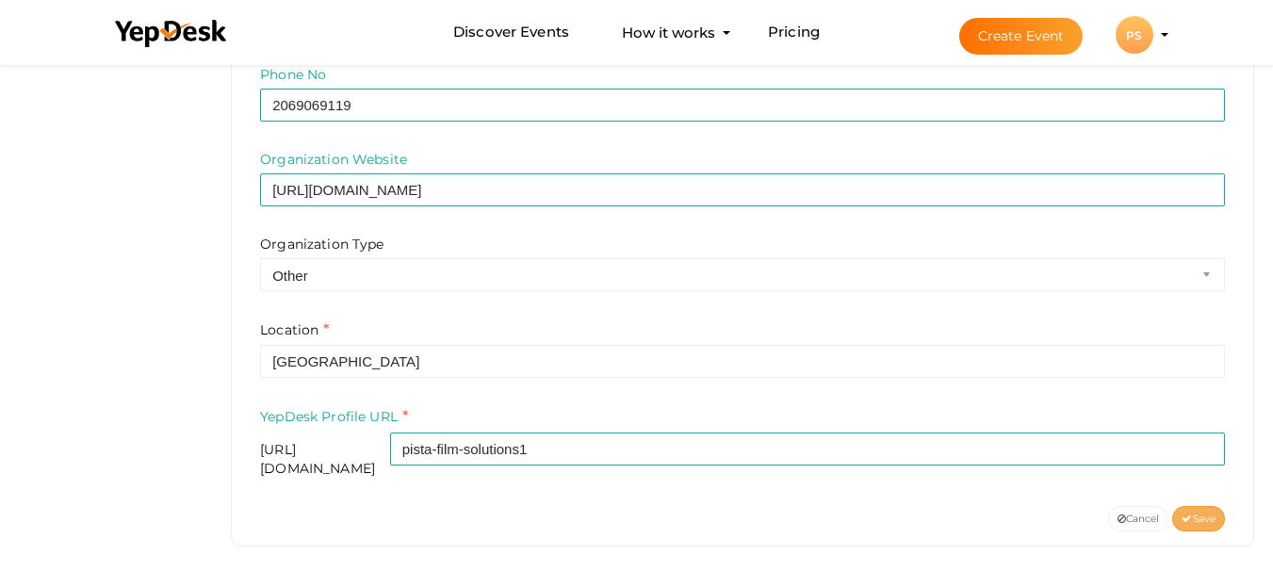
click at [1182, 514] on icon at bounding box center [1186, 519] width 10 height 10
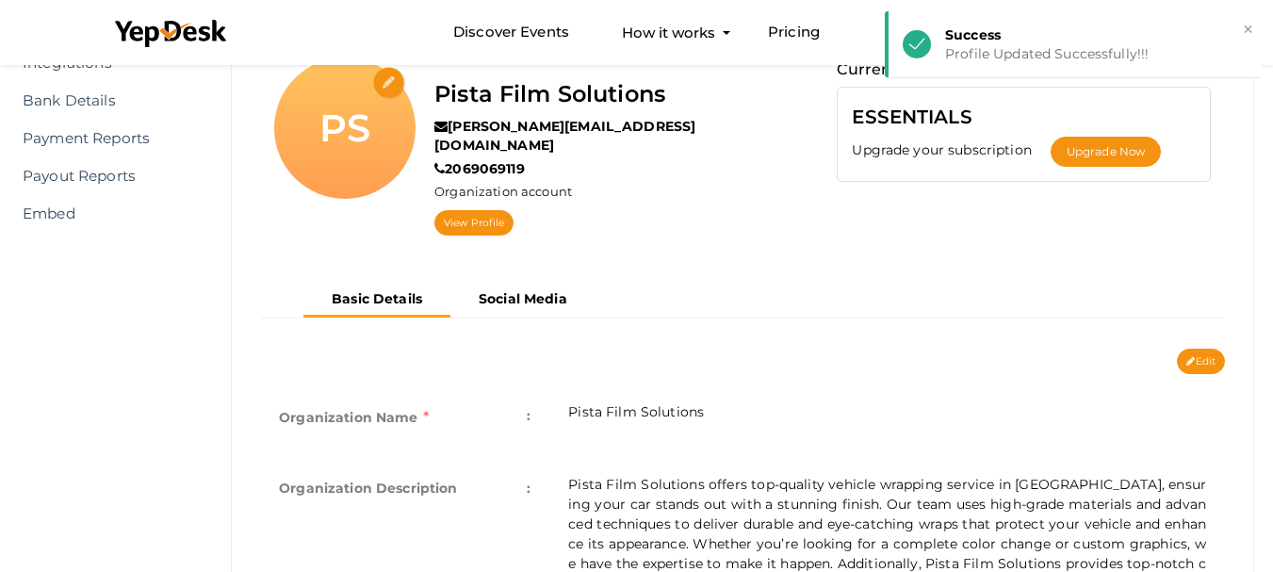
scroll to position [0, 0]
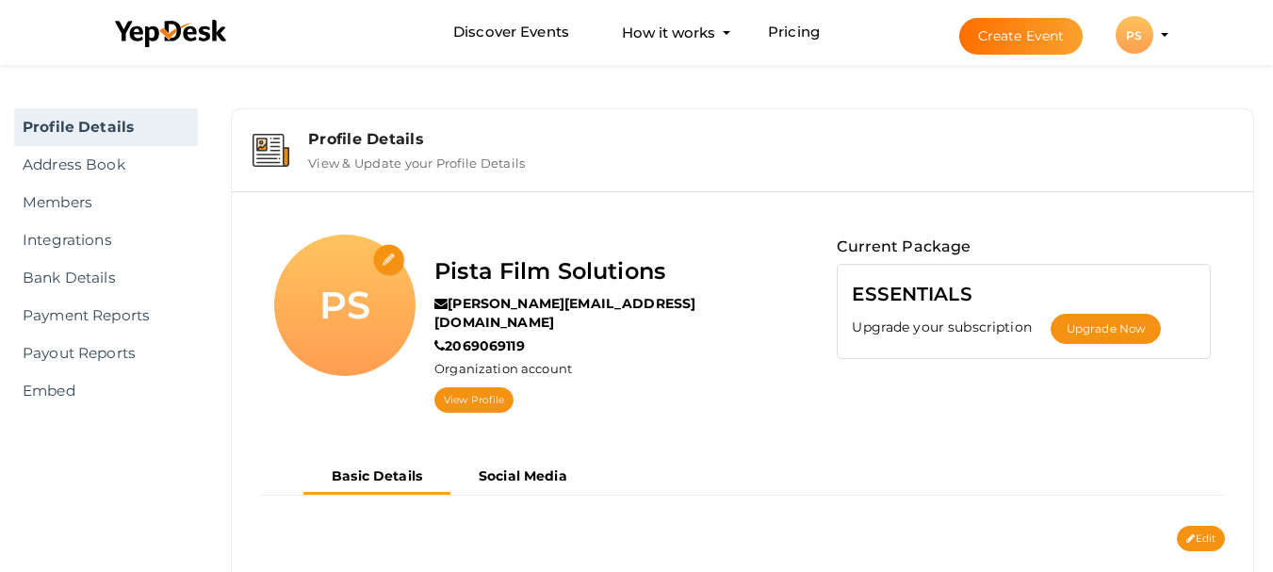
click at [387, 256] on input "file" at bounding box center [389, 260] width 33 height 33
type input "C:\fakepath\Pista Film Solutions (1) (1).jpg"
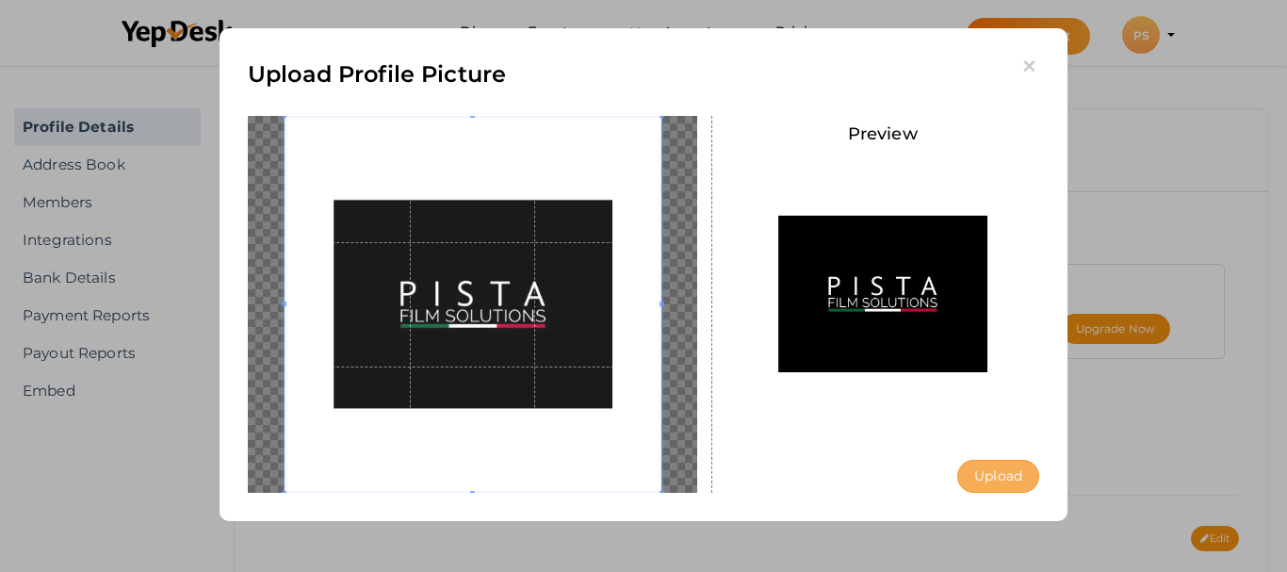
click at [1007, 472] on button "Upload" at bounding box center [998, 476] width 82 height 33
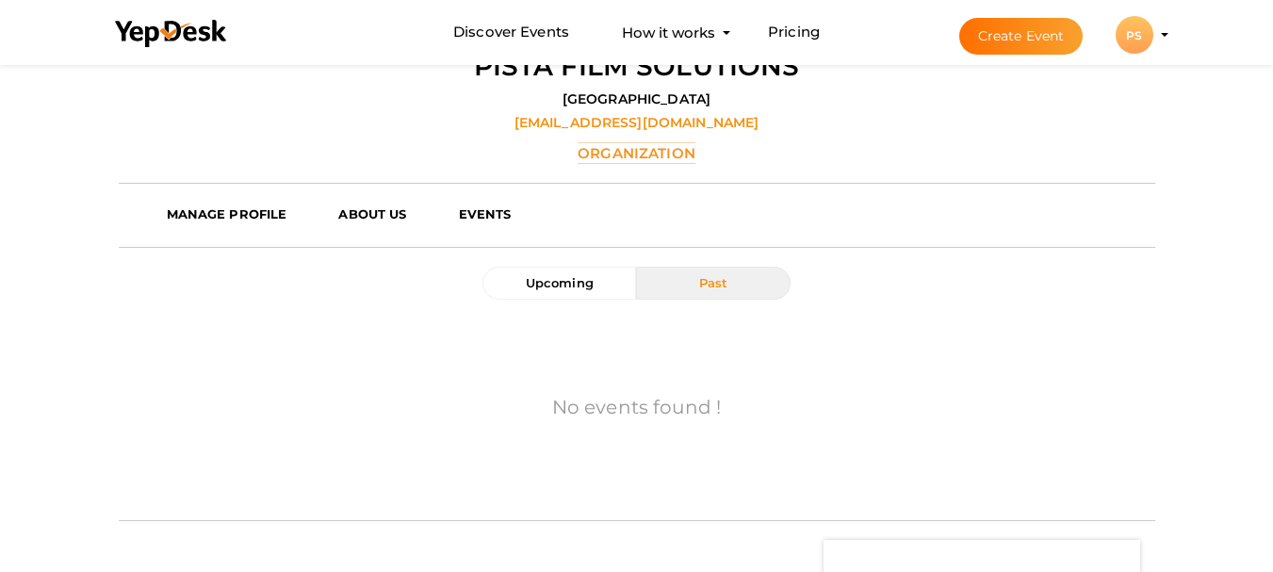
scroll to position [406, 0]
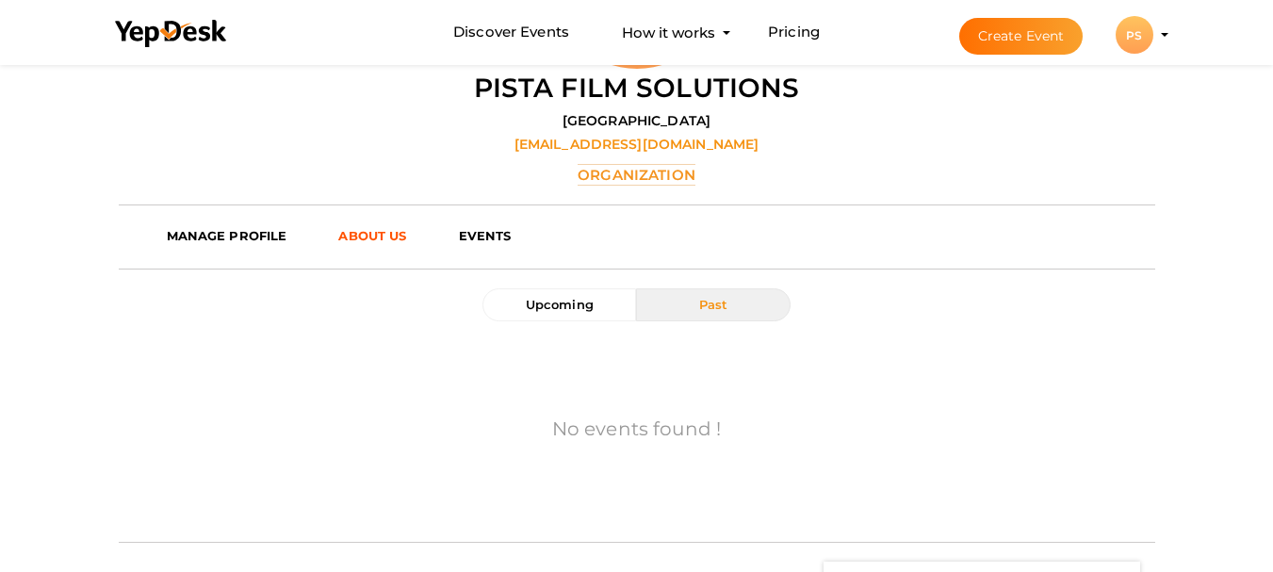
click at [387, 236] on b "ABOUT US" at bounding box center [372, 235] width 68 height 15
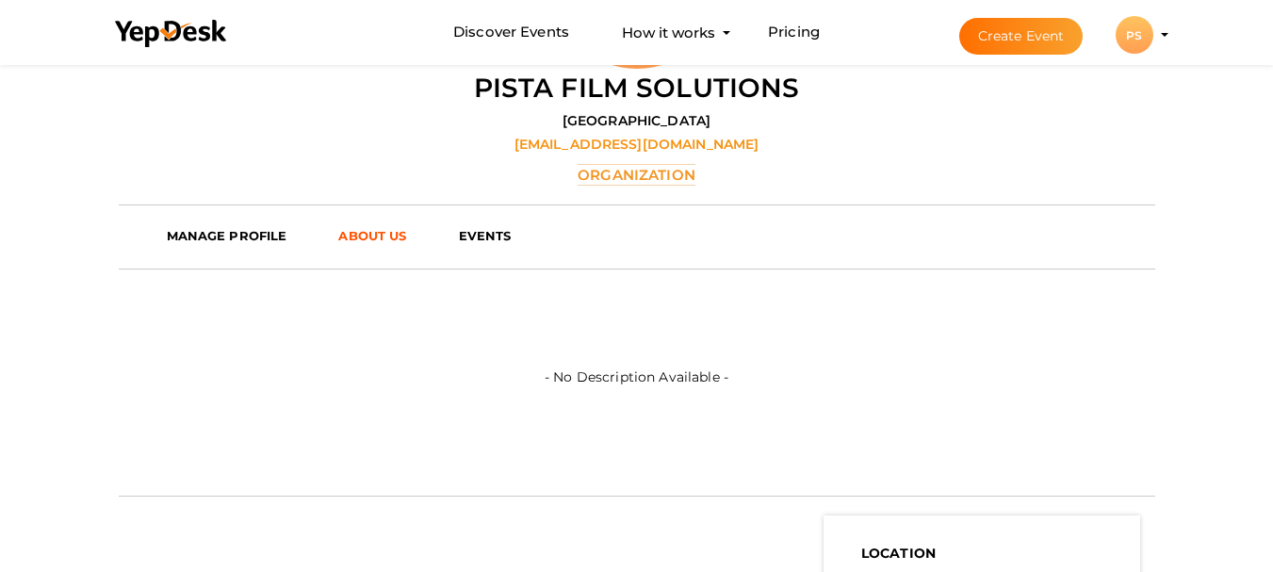
scroll to position [0, 0]
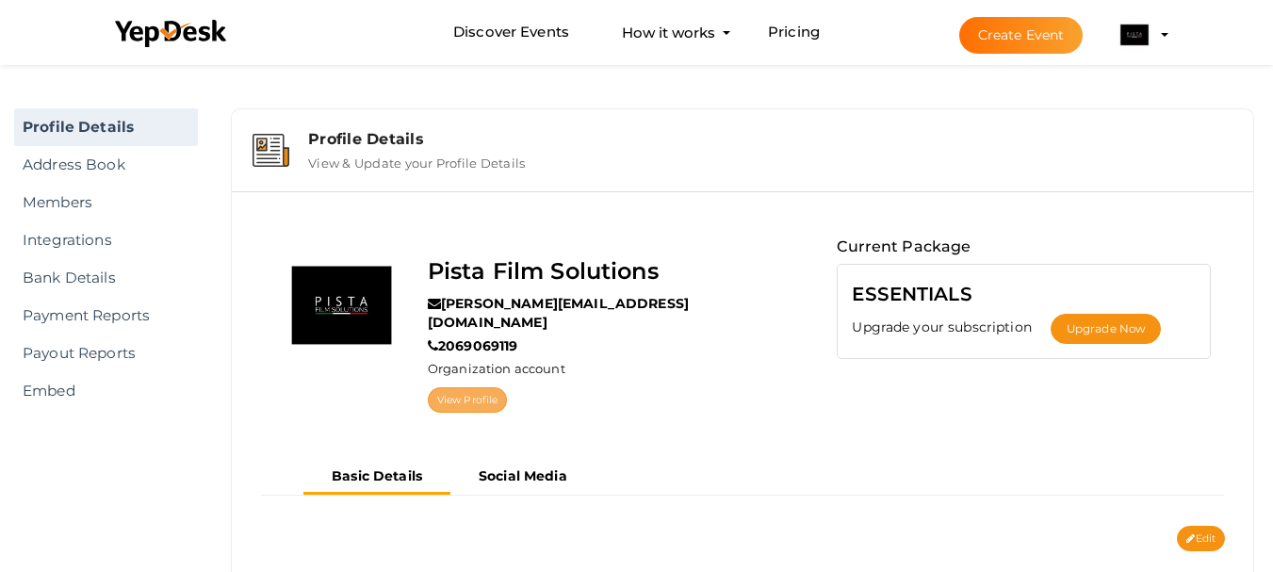
click at [495, 387] on link "View Profile" at bounding box center [467, 399] width 79 height 25
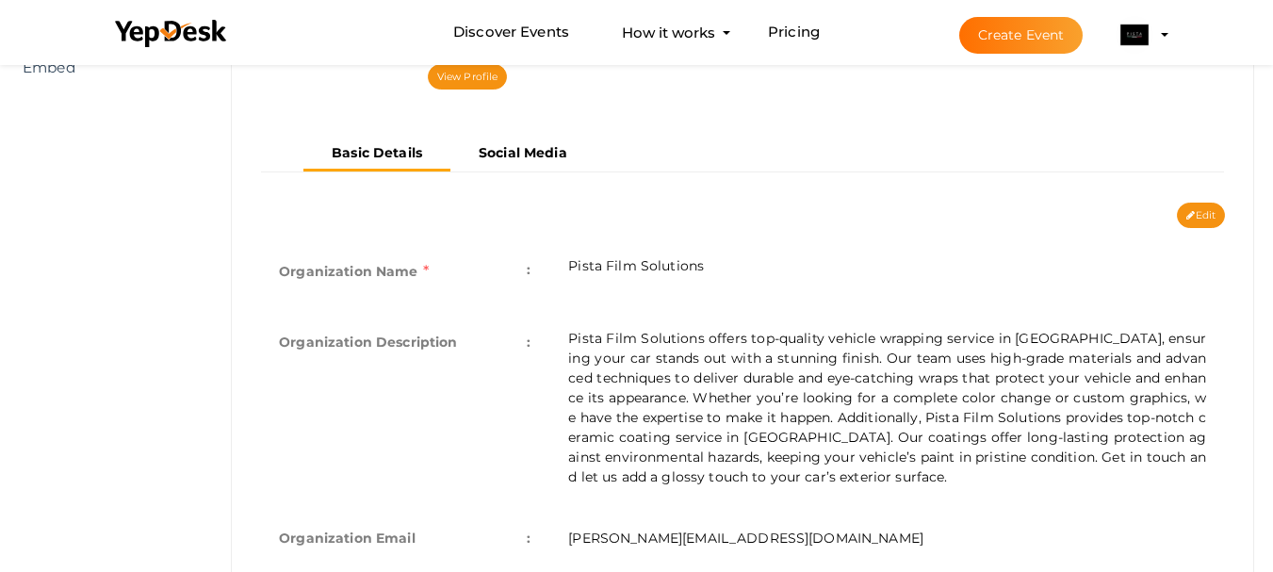
scroll to position [314, 0]
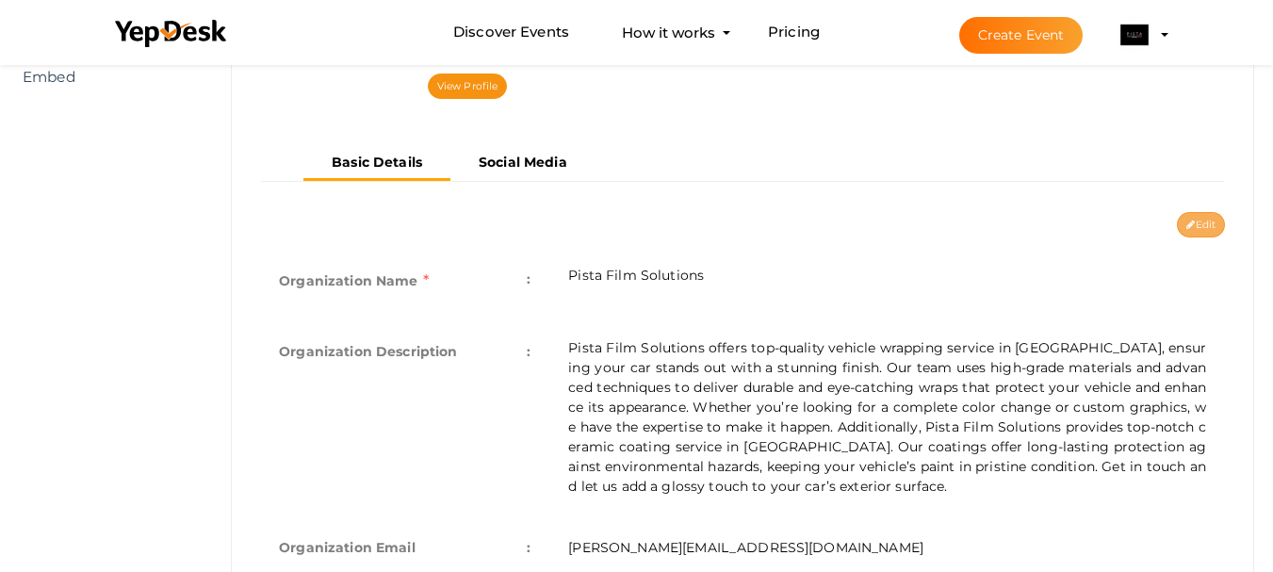
click at [1180, 212] on button "Edit" at bounding box center [1201, 224] width 48 height 25
type input "Pista Film Solutions"
type textarea "Pista Film Solutions offers top-quality vehicle wrapping service in [GEOGRAPHIC…"
type input "[PERSON_NAME][EMAIL_ADDRESS][DOMAIN_NAME]"
type input "2069069119"
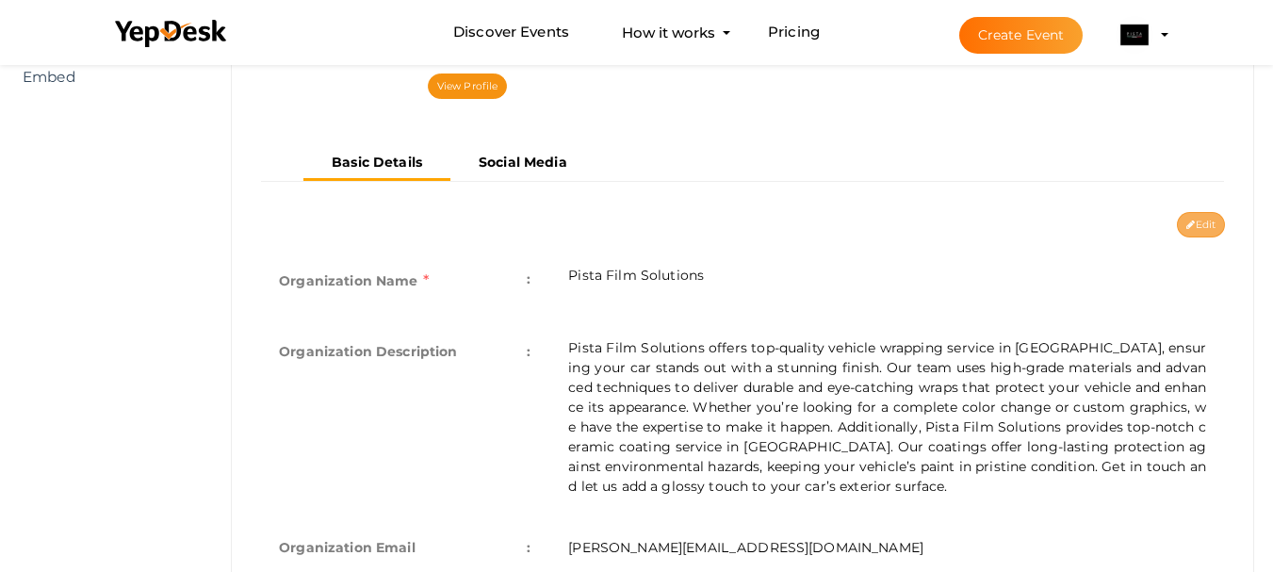
type input "https://maps.app.goo.gl/KnQAwtVzL8WzZ85UA"
select select "9"
type input "[GEOGRAPHIC_DATA]"
type input "pista-film-solutions1"
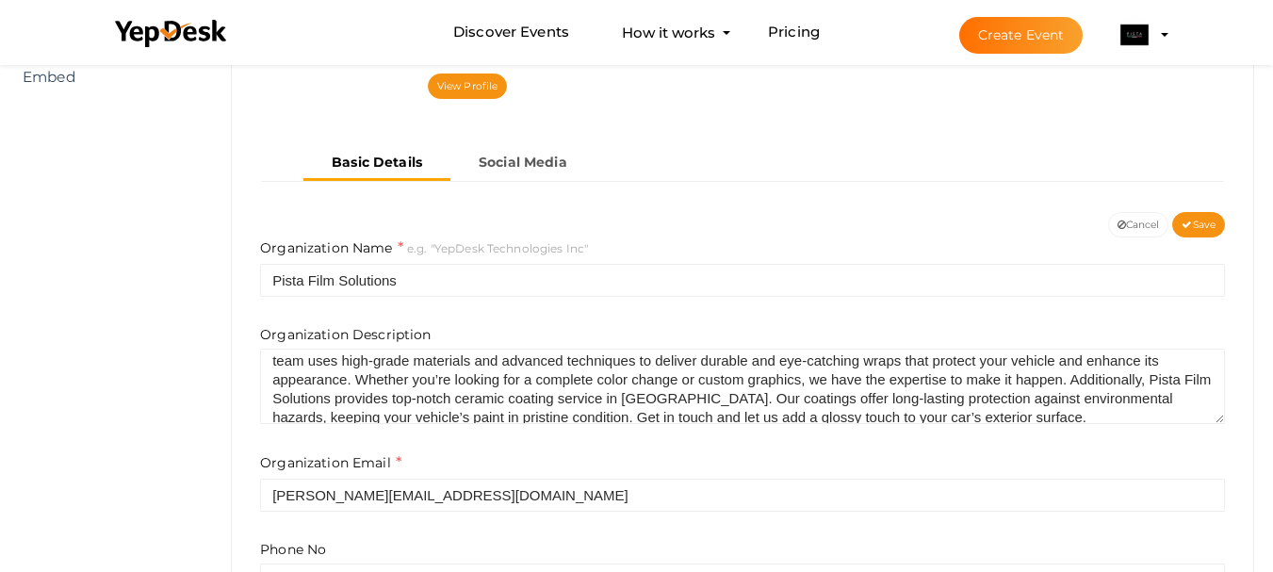
scroll to position [38, 0]
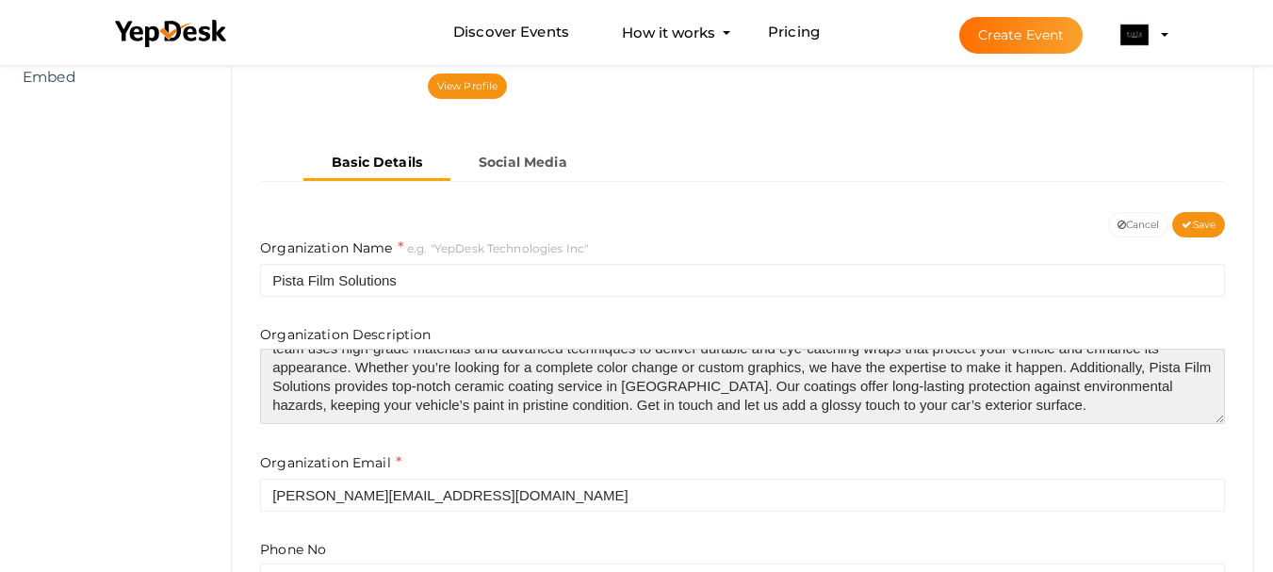
click at [863, 388] on textarea "Pista Film Solutions offers top-quality vehicle wrapping service in Burien, ens…" at bounding box center [742, 386] width 965 height 75
paste textarea "Number"
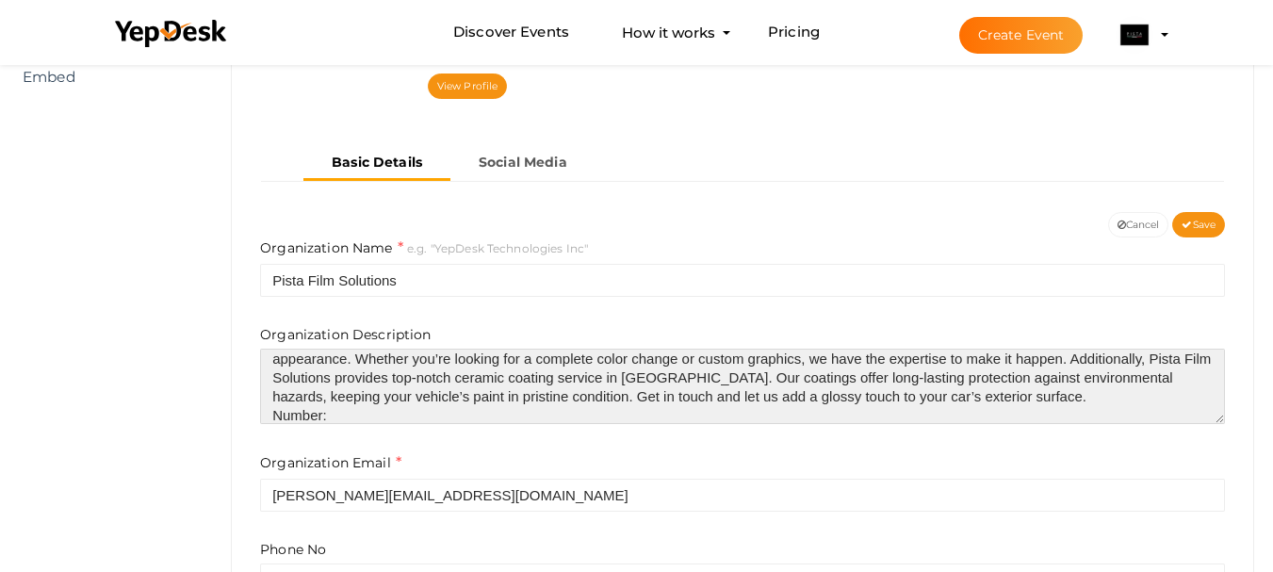
paste textarea "(206) 906-9119"
type textarea "Pista Film Solutions offers top-quality vehicle wrapping service in [GEOGRAPHIC…"
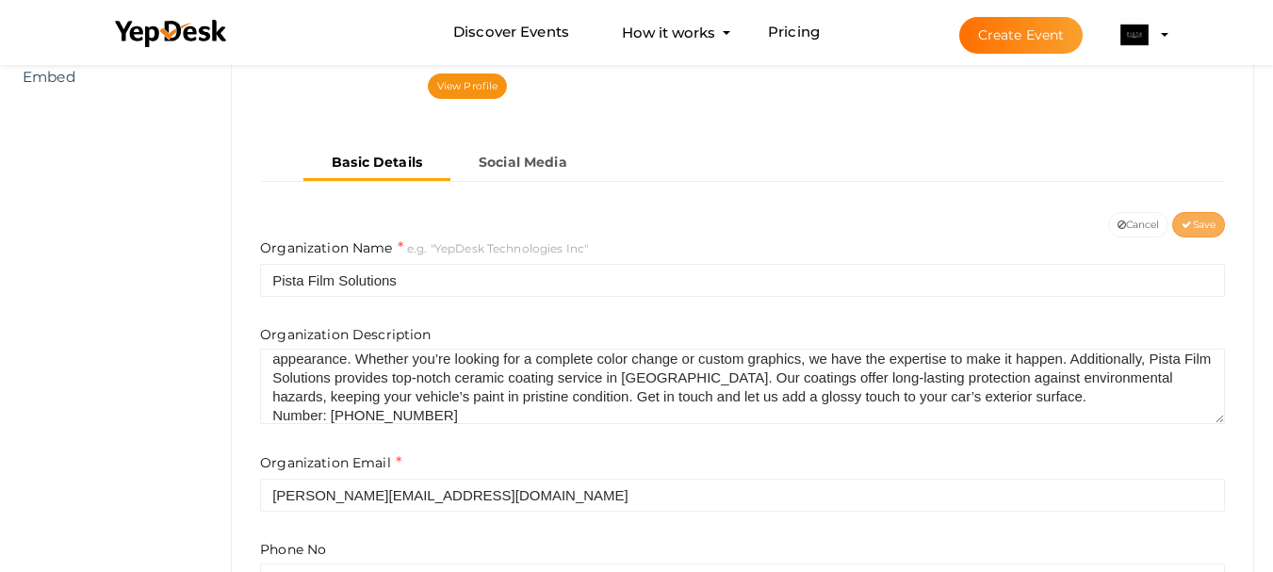
click at [1195, 219] on span "Save" at bounding box center [1198, 225] width 34 height 12
